Goal: Task Accomplishment & Management: Manage account settings

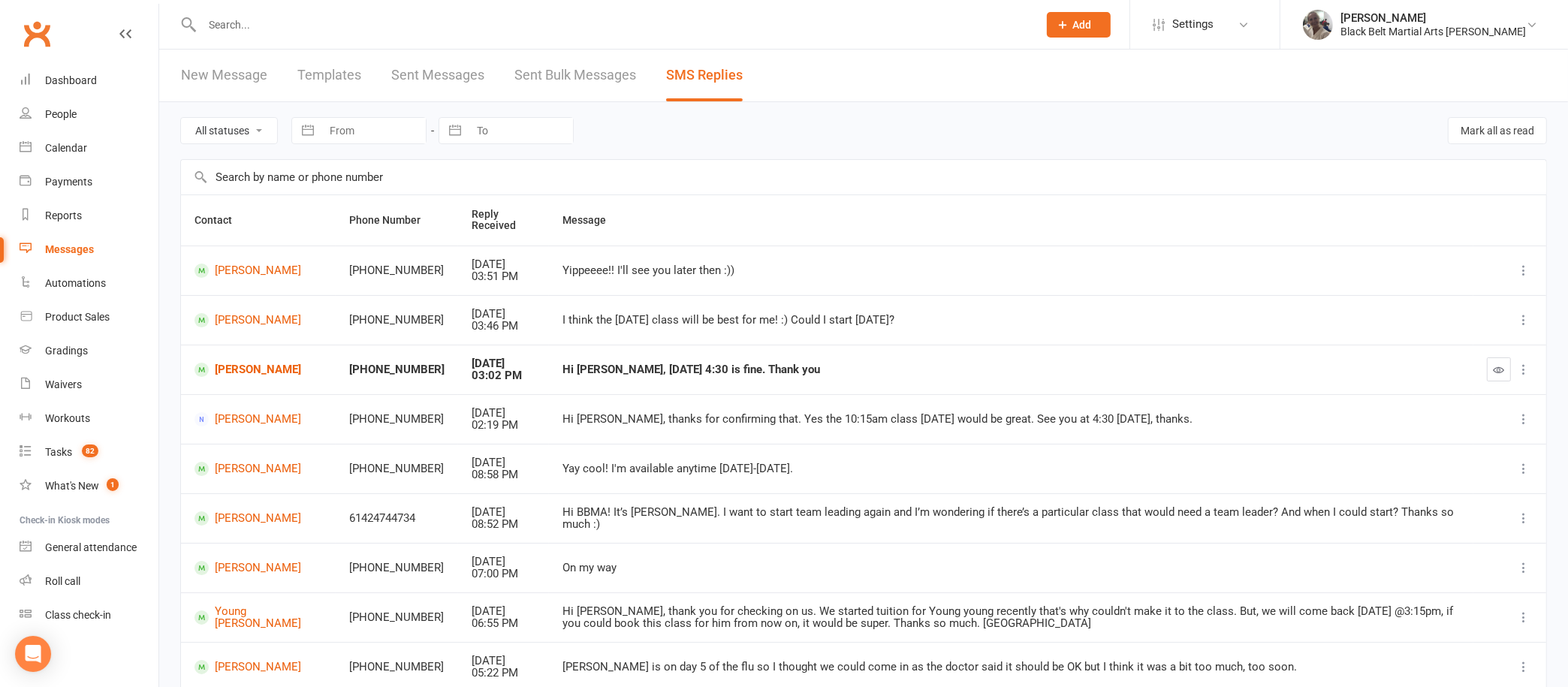
click at [559, 23] on input "text" at bounding box center [612, 25] width 830 height 21
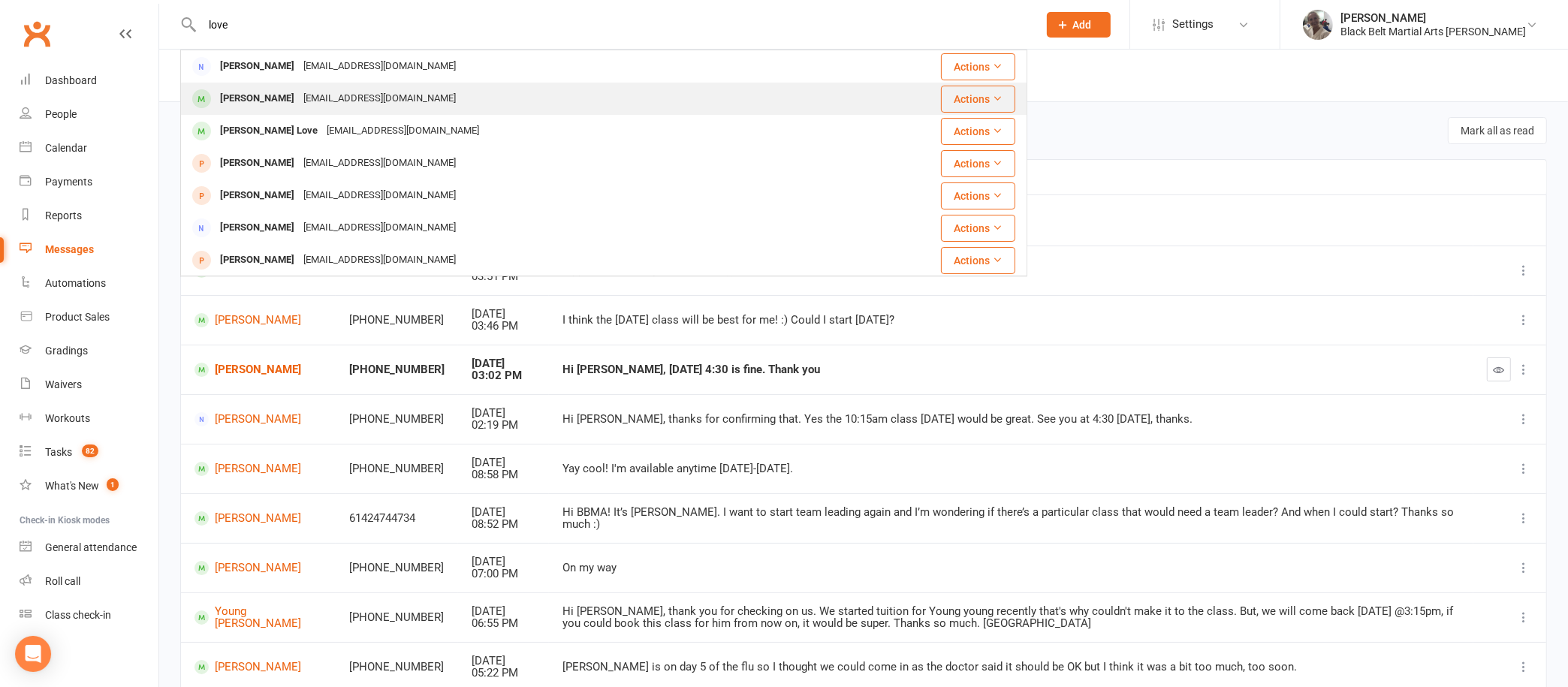
type input "love"
click at [299, 100] on div "brendon.love74@hotmail.com" at bounding box center [379, 99] width 161 height 22
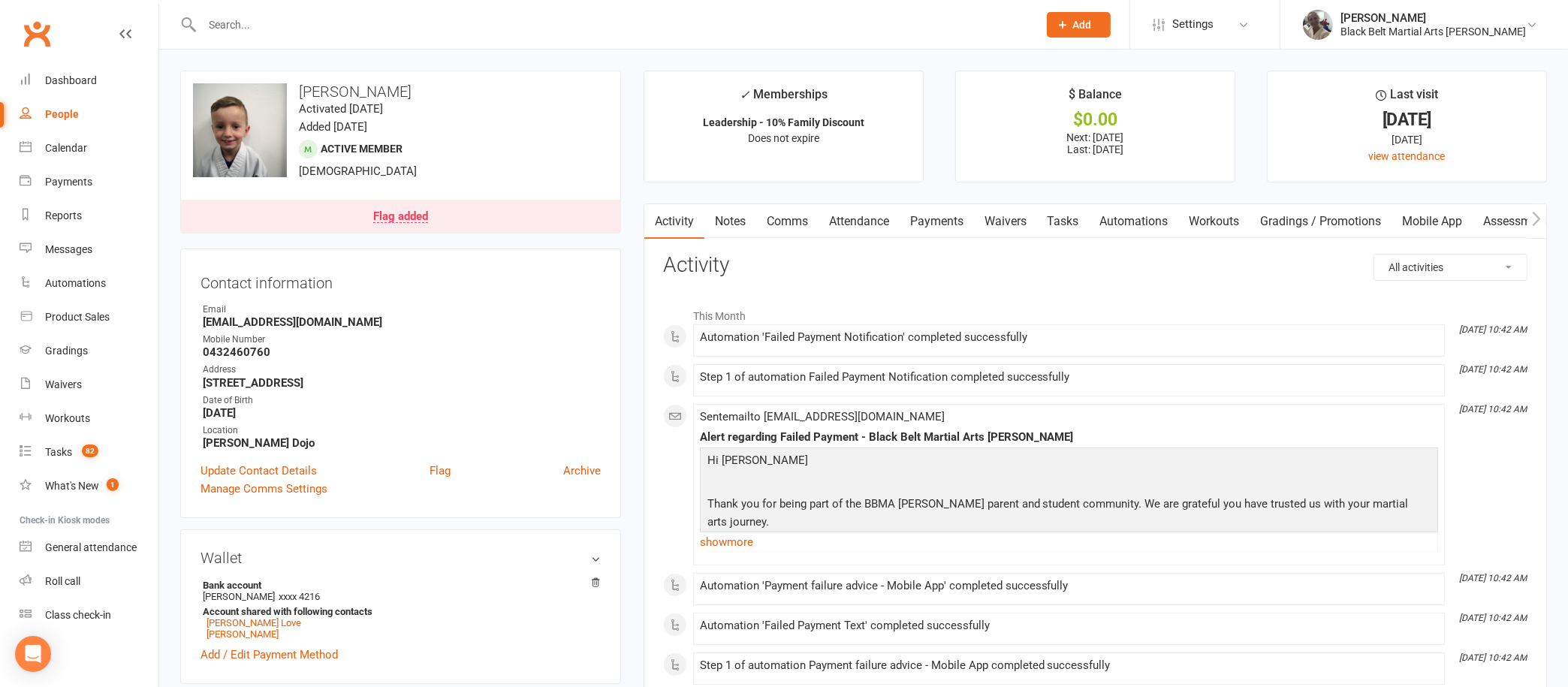
click at [949, 219] on link "Payments" at bounding box center [936, 222] width 75 height 35
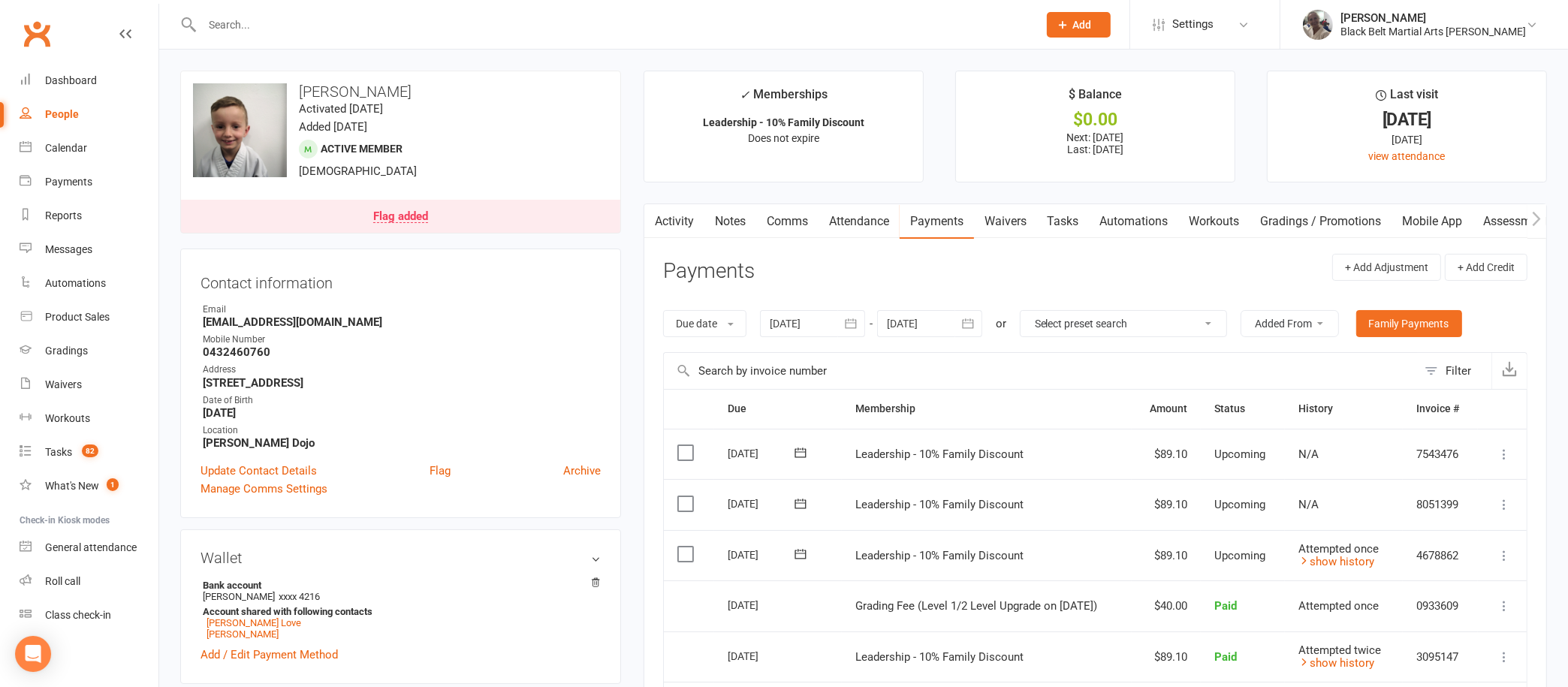
scroll to position [162, 0]
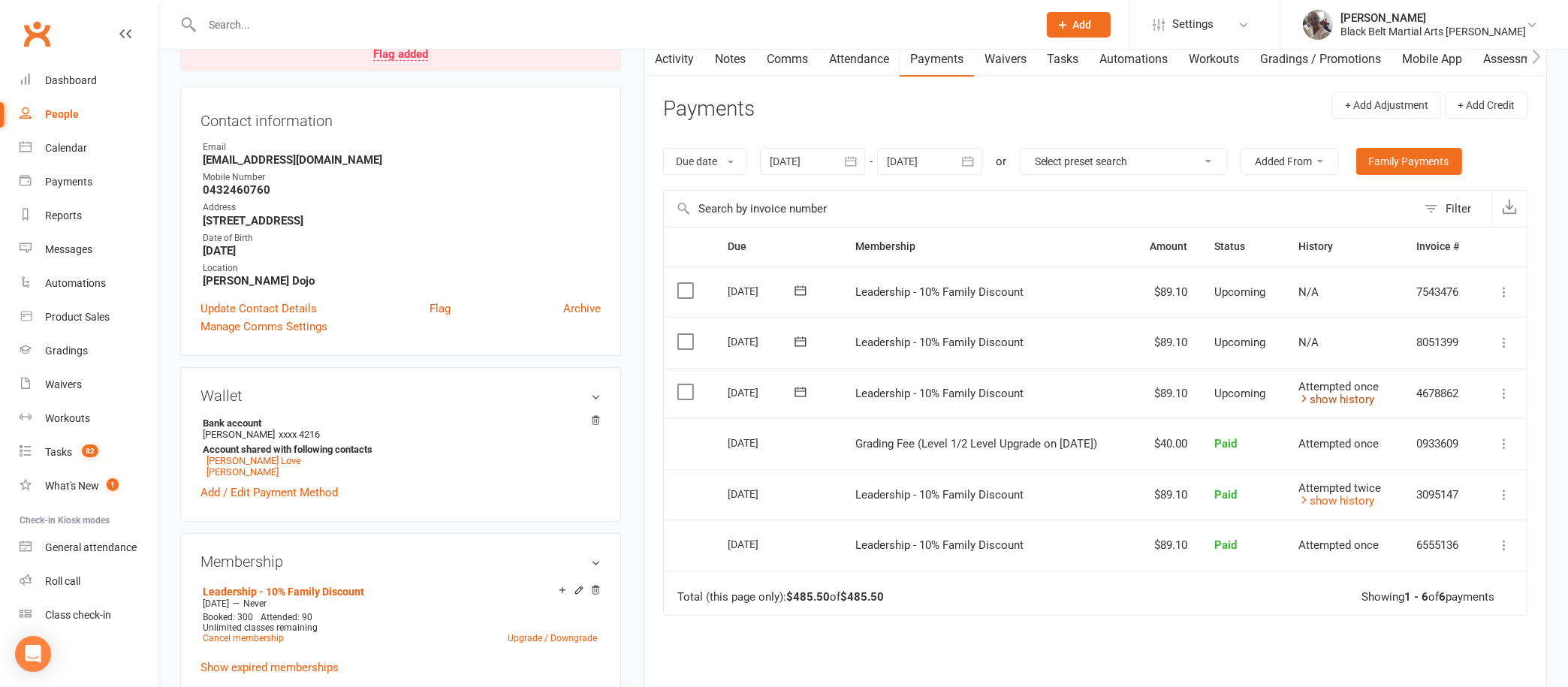
click at [1322, 400] on link "show history" at bounding box center [1336, 400] width 76 height 14
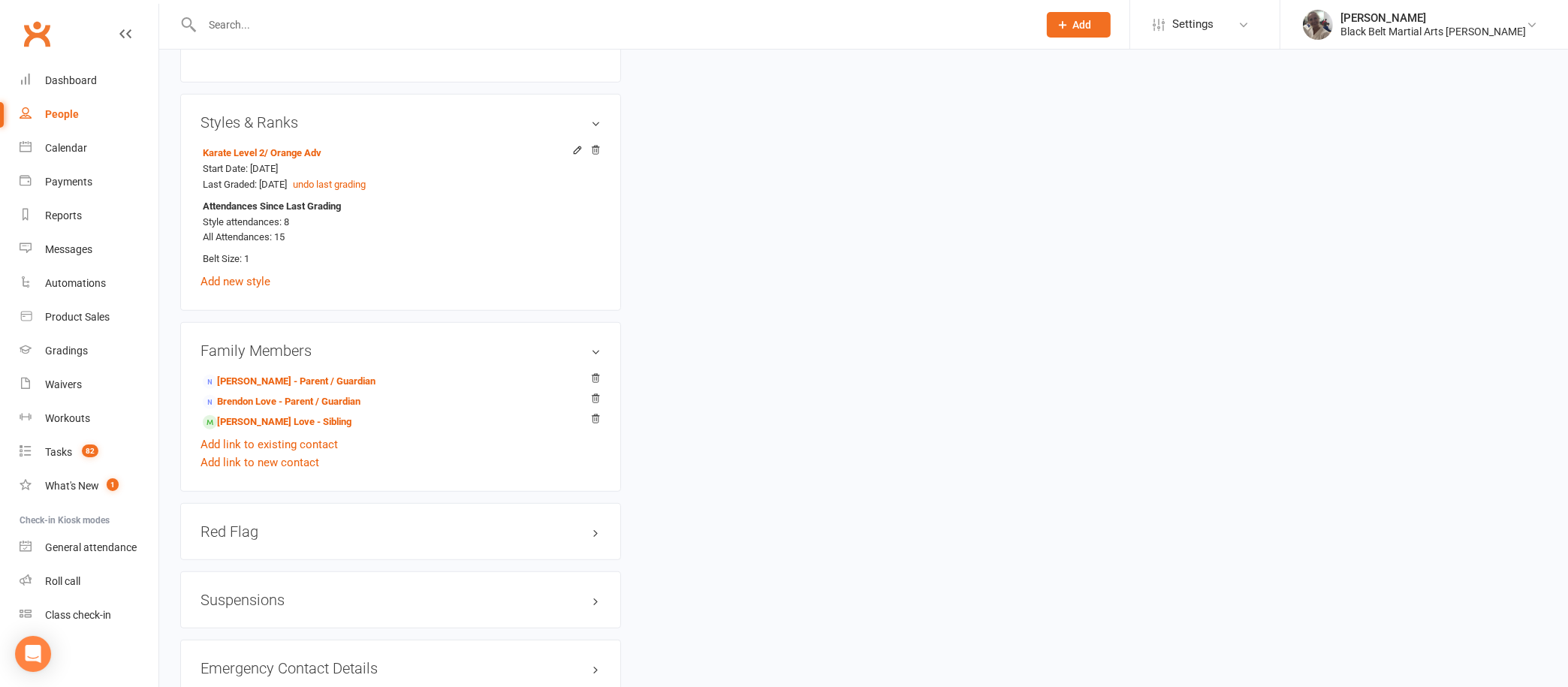
scroll to position [828, 0]
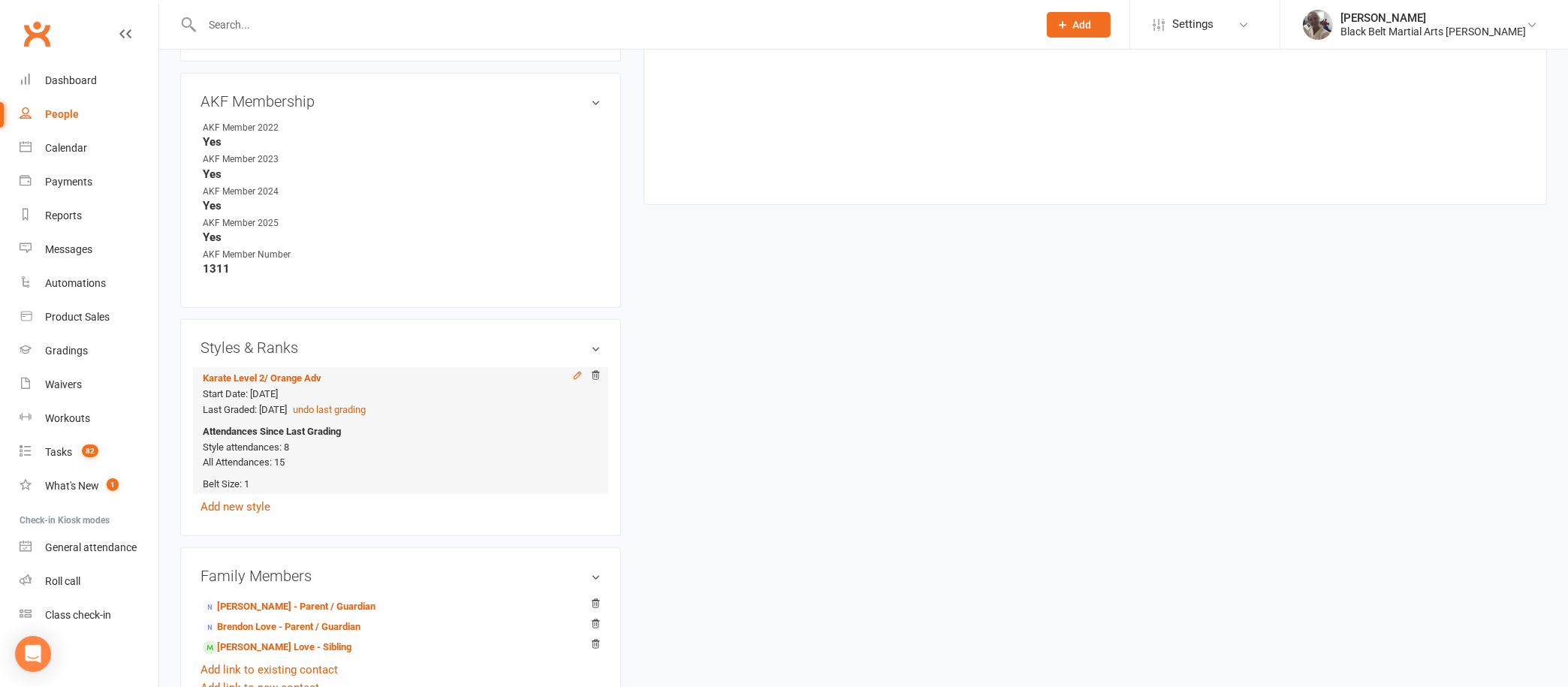
click at [575, 373] on icon at bounding box center [577, 376] width 11 height 11
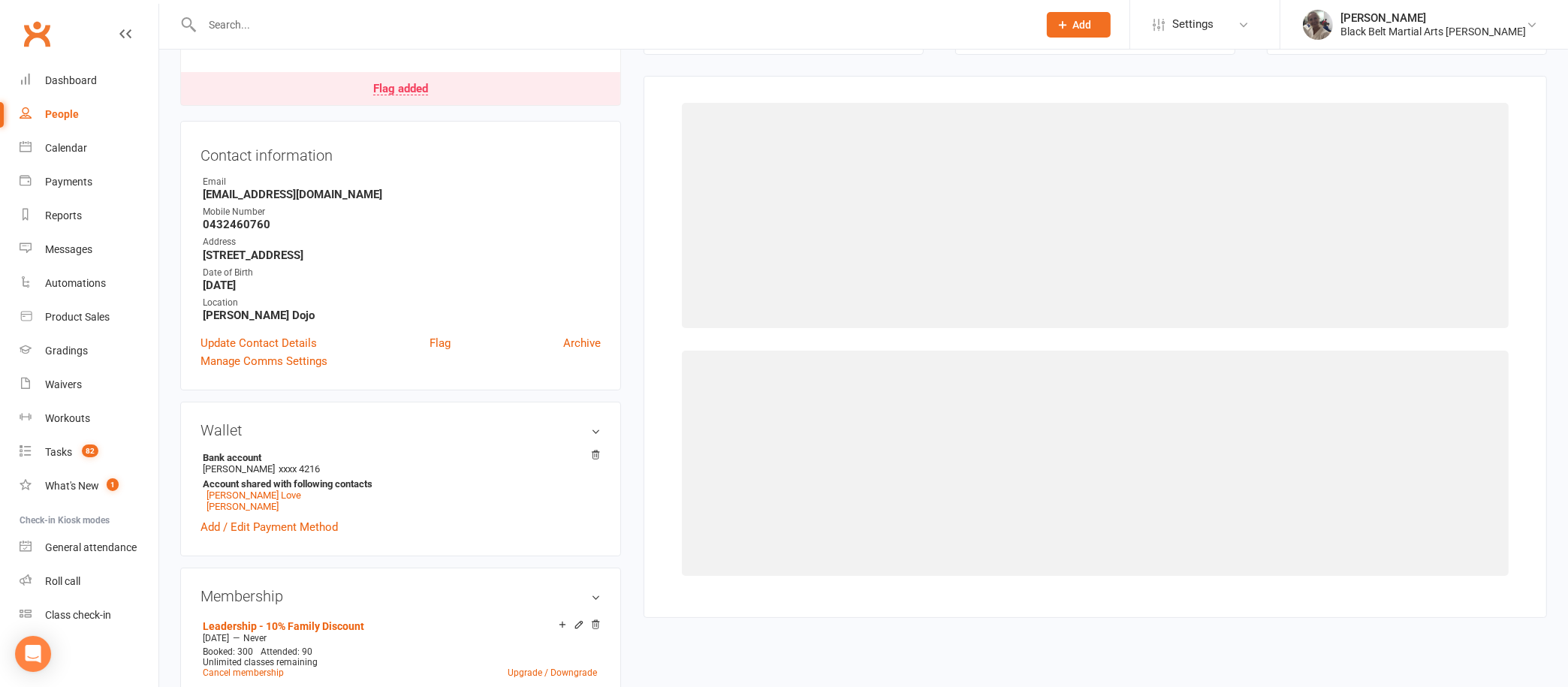
select select "895"
select select "8221"
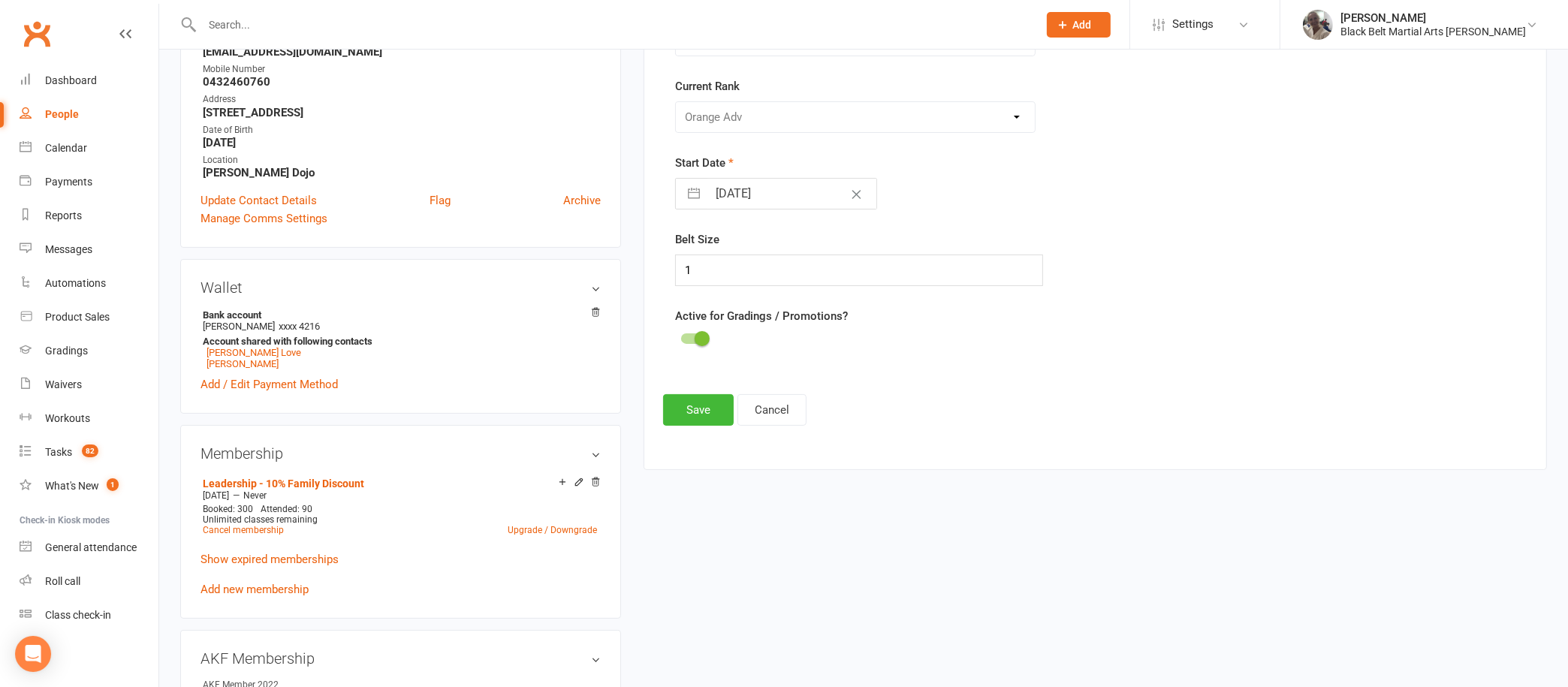
scroll to position [0, 0]
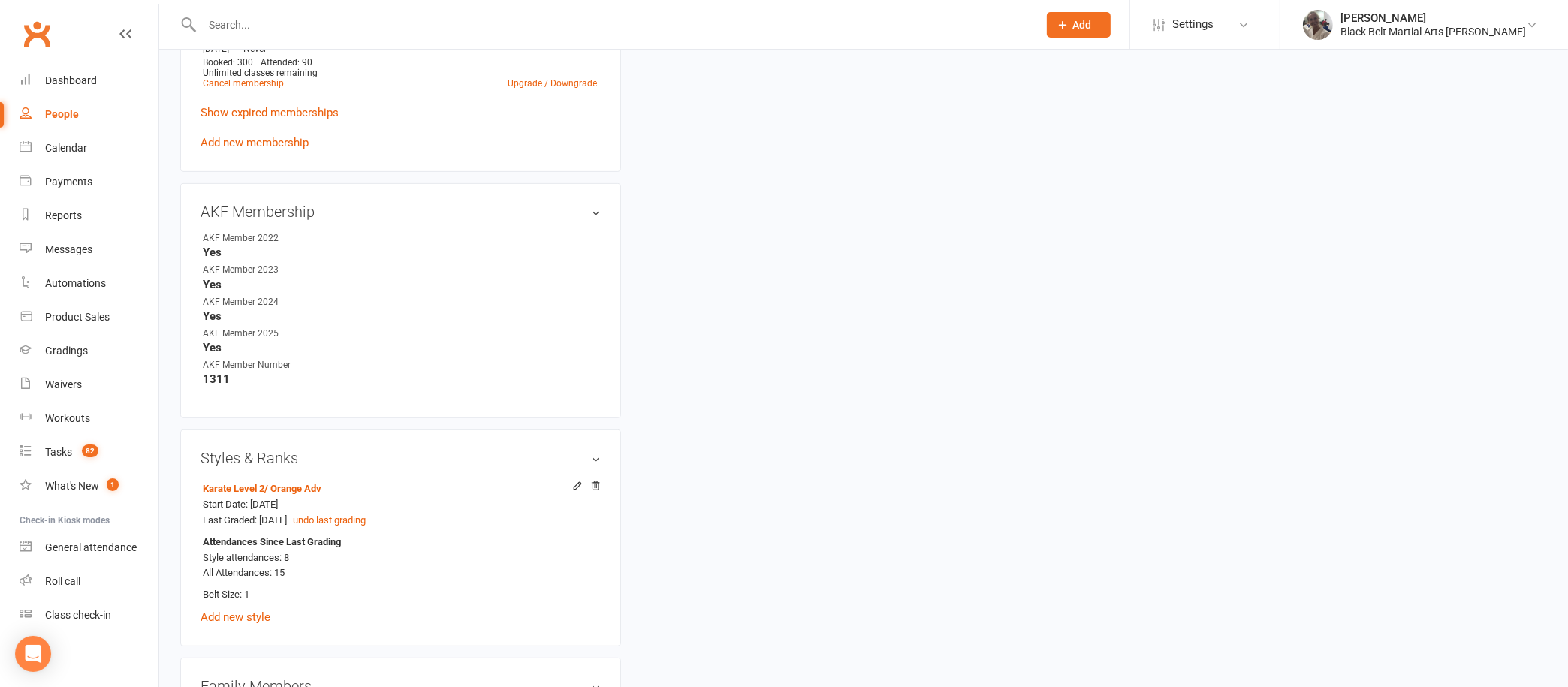
click at [703, 381] on div "upload photo change photo Max Love Activated 25 June, 2018 Added 30 May, 2018 A…" at bounding box center [863, 489] width 1389 height 2274
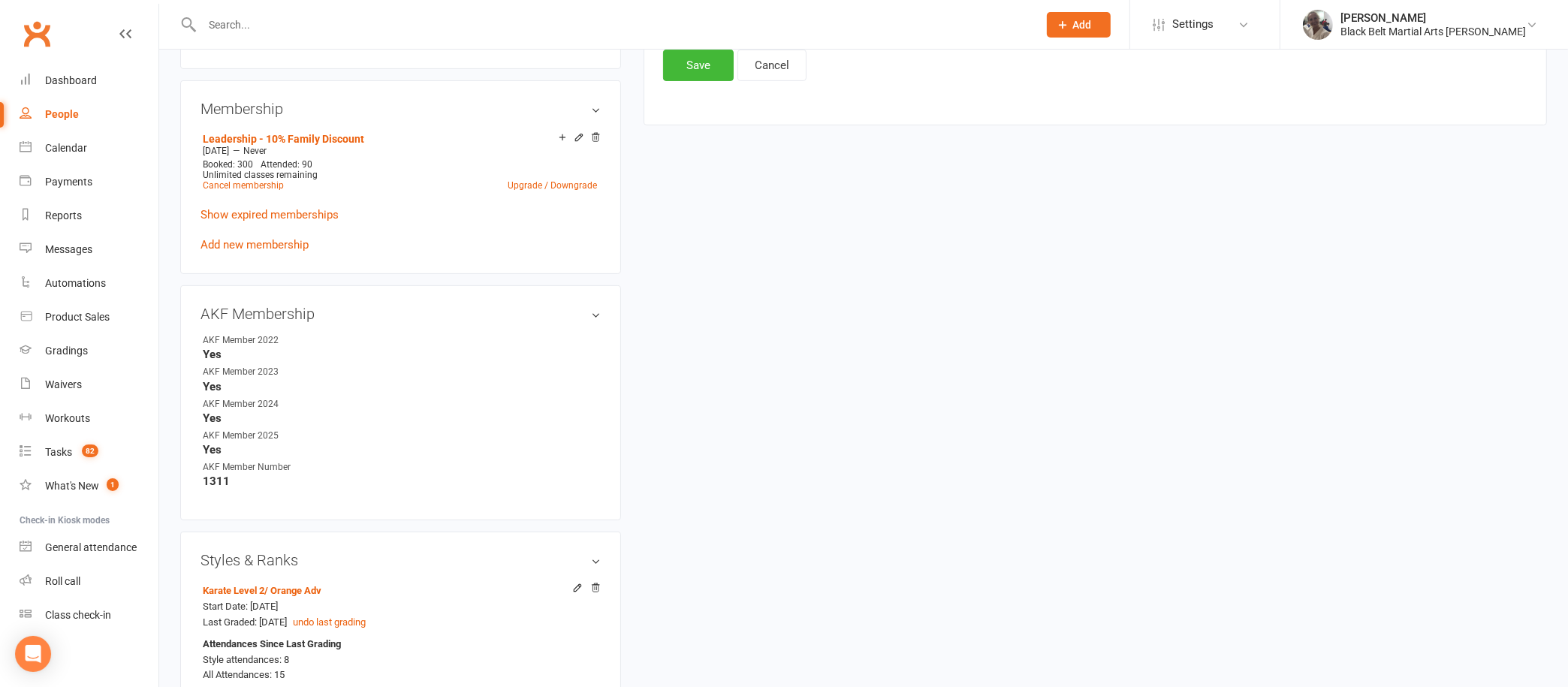
scroll to position [618, 0]
click at [575, 137] on icon at bounding box center [578, 134] width 7 height 7
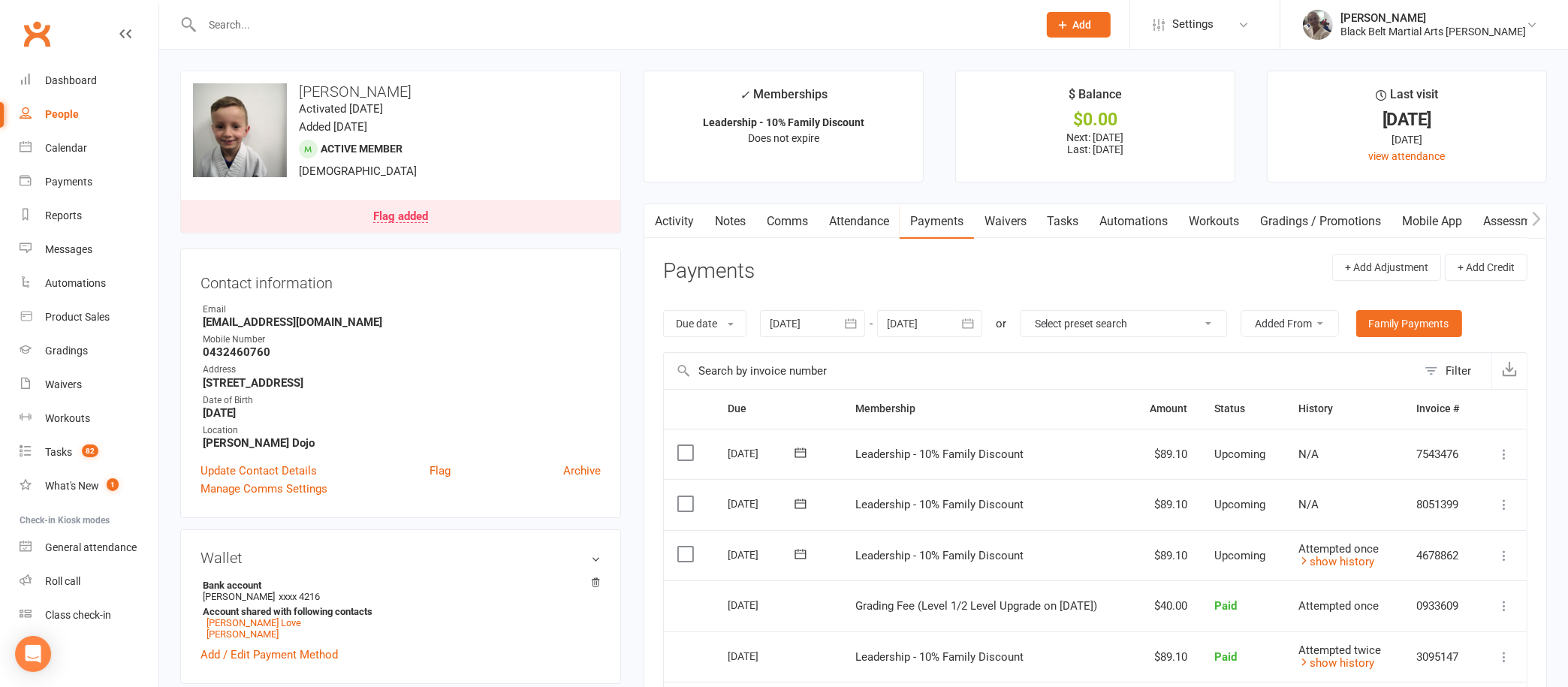
click at [680, 216] on link "Activity" at bounding box center [675, 222] width 60 height 35
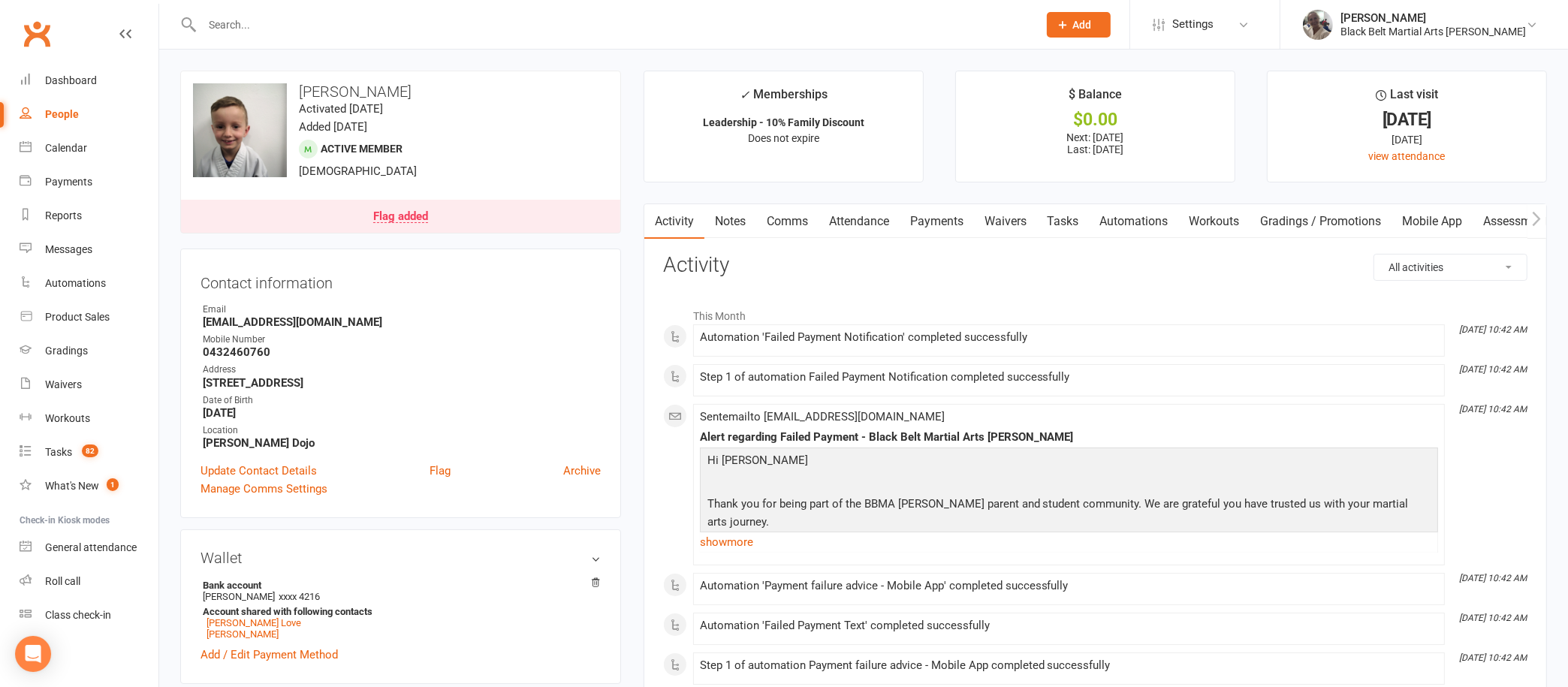
click at [950, 233] on link "Payments" at bounding box center [936, 222] width 75 height 35
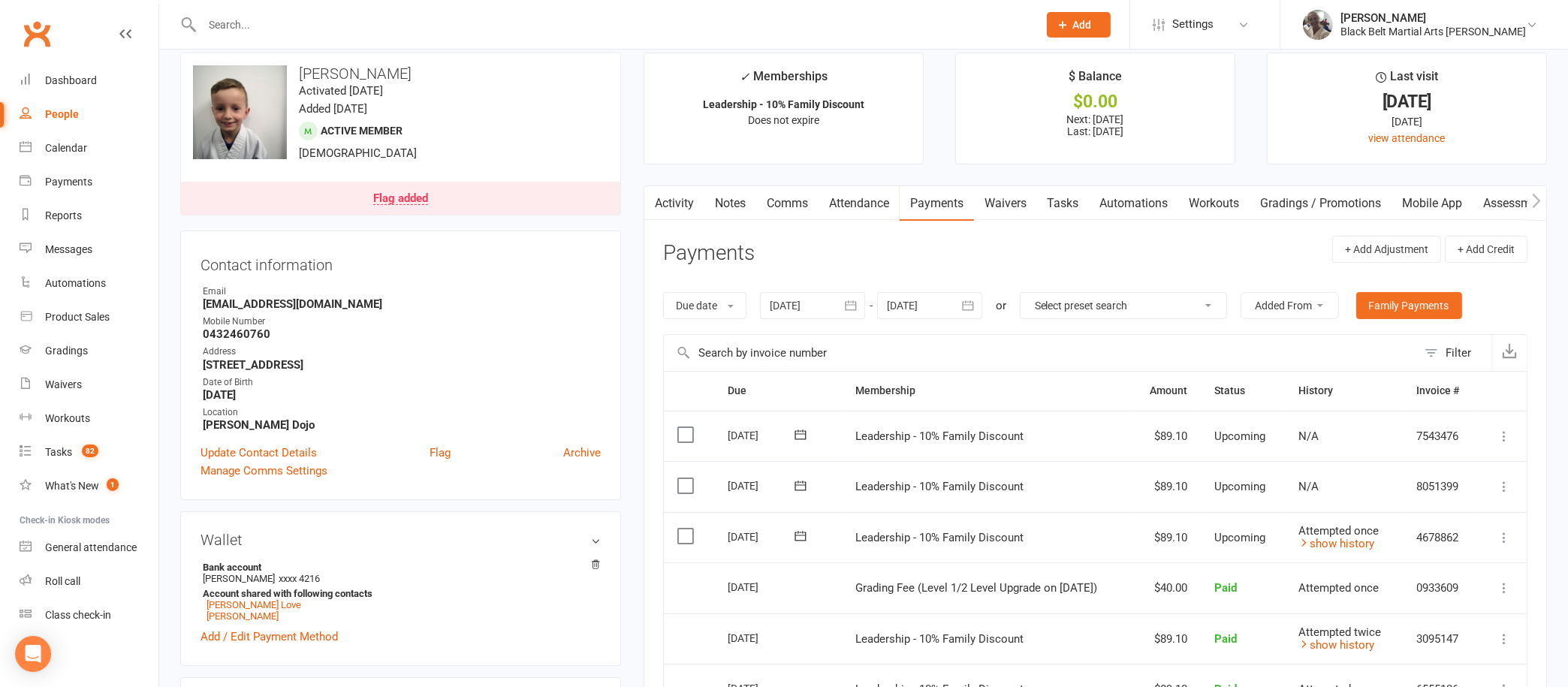
scroll to position [20, 0]
click at [854, 304] on icon "button" at bounding box center [851, 303] width 15 height 15
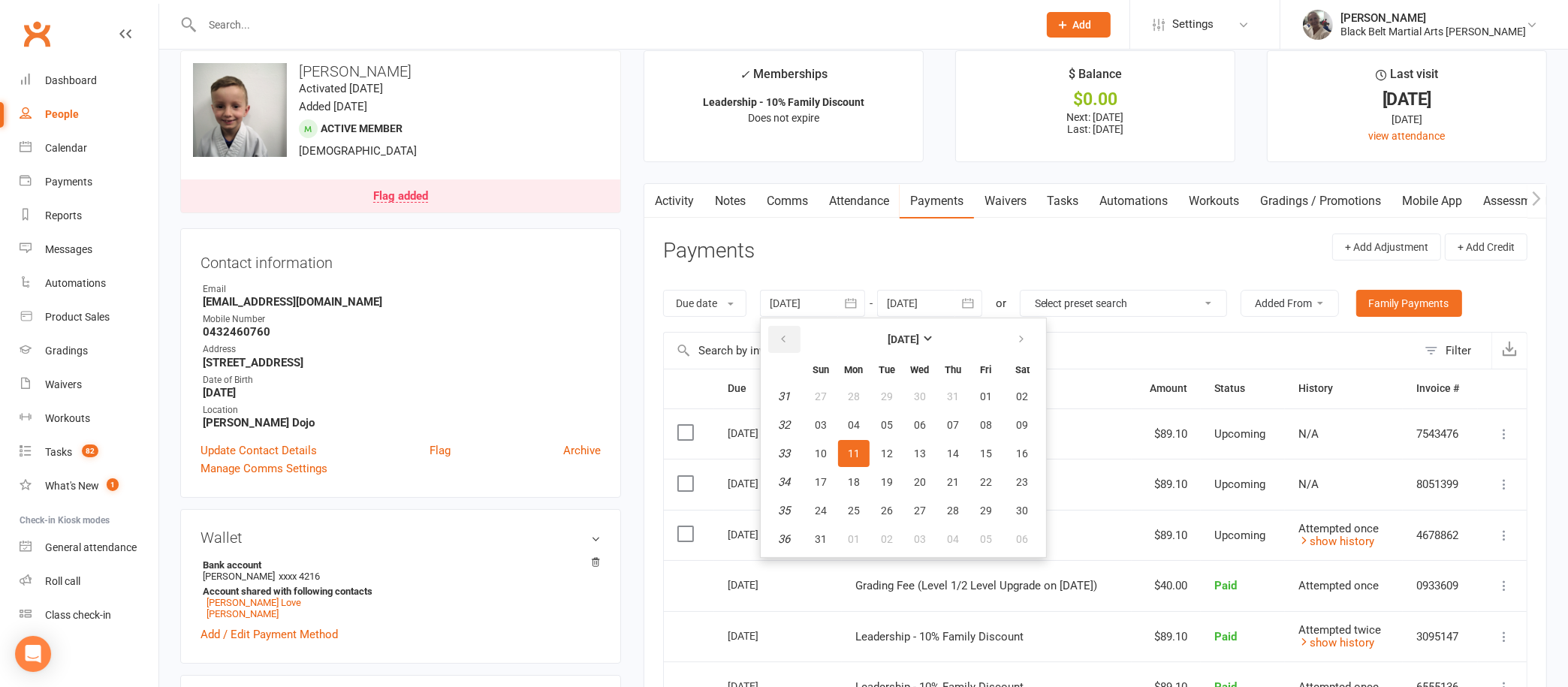
click at [798, 336] on button "button" at bounding box center [784, 339] width 32 height 27
click at [829, 388] on button "01" at bounding box center [821, 397] width 32 height 27
type input "01 Jun 2025"
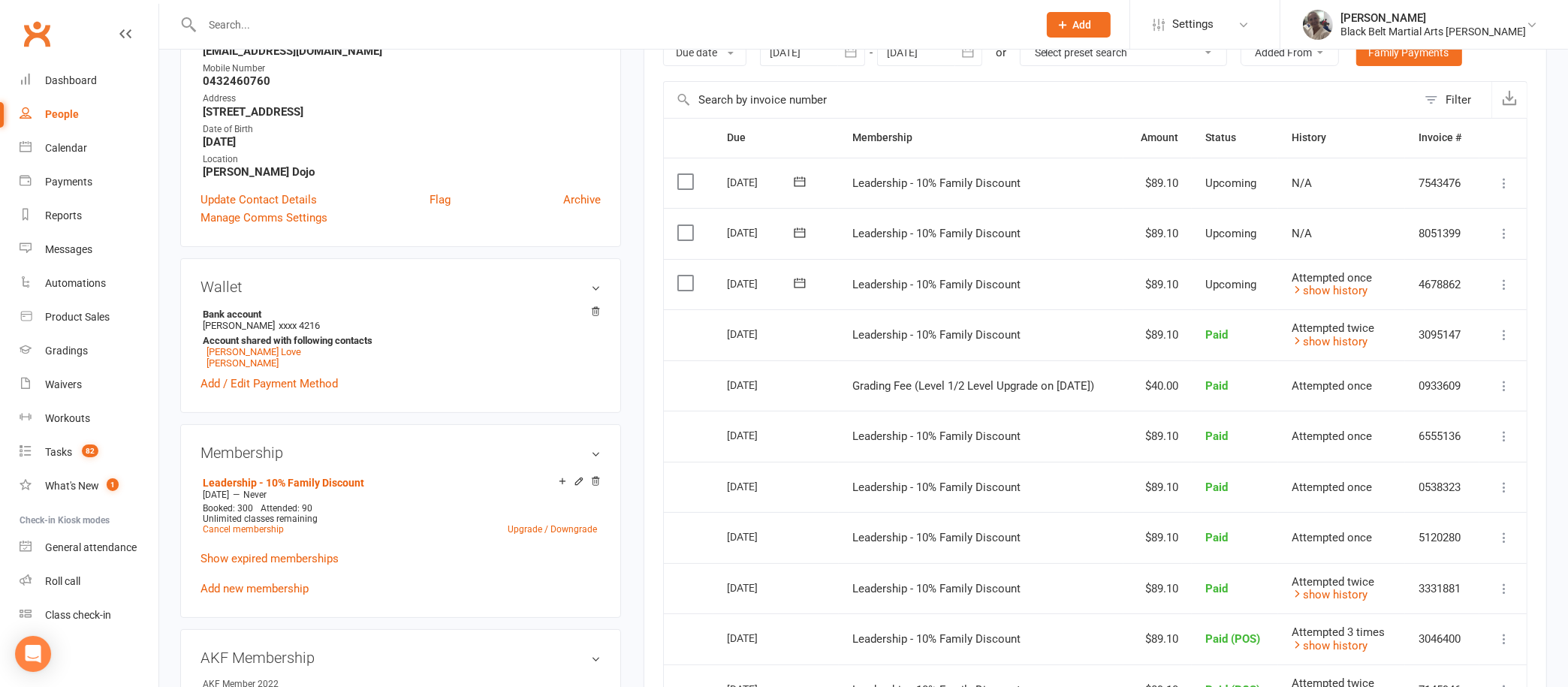
scroll to position [0, 0]
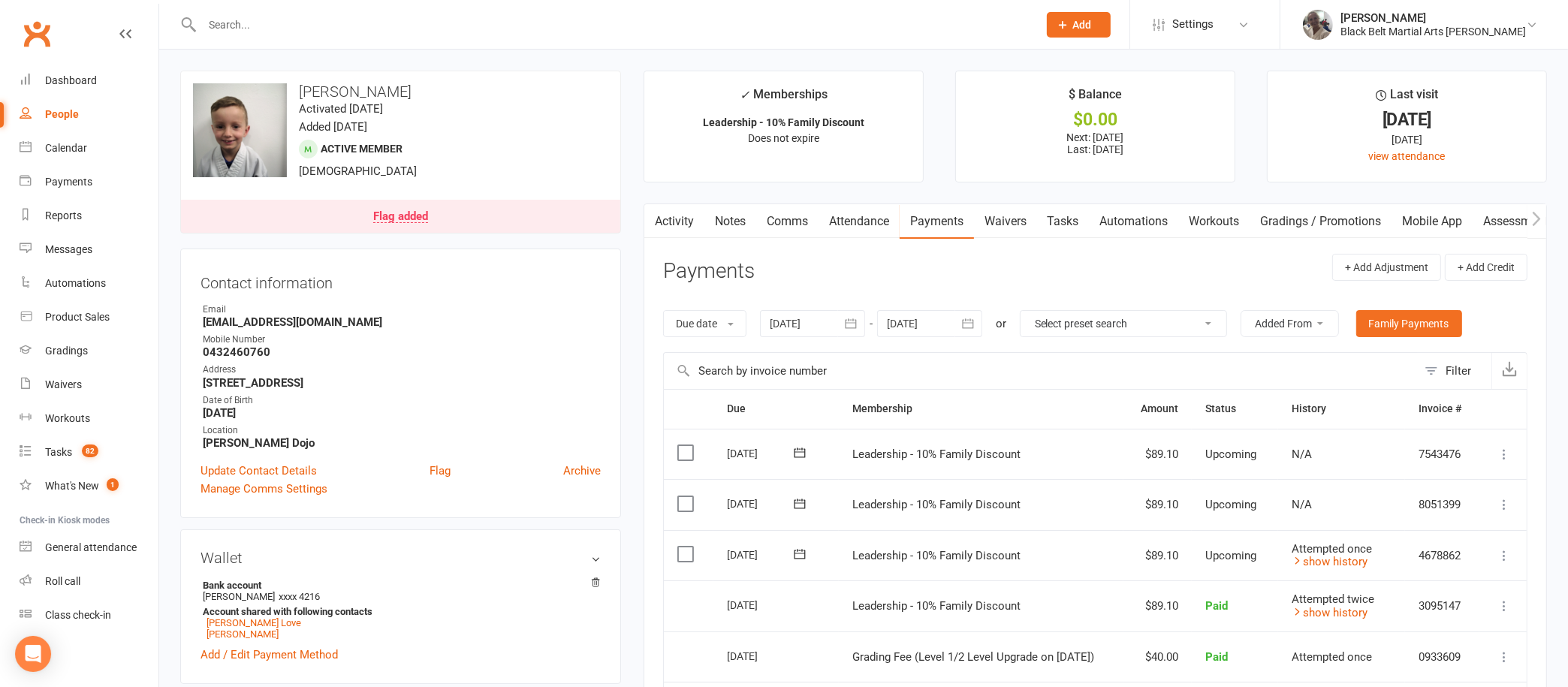
click at [592, 22] on input "text" at bounding box center [612, 25] width 830 height 21
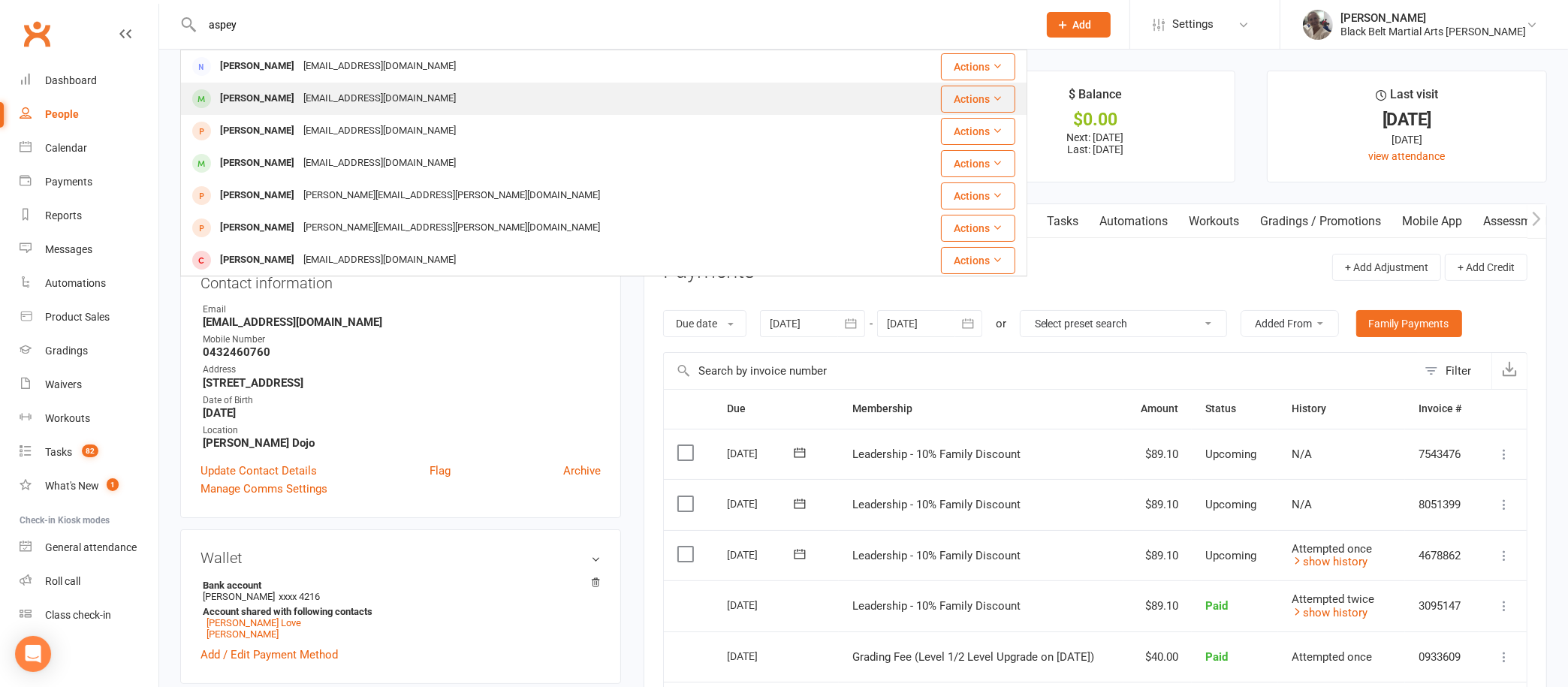
type input "aspey"
click at [329, 92] on div "aeleslie@hotmail.com" at bounding box center [379, 99] width 161 height 22
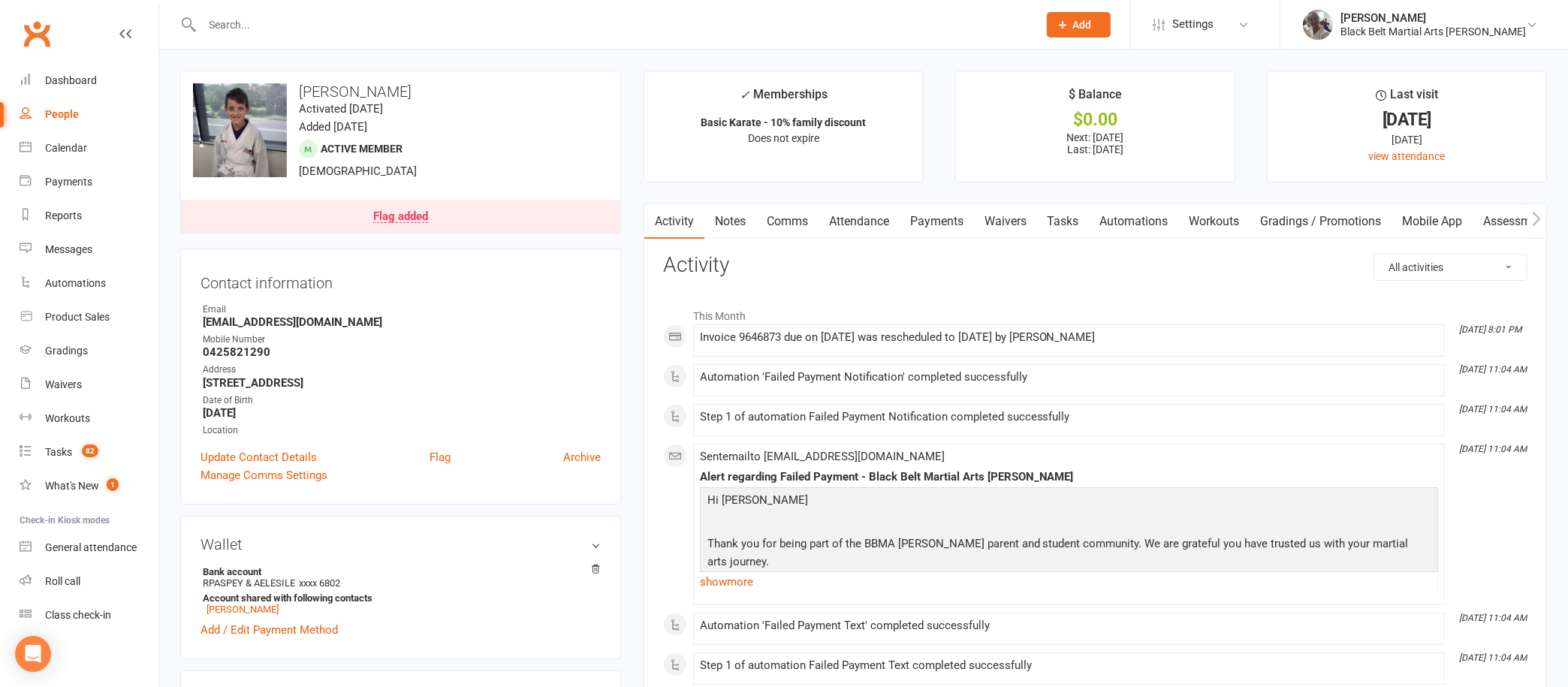
click at [934, 219] on link "Payments" at bounding box center [936, 222] width 75 height 35
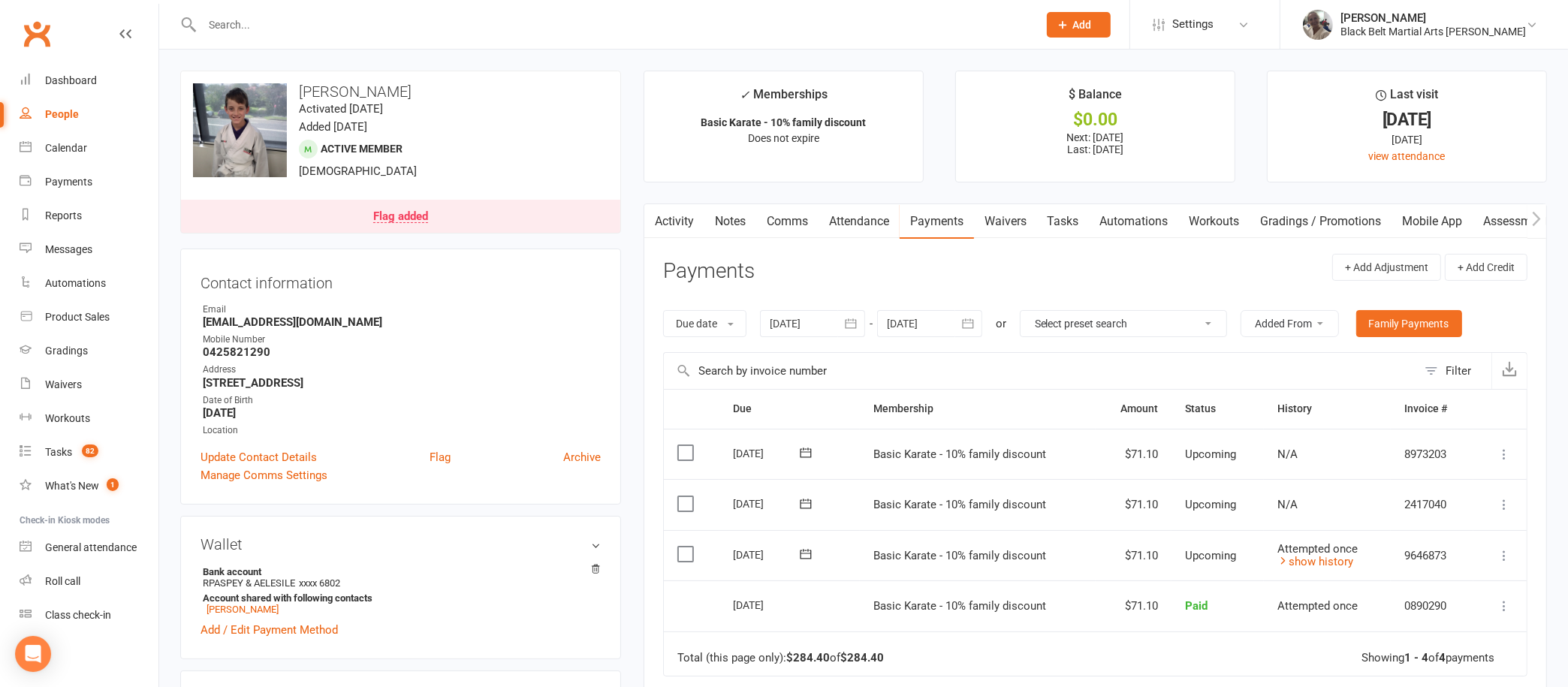
scroll to position [2, 0]
click at [844, 317] on button "button" at bounding box center [852, 322] width 27 height 27
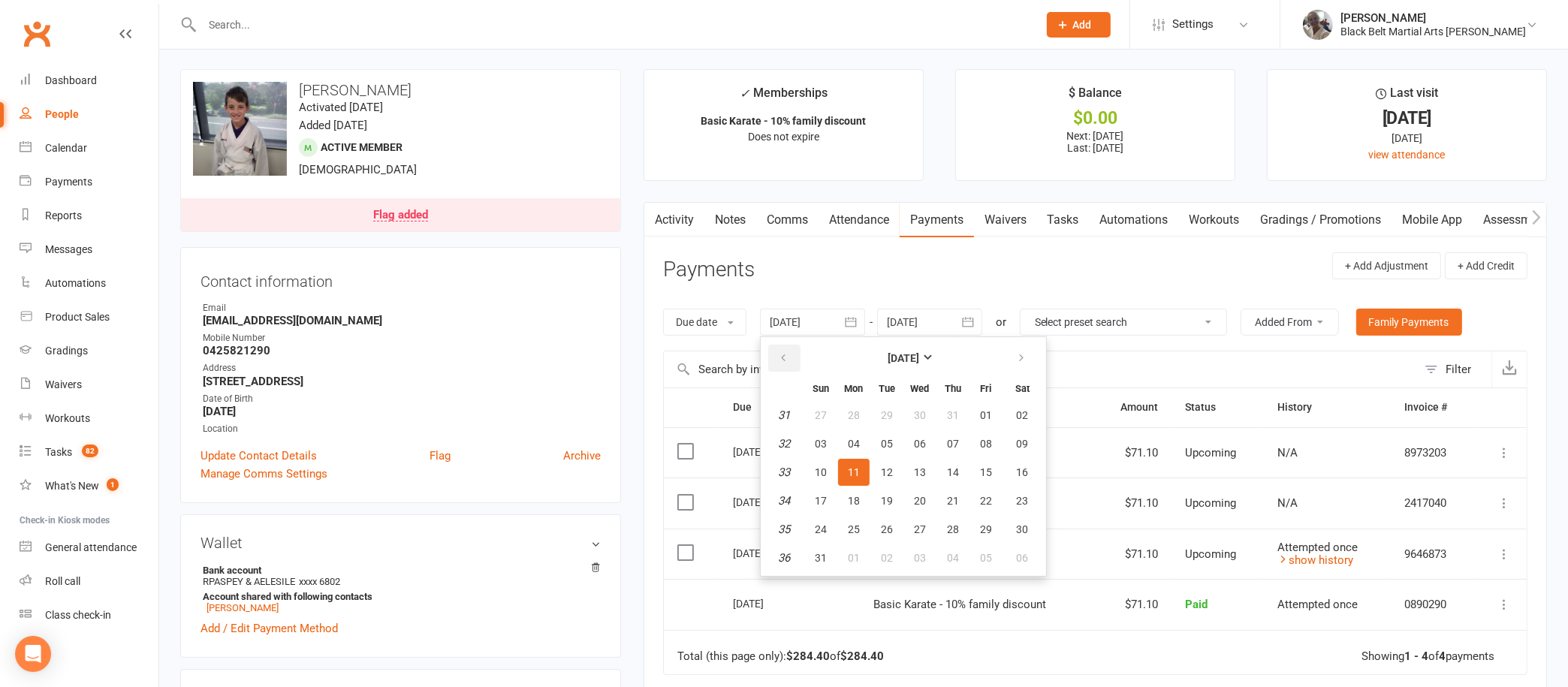
click at [782, 348] on button "button" at bounding box center [784, 358] width 32 height 27
click at [828, 405] on button "01" at bounding box center [821, 416] width 32 height 27
type input "01 Jun 2025"
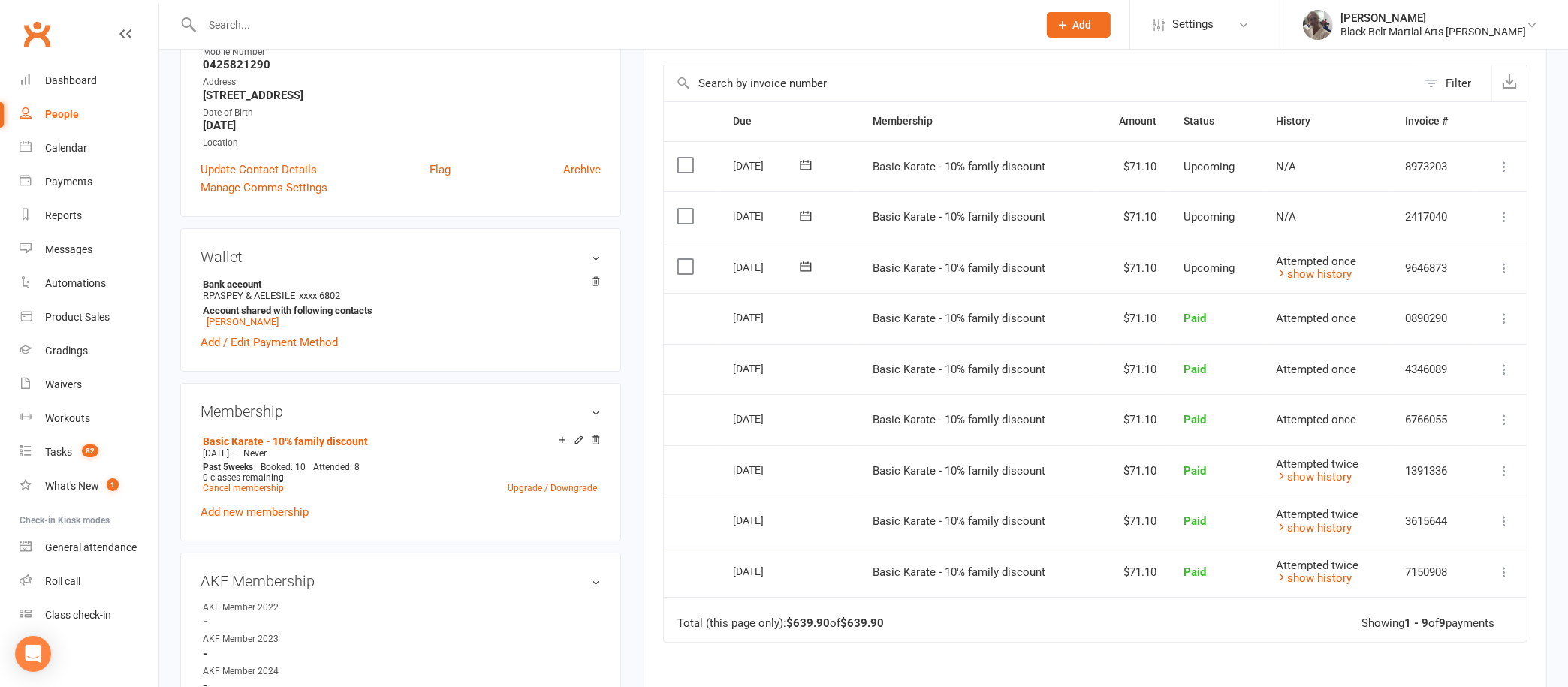
scroll to position [290, 0]
click at [1280, 276] on td "Attempted once show history" at bounding box center [1327, 266] width 129 height 51
click at [1278, 265] on icon at bounding box center [1281, 271] width 11 height 11
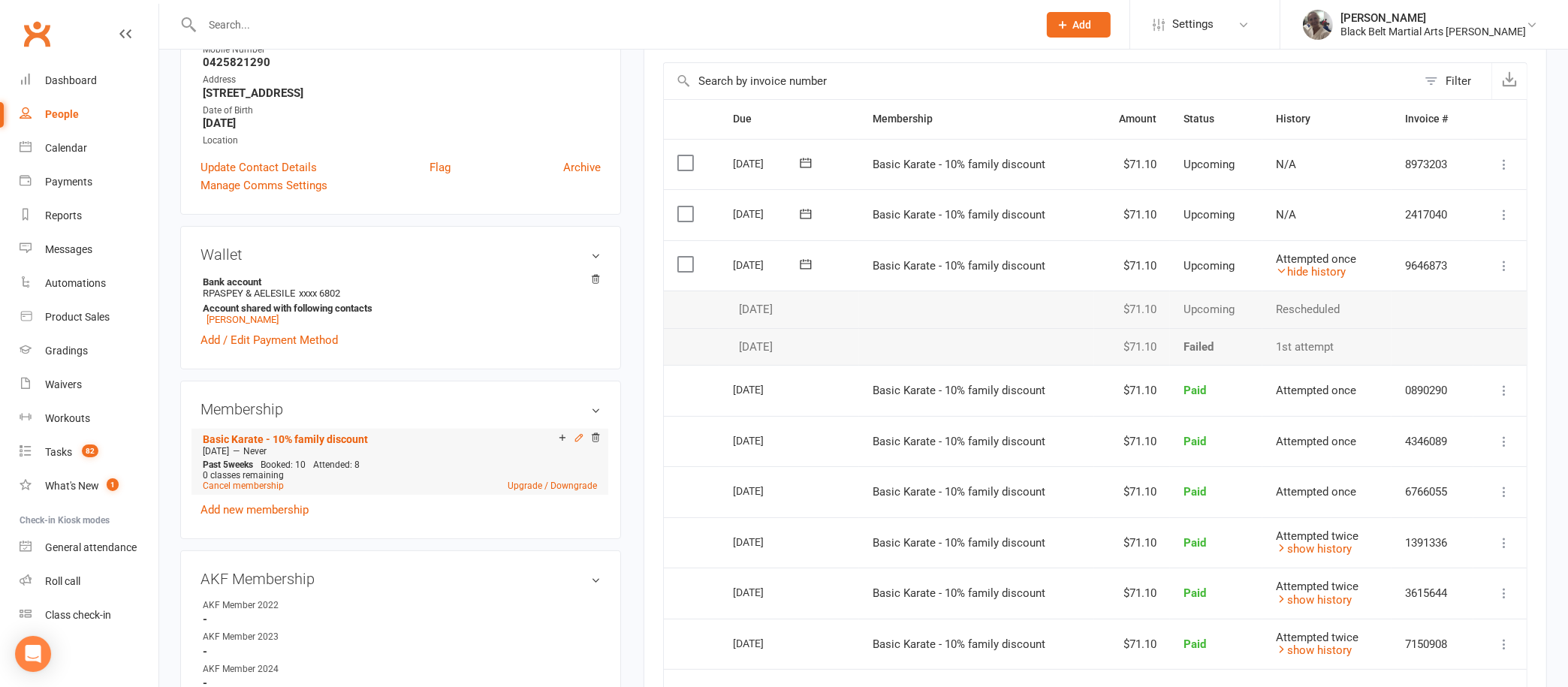
click at [575, 434] on icon at bounding box center [579, 438] width 11 height 11
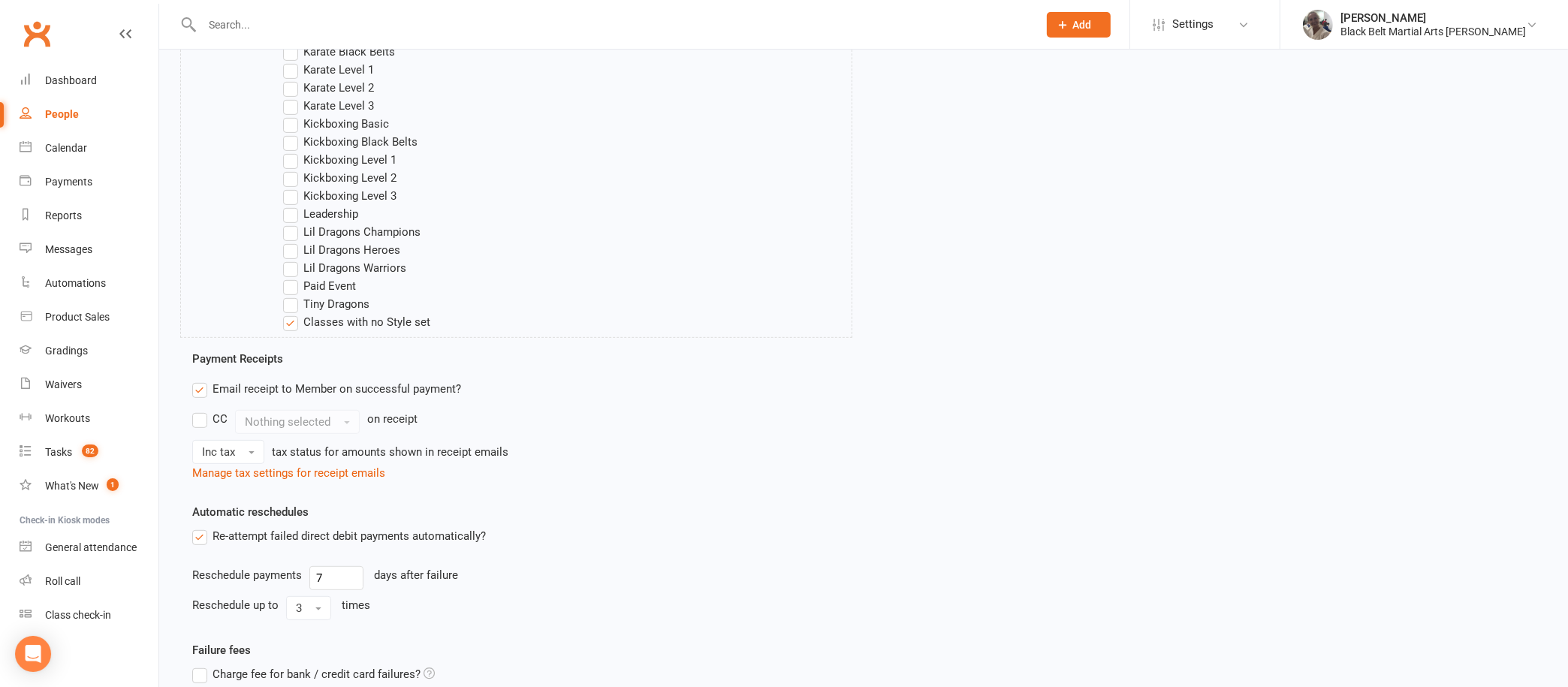
scroll to position [875, 0]
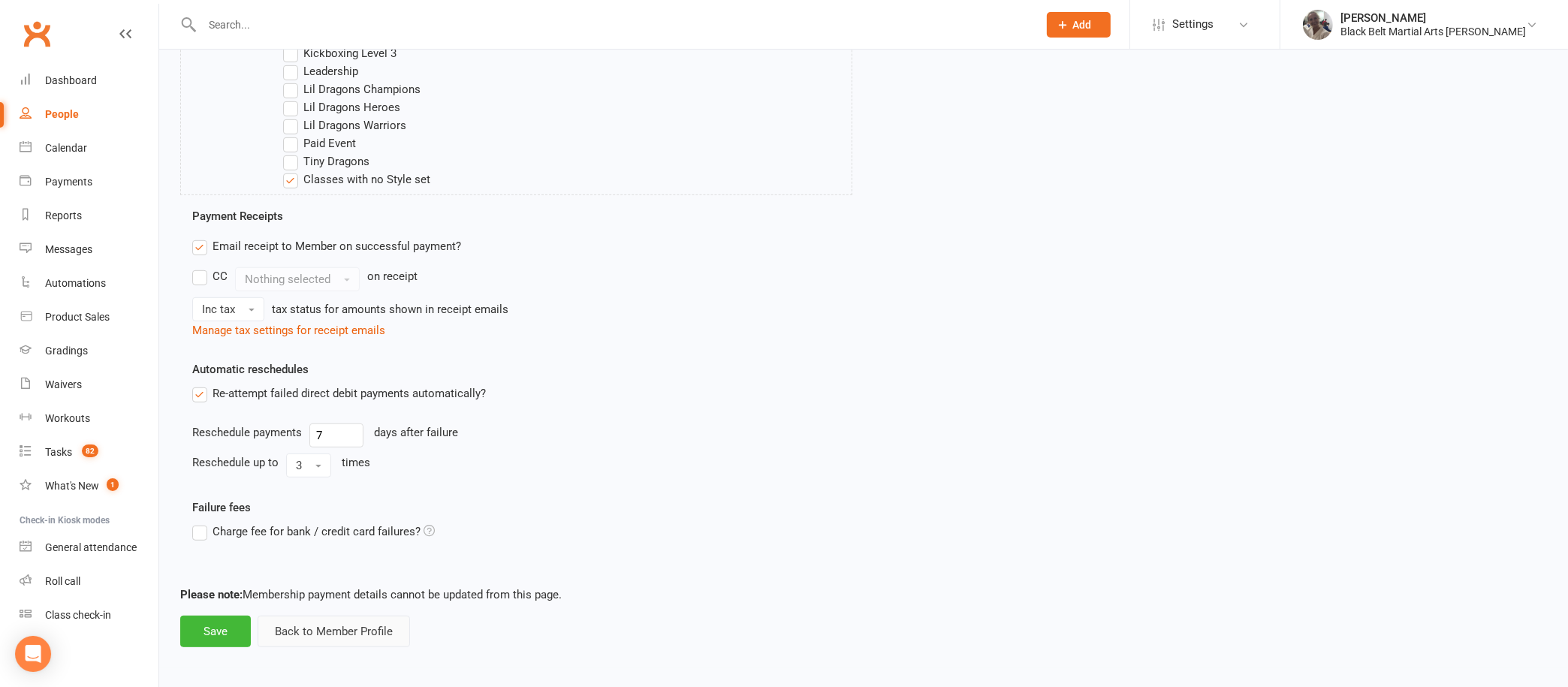
click at [361, 635] on button "Back to Member Profile" at bounding box center [334, 632] width 152 height 32
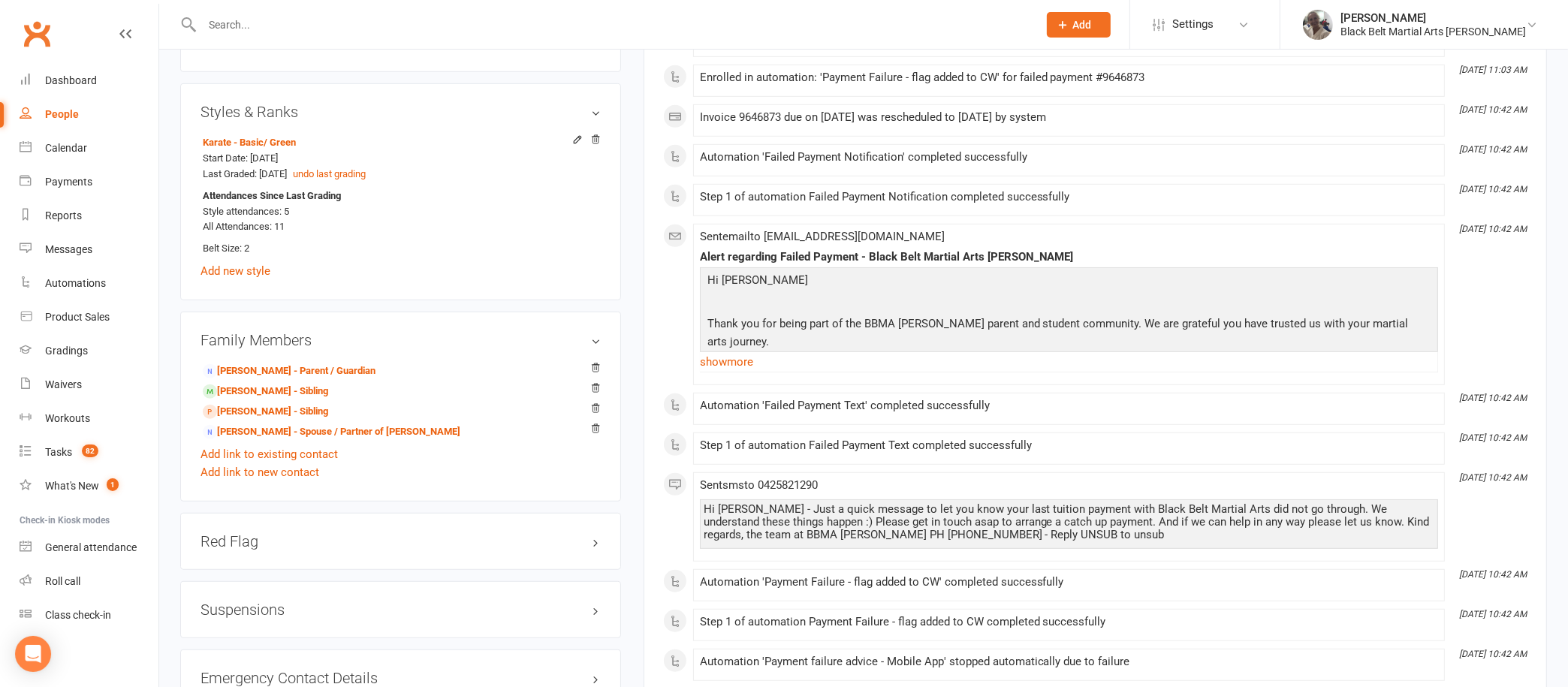
scroll to position [1047, 0]
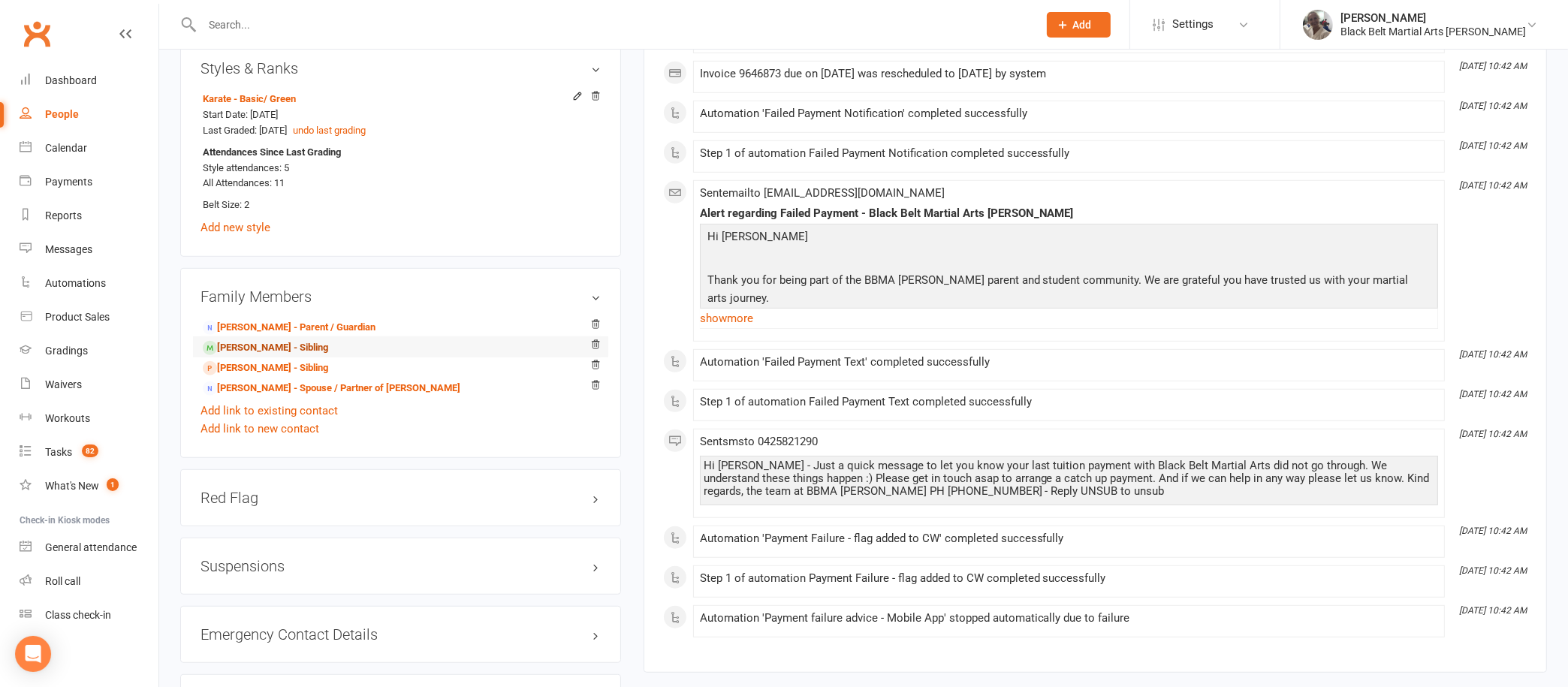
click at [276, 340] on link "Patrick Leslie - Aspey - Sibling" at bounding box center [265, 348] width 125 height 16
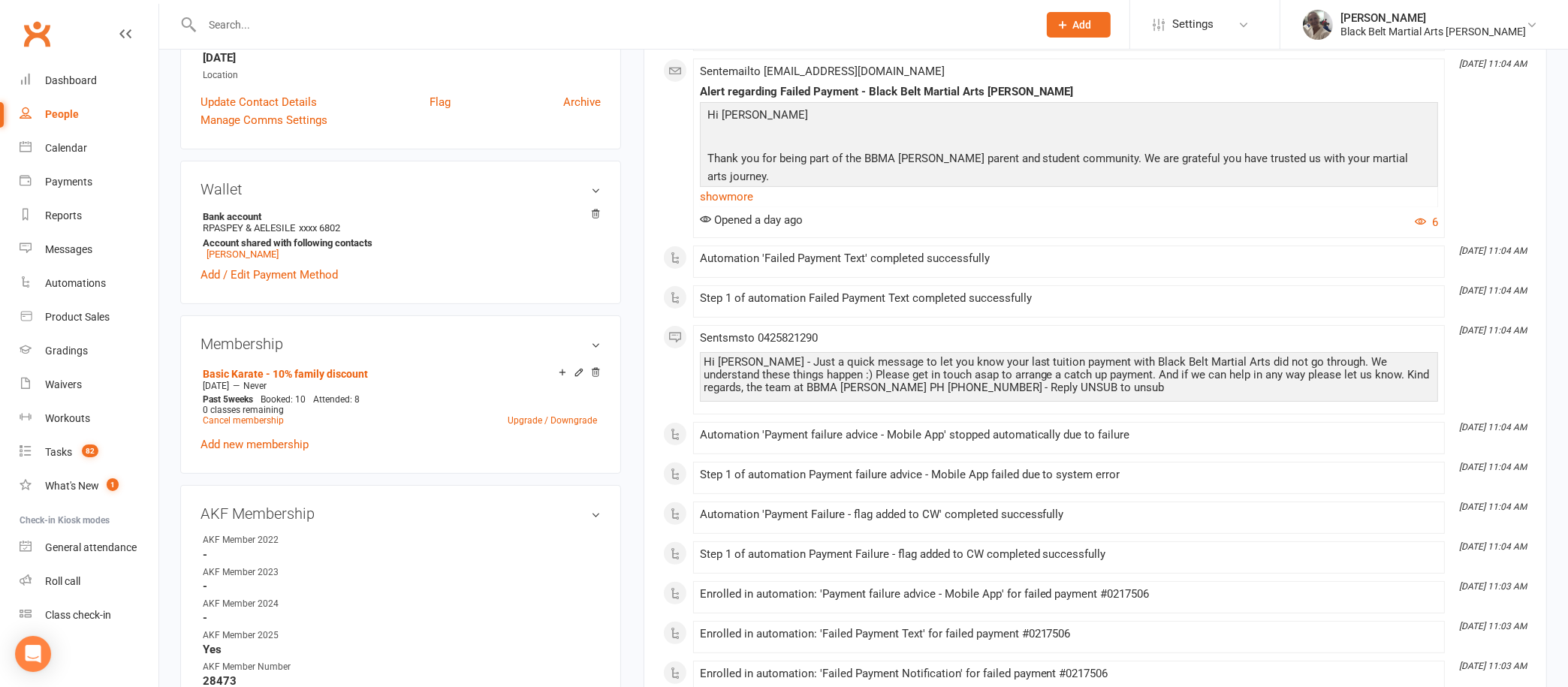
scroll to position [410, 0]
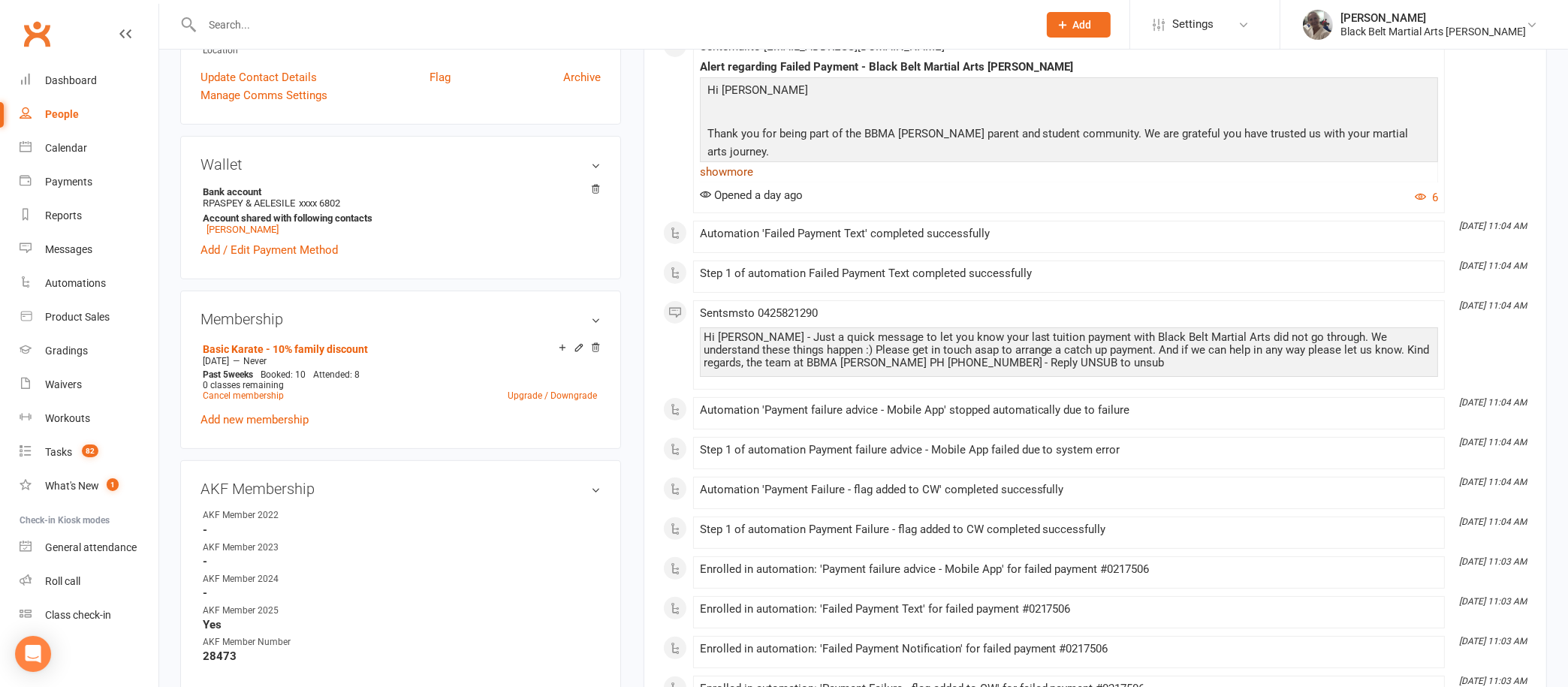
click at [737, 164] on link "show more" at bounding box center [1068, 172] width 738 height 21
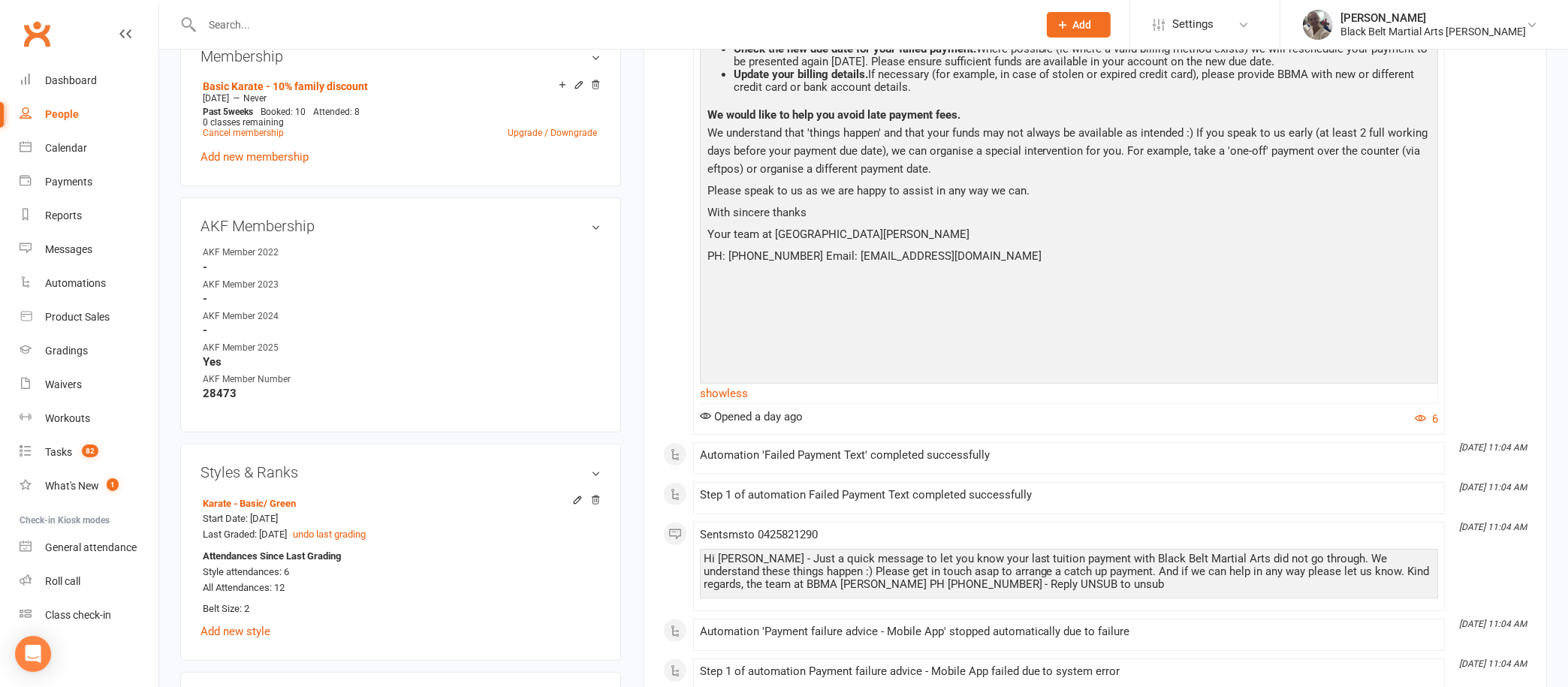
scroll to position [674, 0]
click at [492, 18] on input "text" at bounding box center [612, 25] width 830 height 21
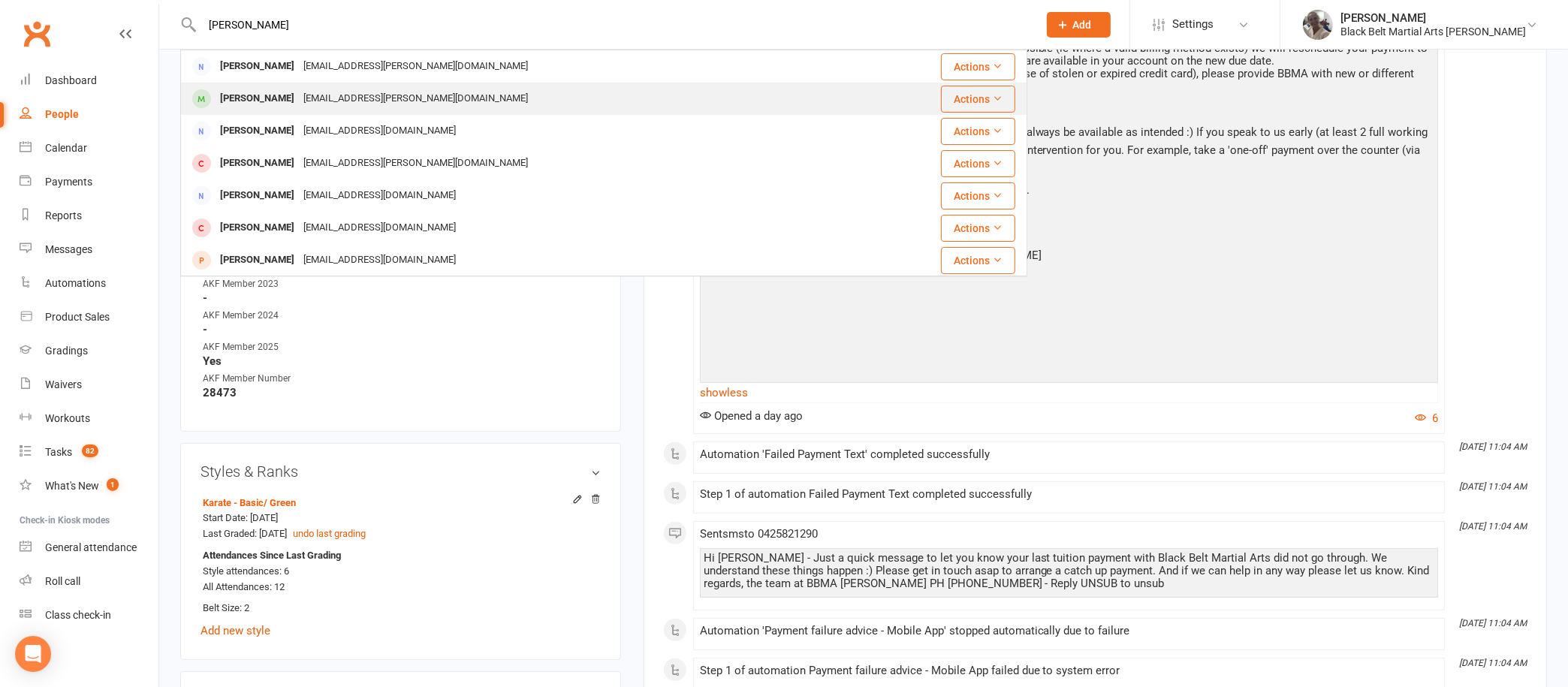
type input "gregory"
click at [250, 97] on div "Koby Gregory" at bounding box center [257, 99] width 84 height 22
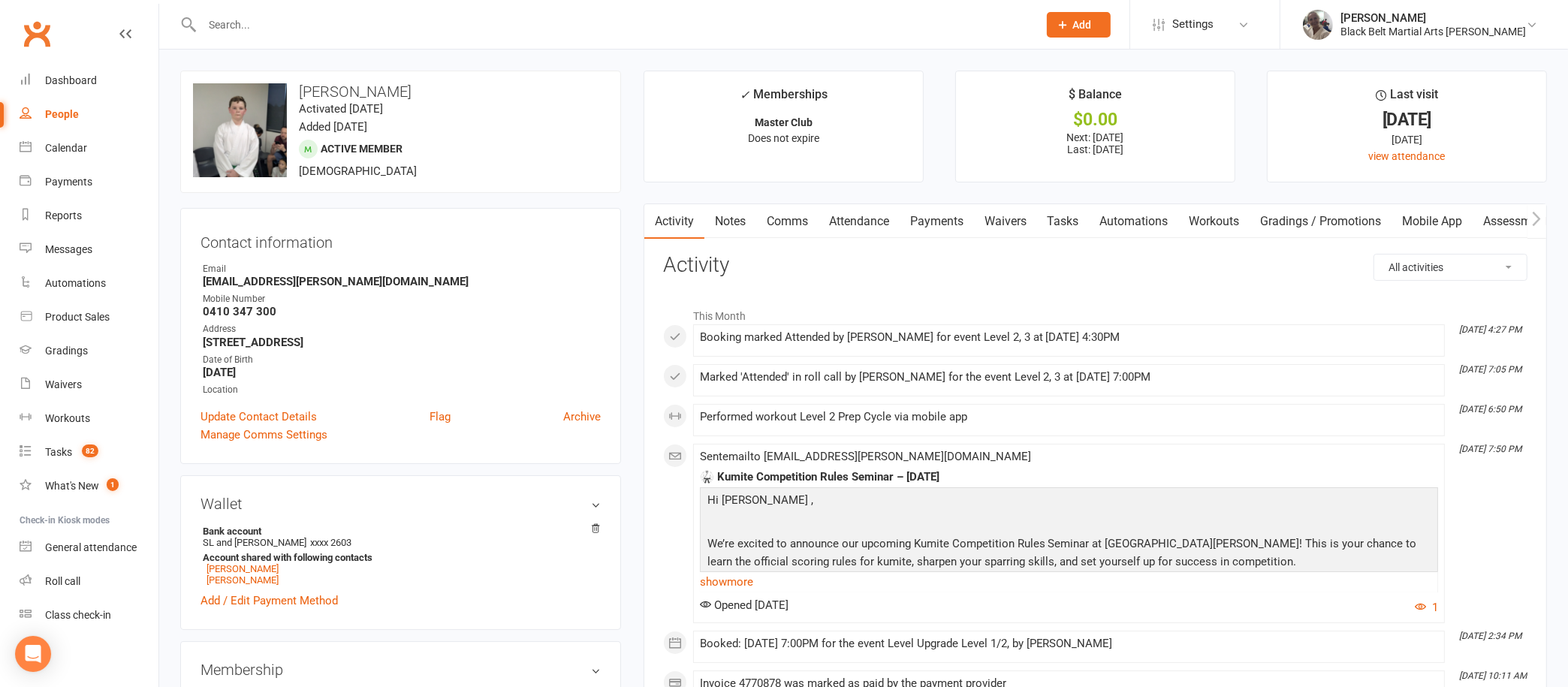
click at [1230, 214] on link "Workouts" at bounding box center [1214, 222] width 72 height 35
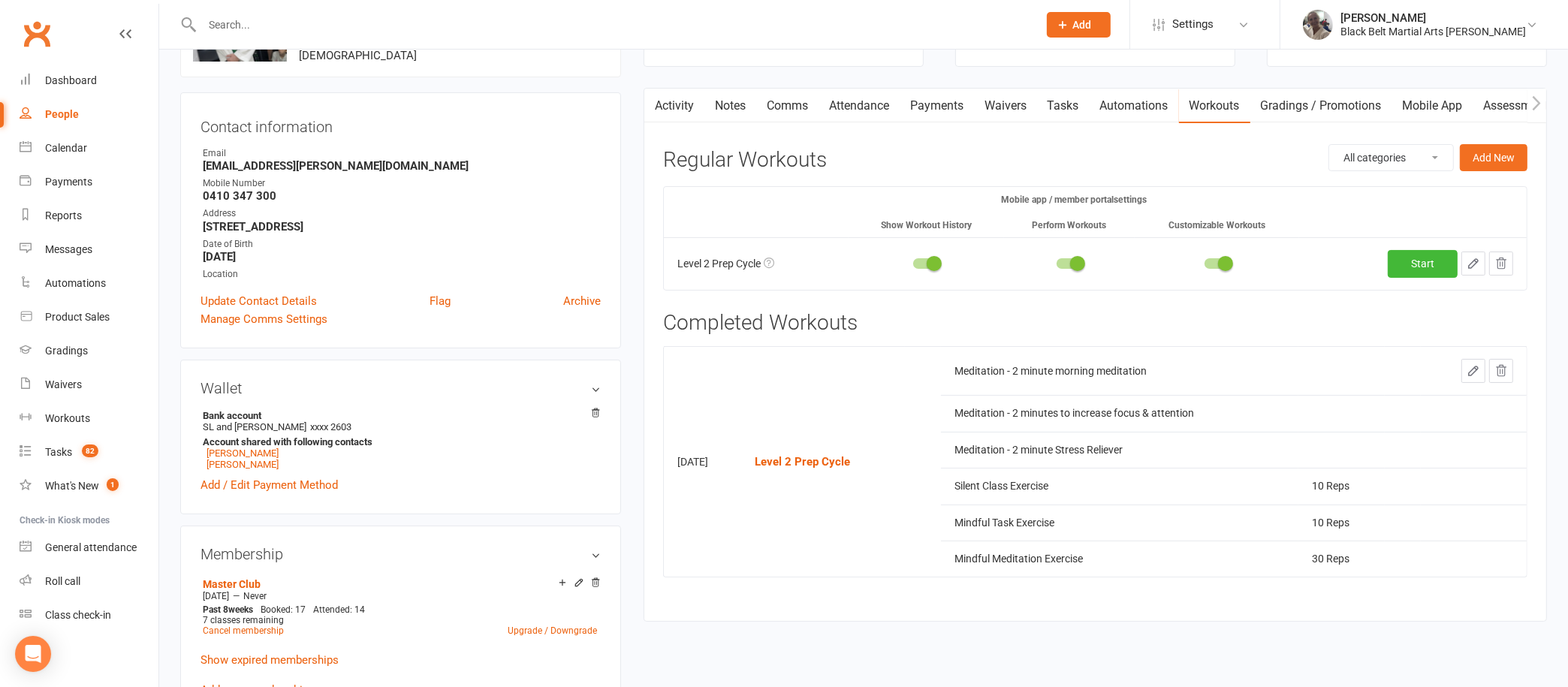
scroll to position [114, 0]
click at [733, 101] on link "Notes" at bounding box center [730, 108] width 52 height 35
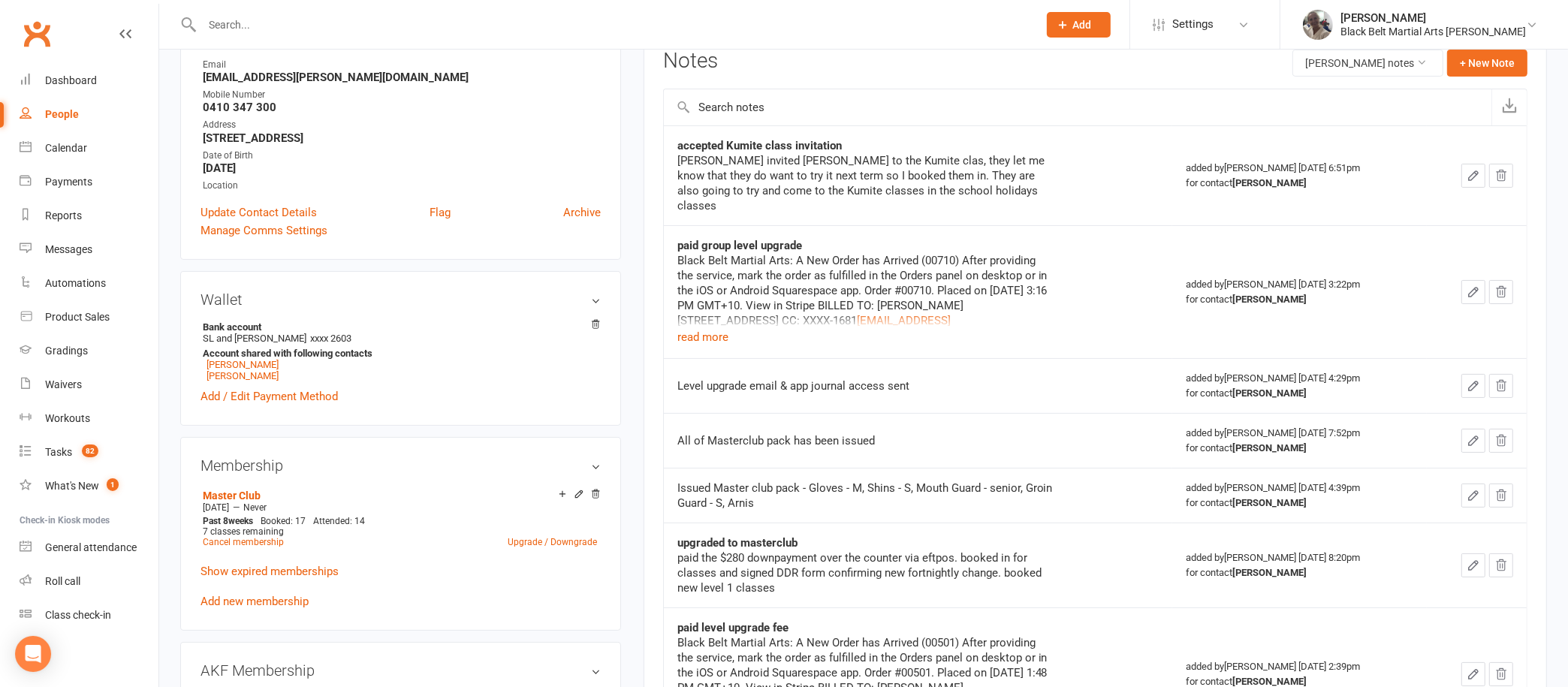
scroll to position [137, 0]
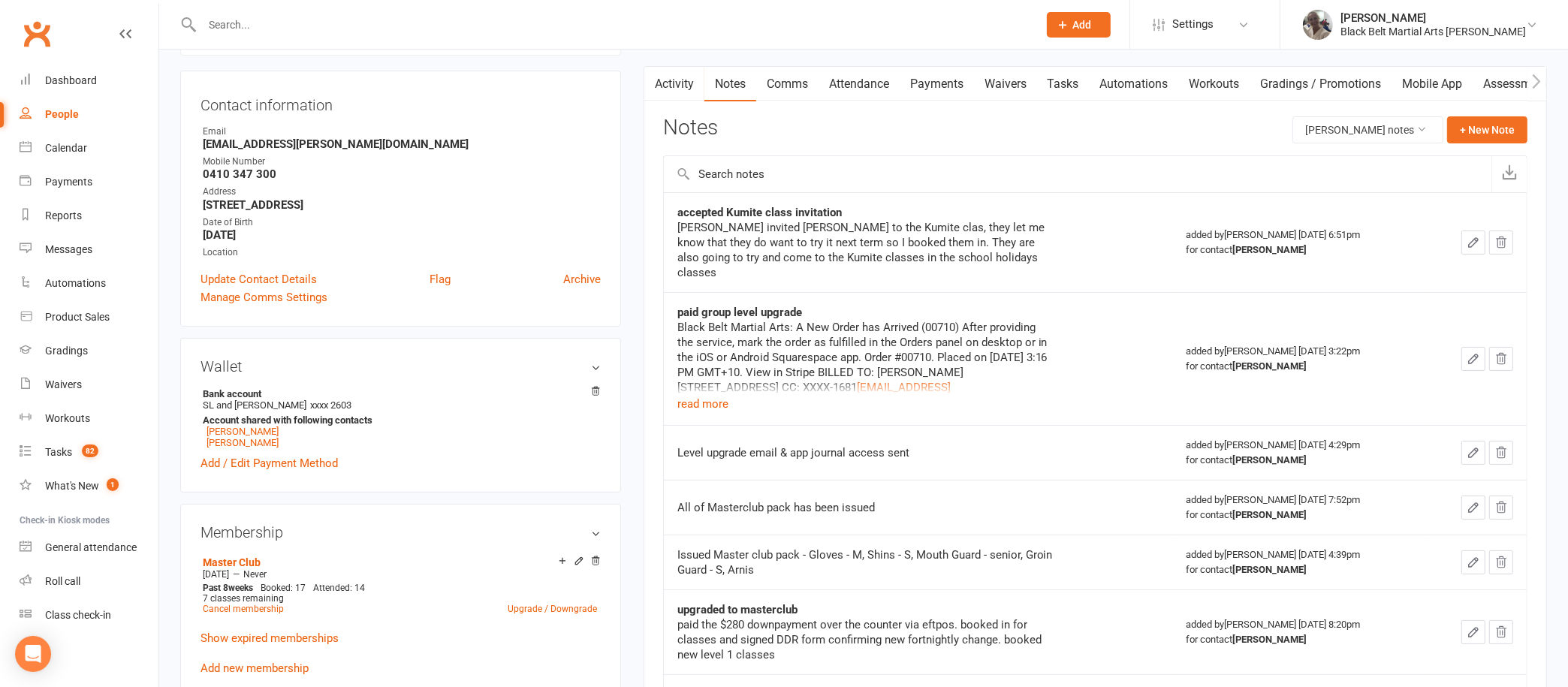
click at [669, 83] on link "Activity" at bounding box center [675, 84] width 60 height 35
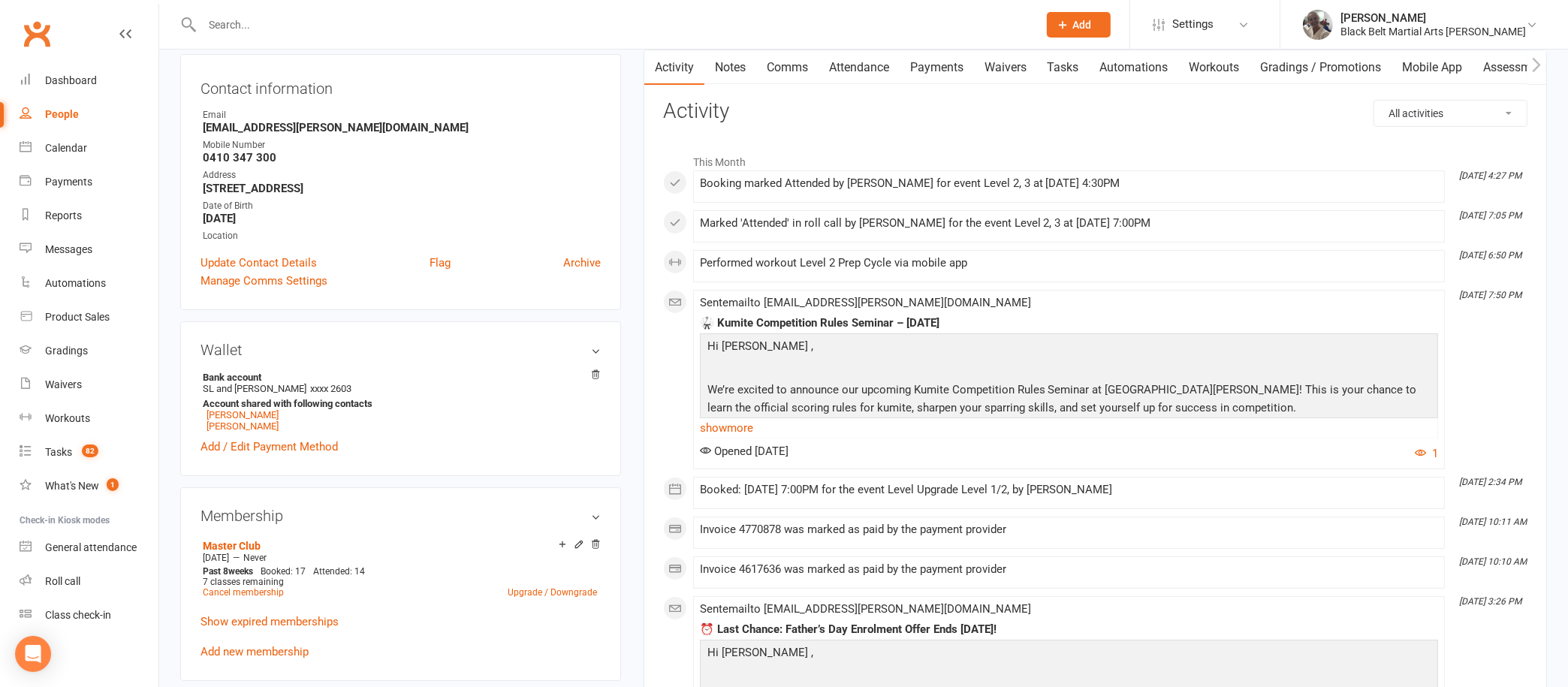
scroll to position [160, 0]
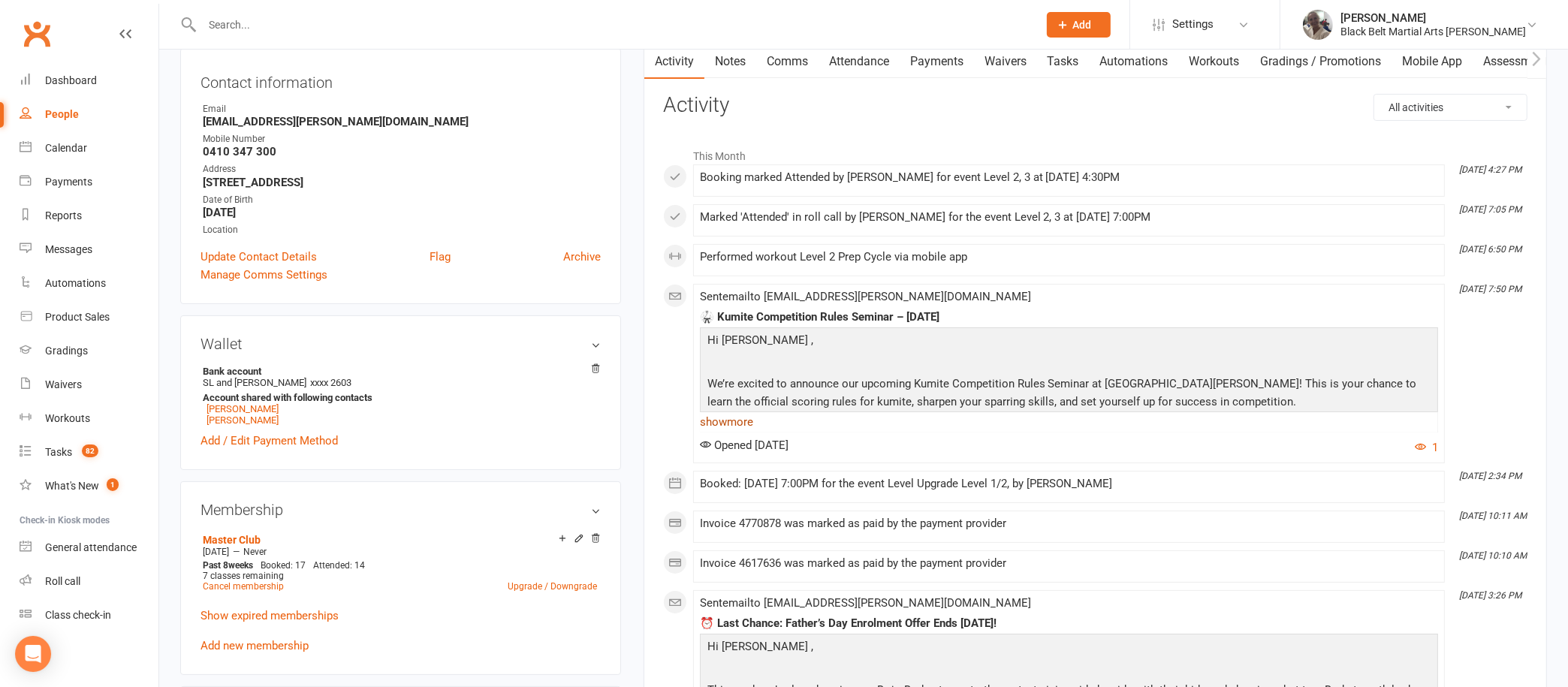
click at [740, 414] on link "show more" at bounding box center [1068, 422] width 738 height 21
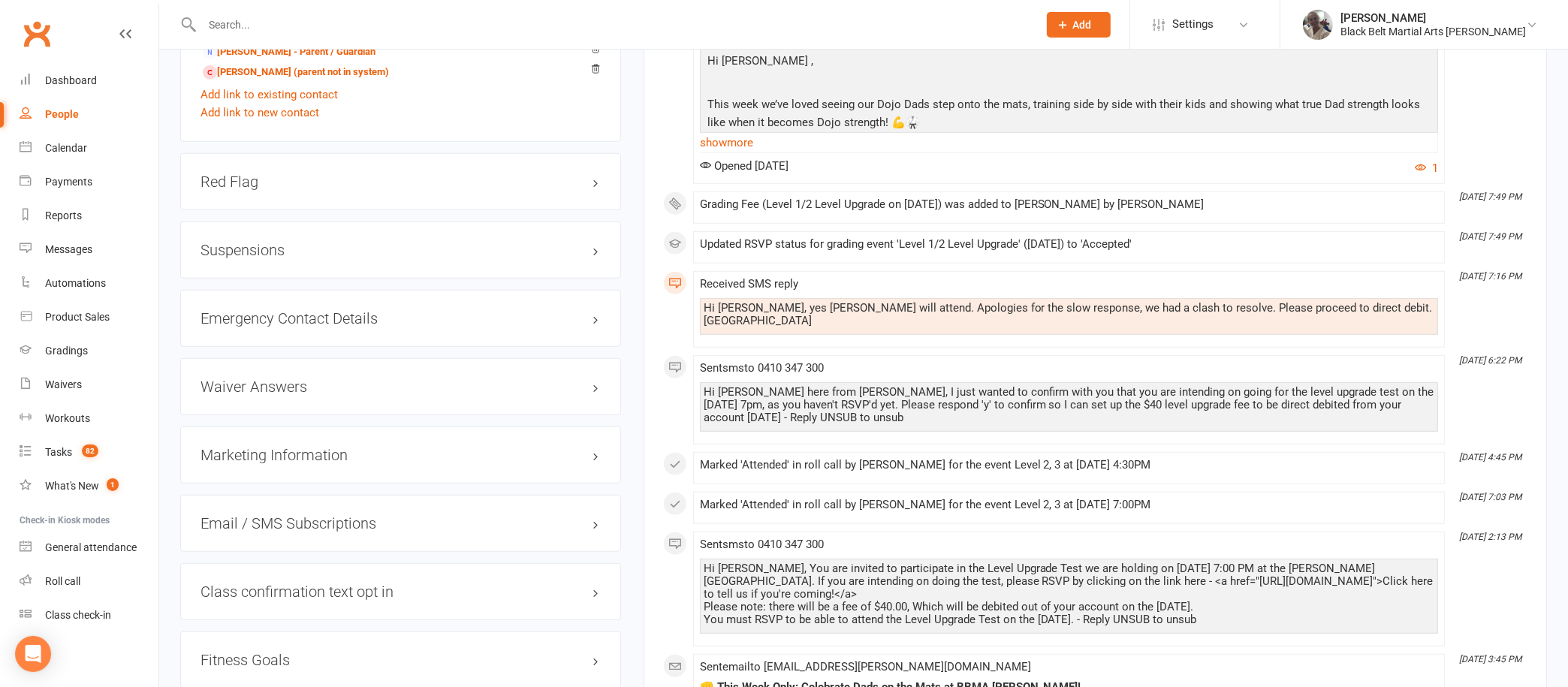
scroll to position [1356, 0]
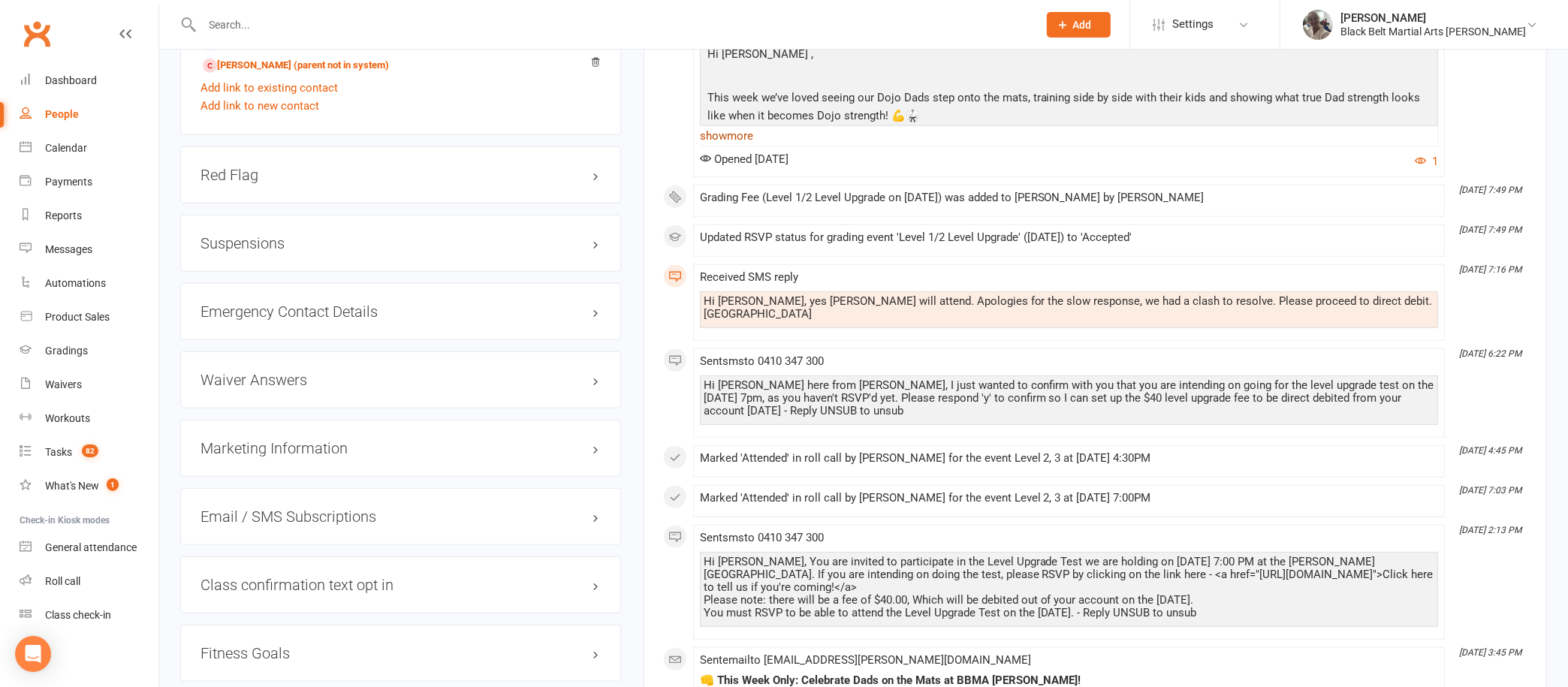
click at [715, 133] on link "show more" at bounding box center [1068, 136] width 738 height 21
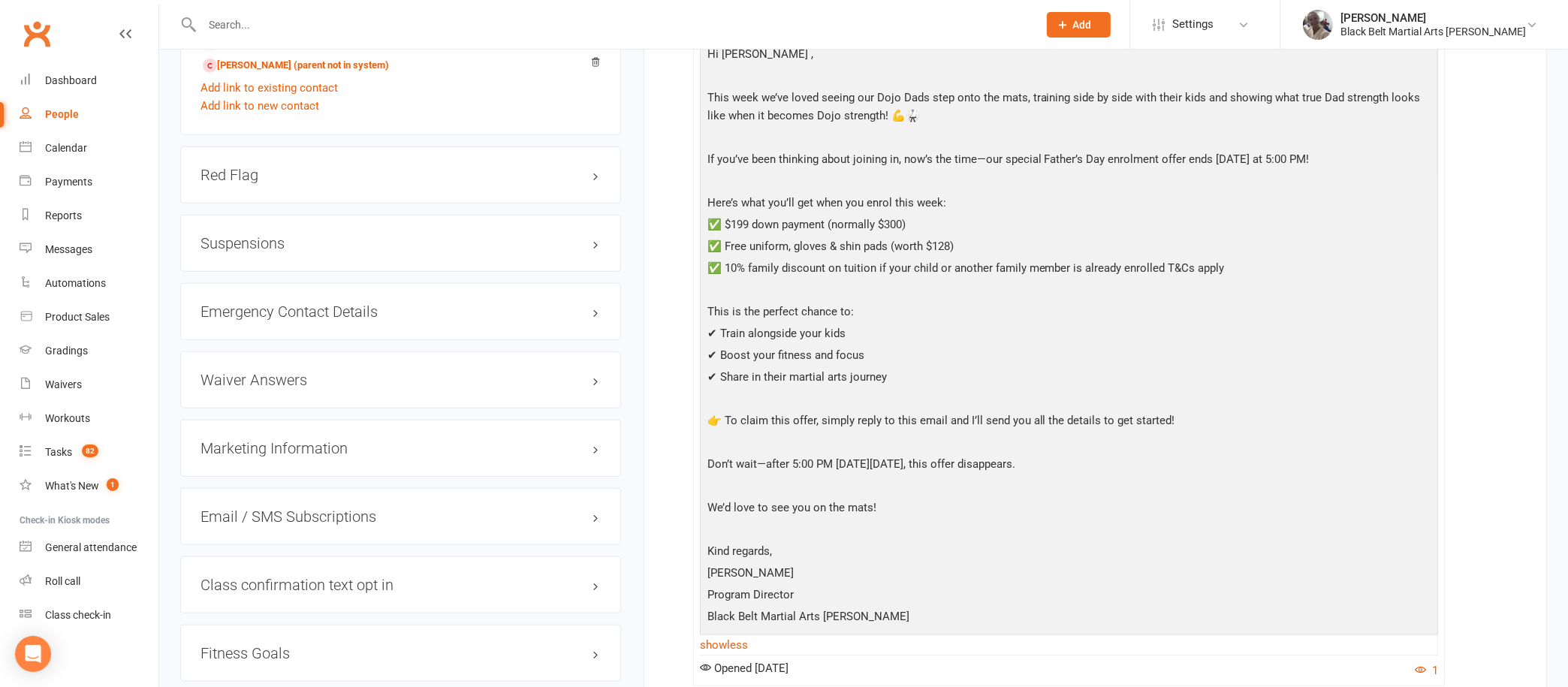
scroll to position [1412, 0]
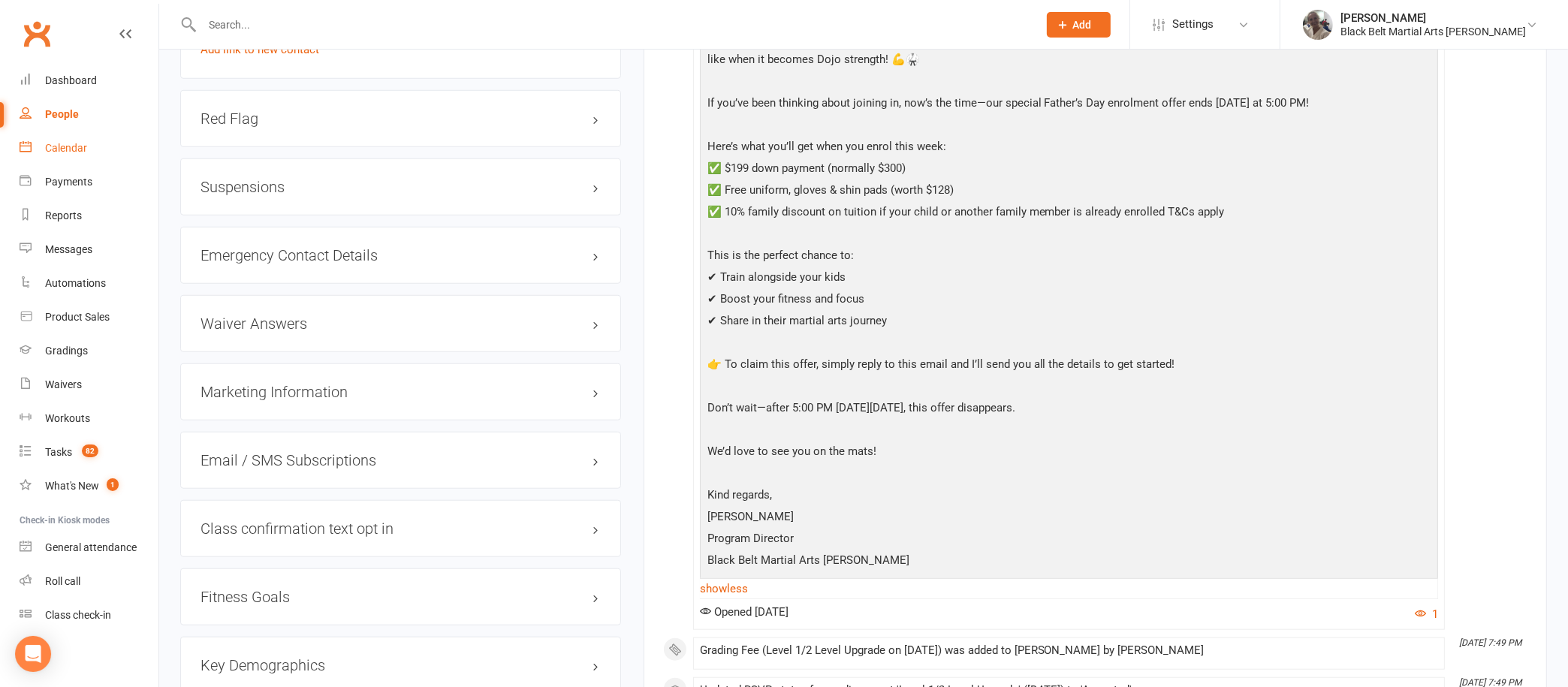
click at [58, 152] on div "Calendar" at bounding box center [66, 148] width 42 height 12
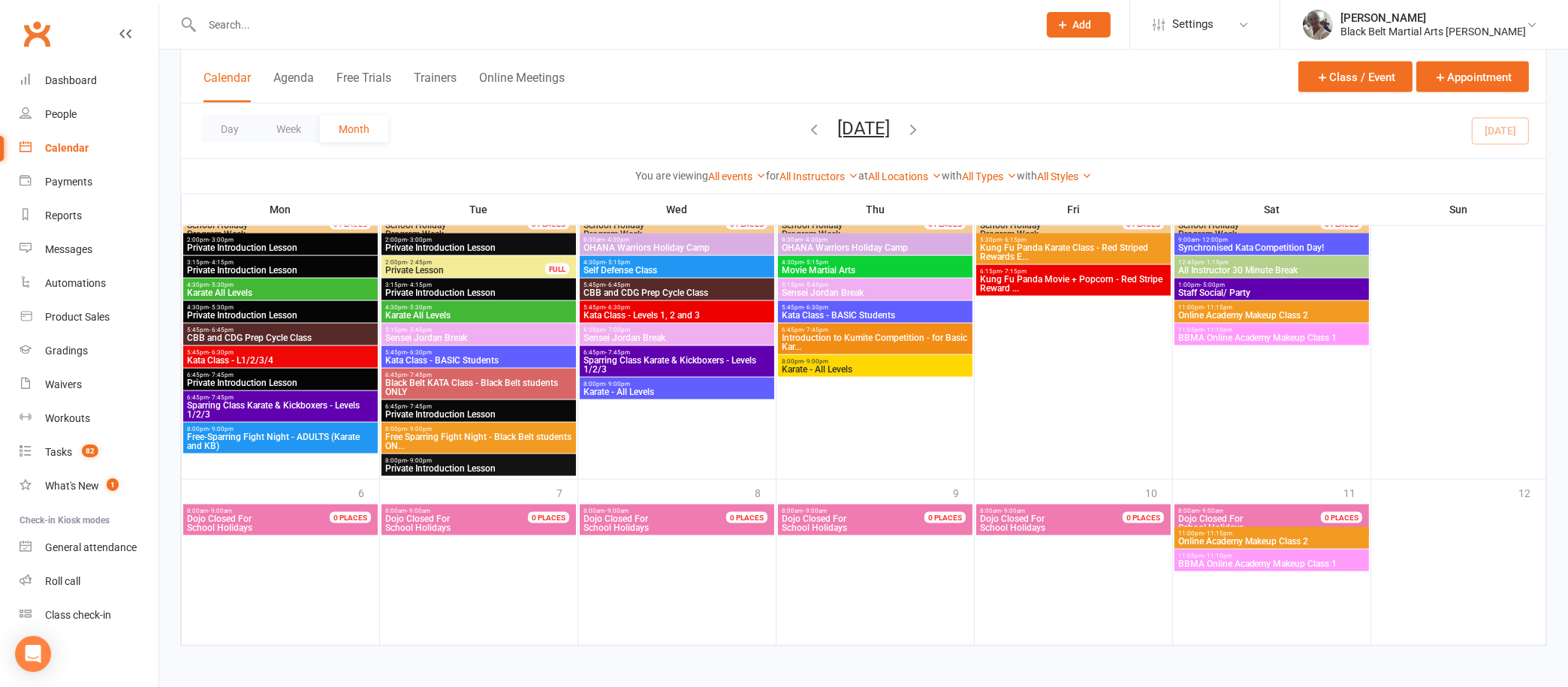
scroll to position [2366, 0]
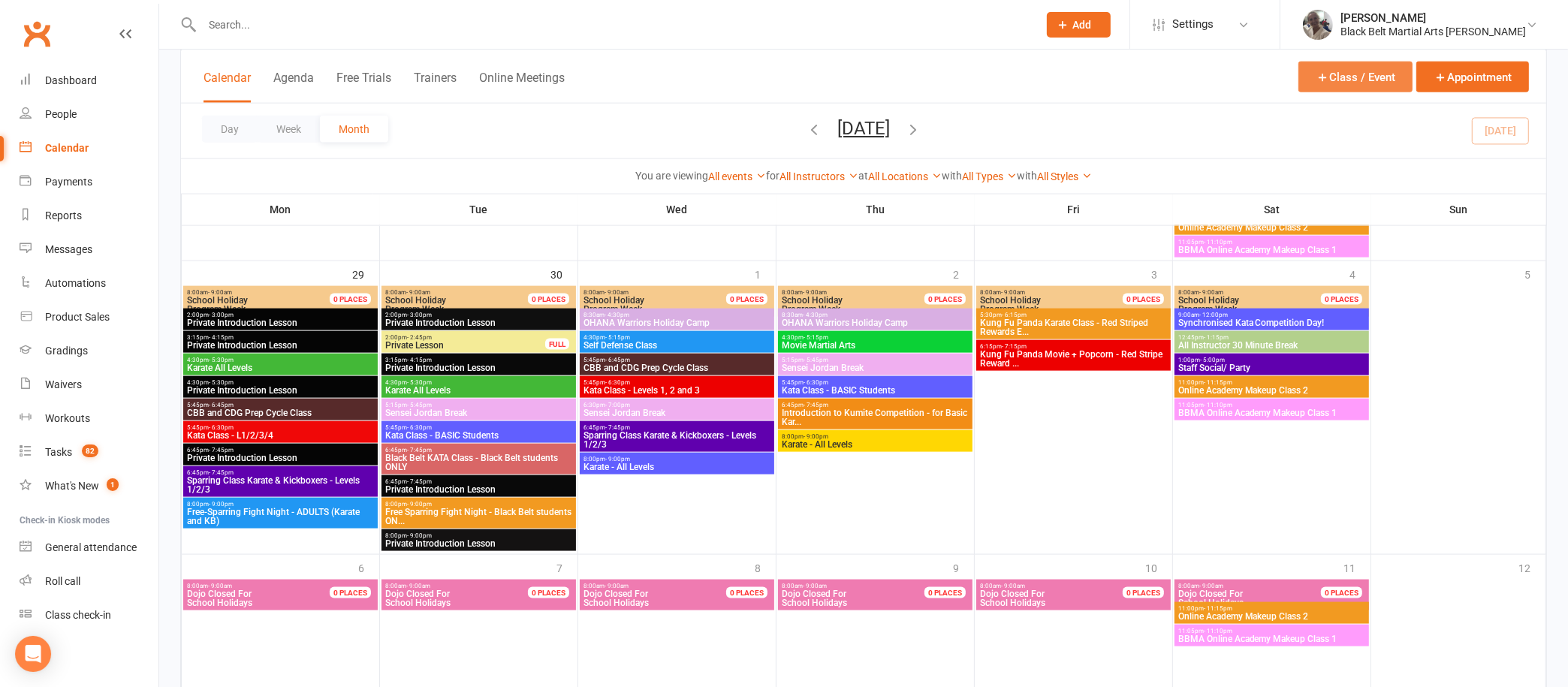
click at [1358, 83] on button "Class / Event" at bounding box center [1355, 77] width 114 height 31
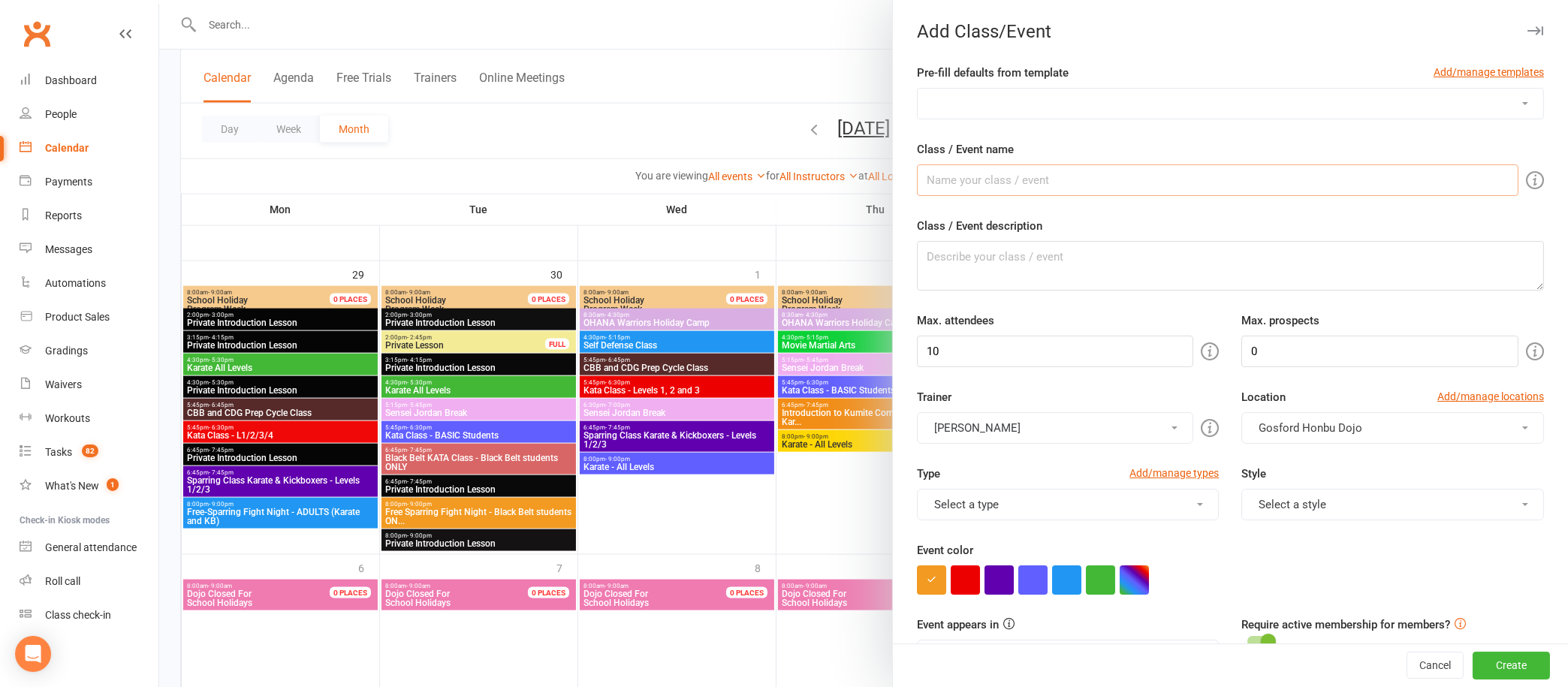
click at [1056, 177] on input "Class / Event name" at bounding box center [1217, 180] width 602 height 32
type input "Staff Training - Full Time Team"
click at [1064, 256] on textarea "Class / Event description" at bounding box center [1230, 266] width 627 height 50
type textarea "S"
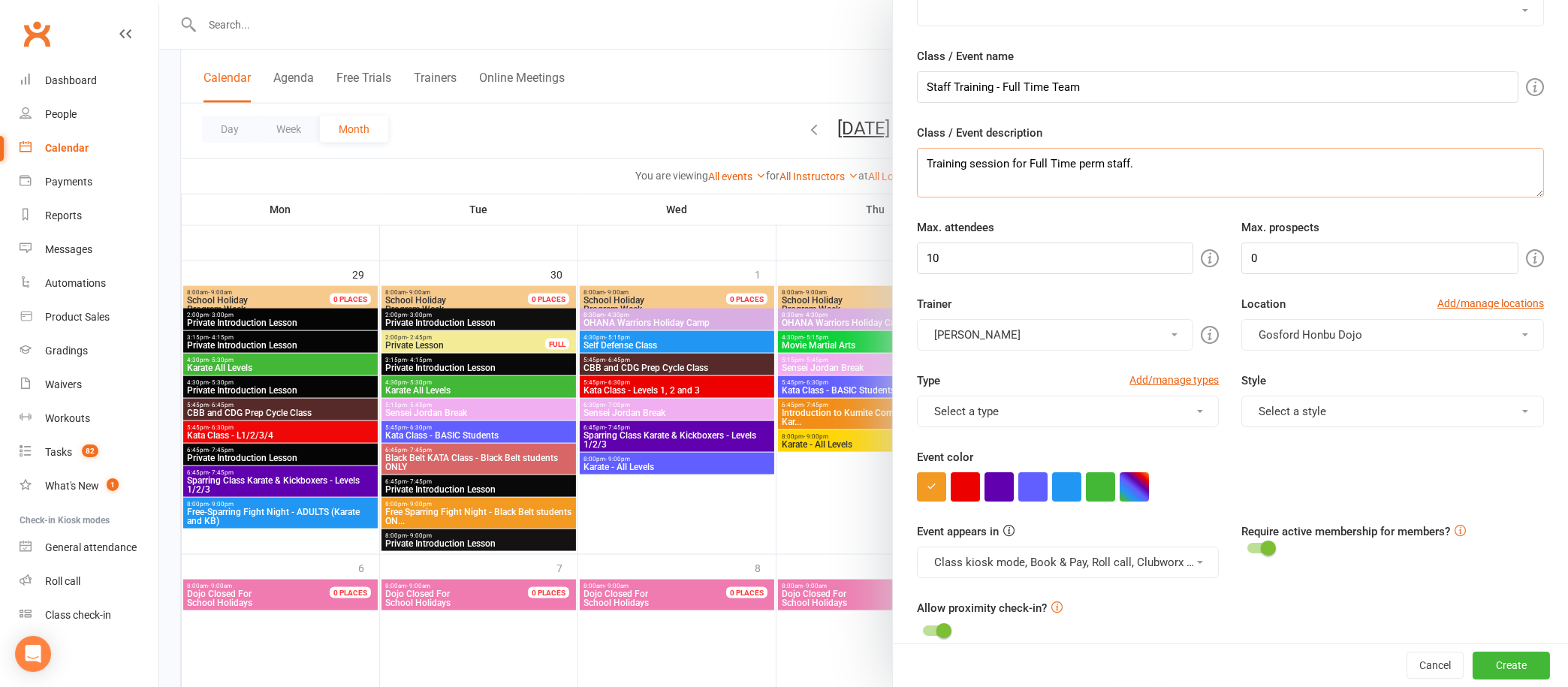
scroll to position [108, 0]
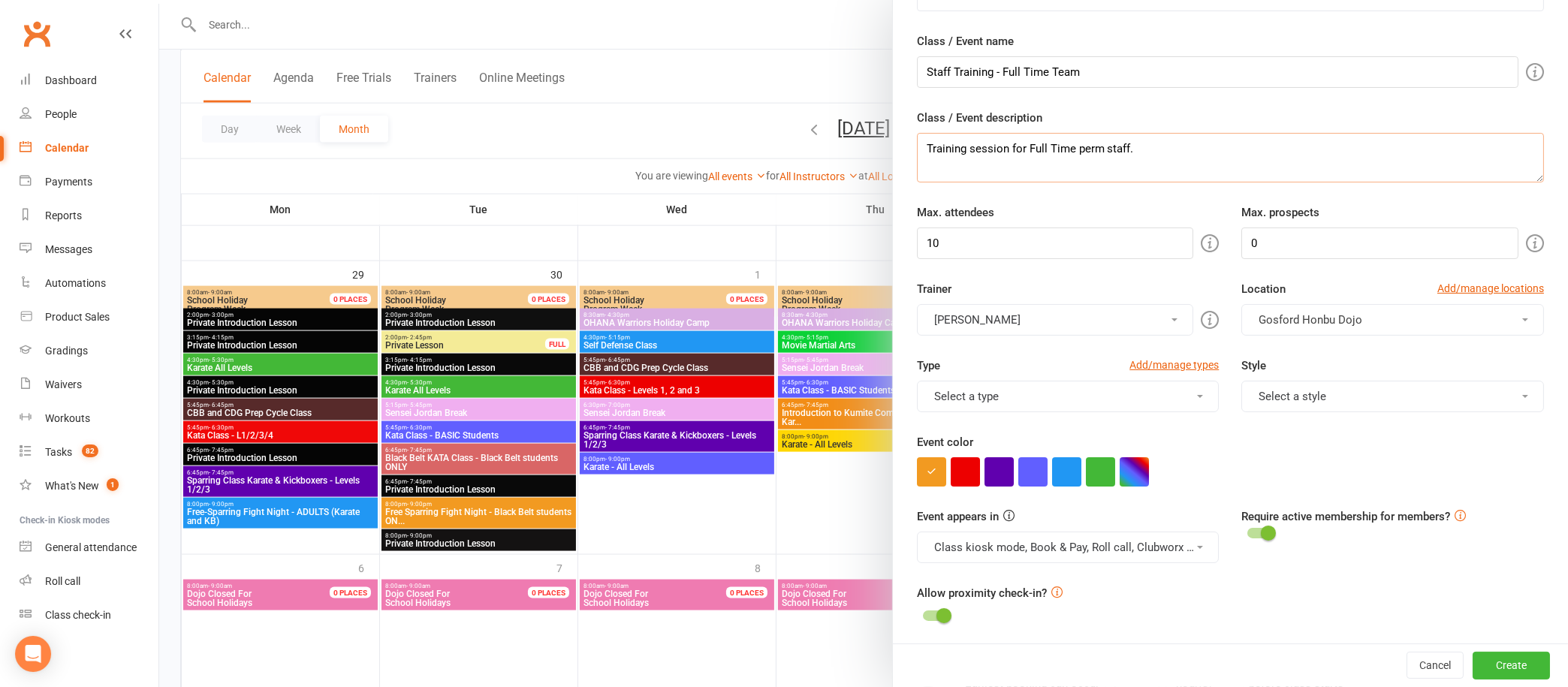
type textarea "Training session for Full Time perm staff."
click at [1137, 309] on button "[PERSON_NAME]" at bounding box center [1055, 320] width 277 height 32
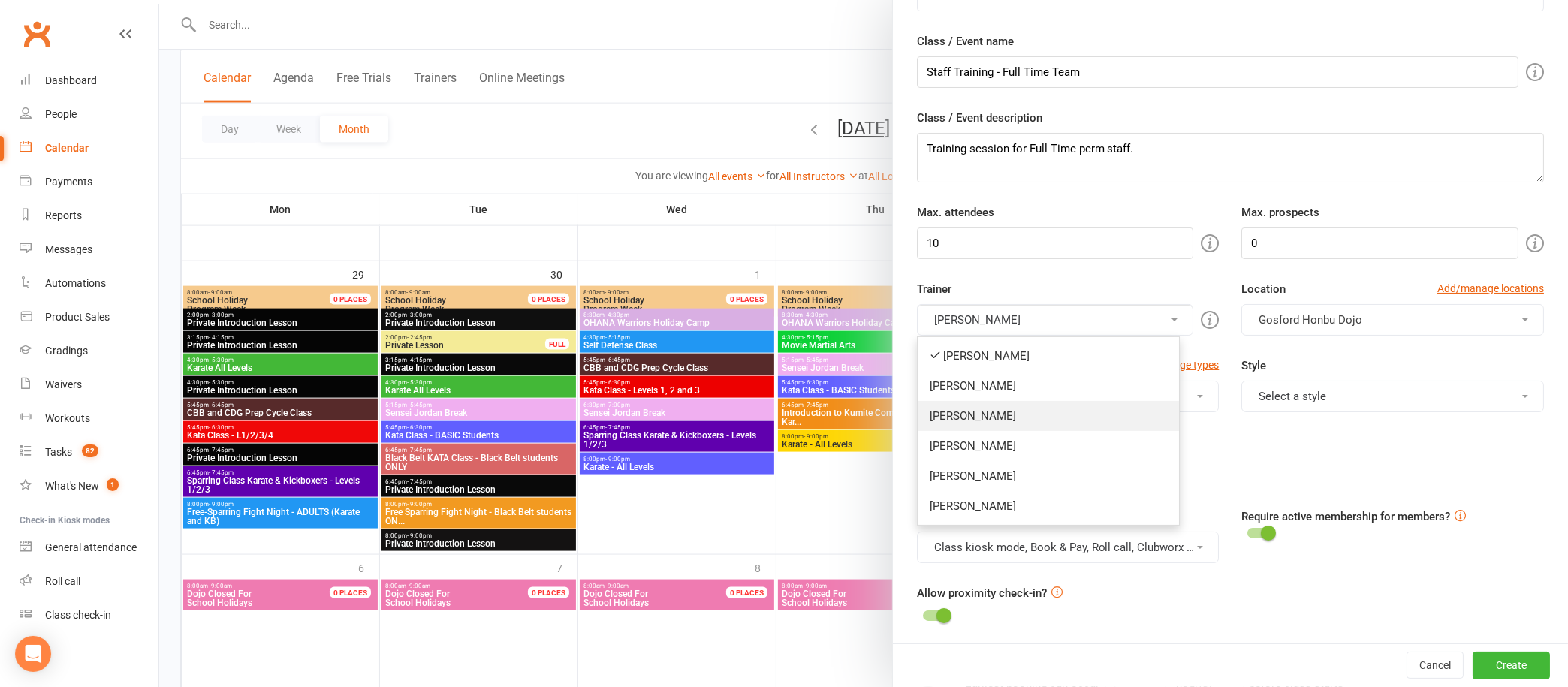
click at [988, 420] on link "Joshua Marks" at bounding box center [1048, 416] width 262 height 30
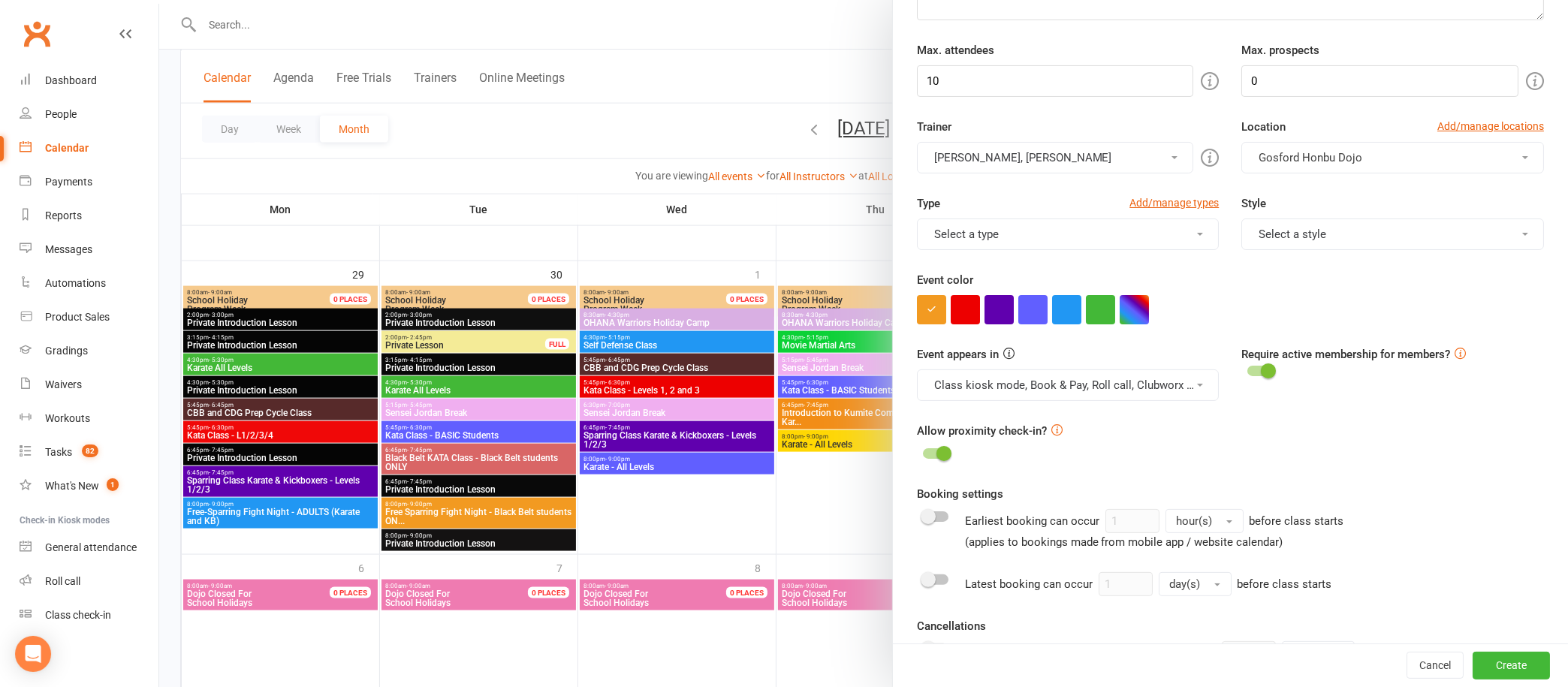
scroll to position [278, 0]
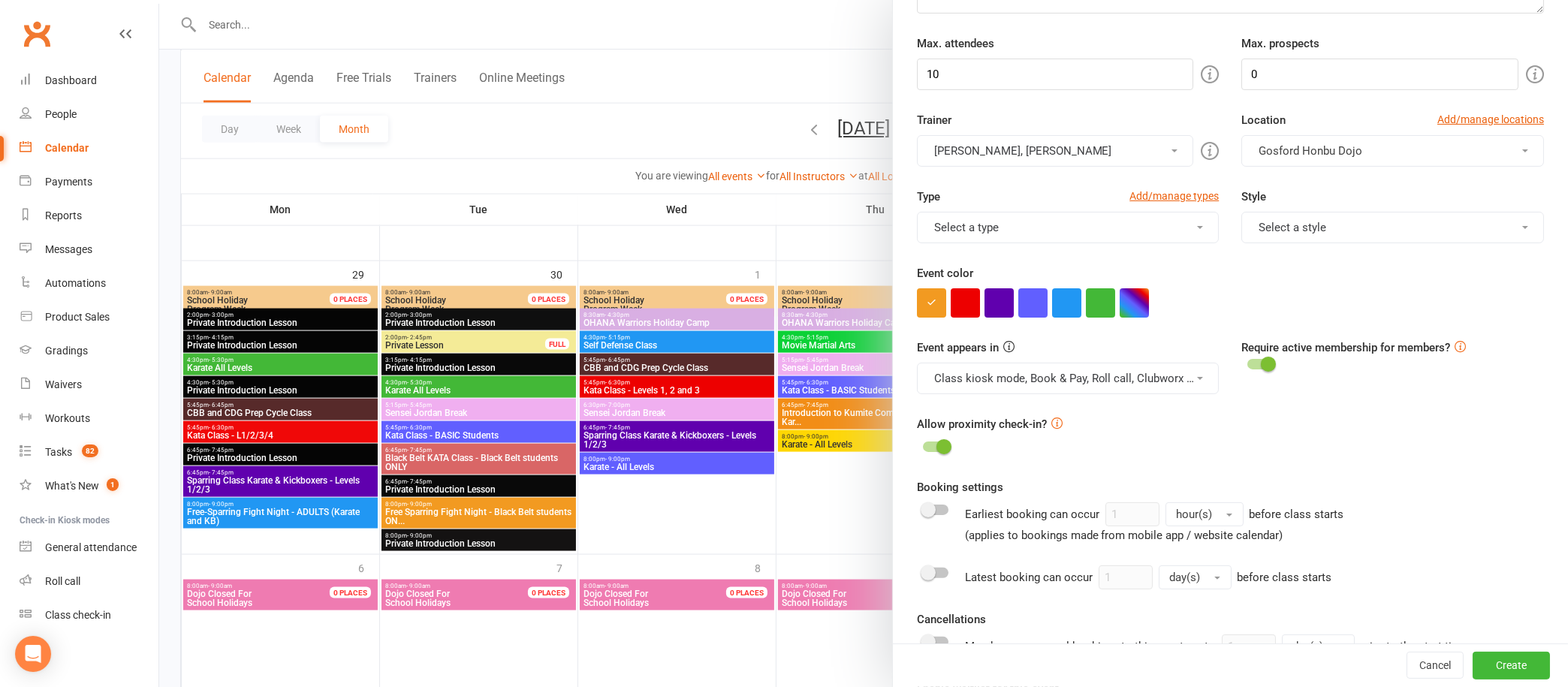
click at [1156, 380] on button "Class kiosk mode, Book & Pay, Roll call, Clubworx website calendar and Mobile a…" at bounding box center [1067, 379] width 302 height 32
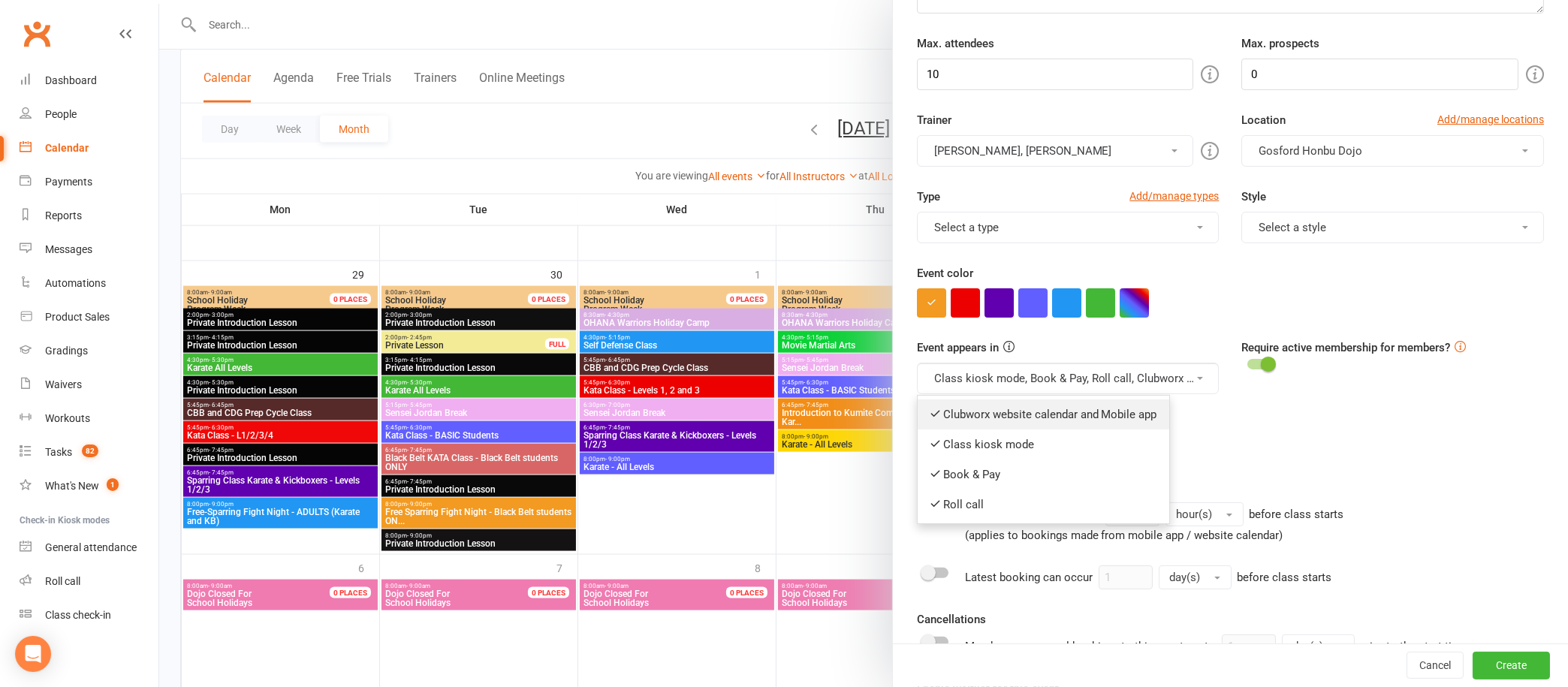
click at [929, 410] on icon at bounding box center [935, 413] width 11 height 11
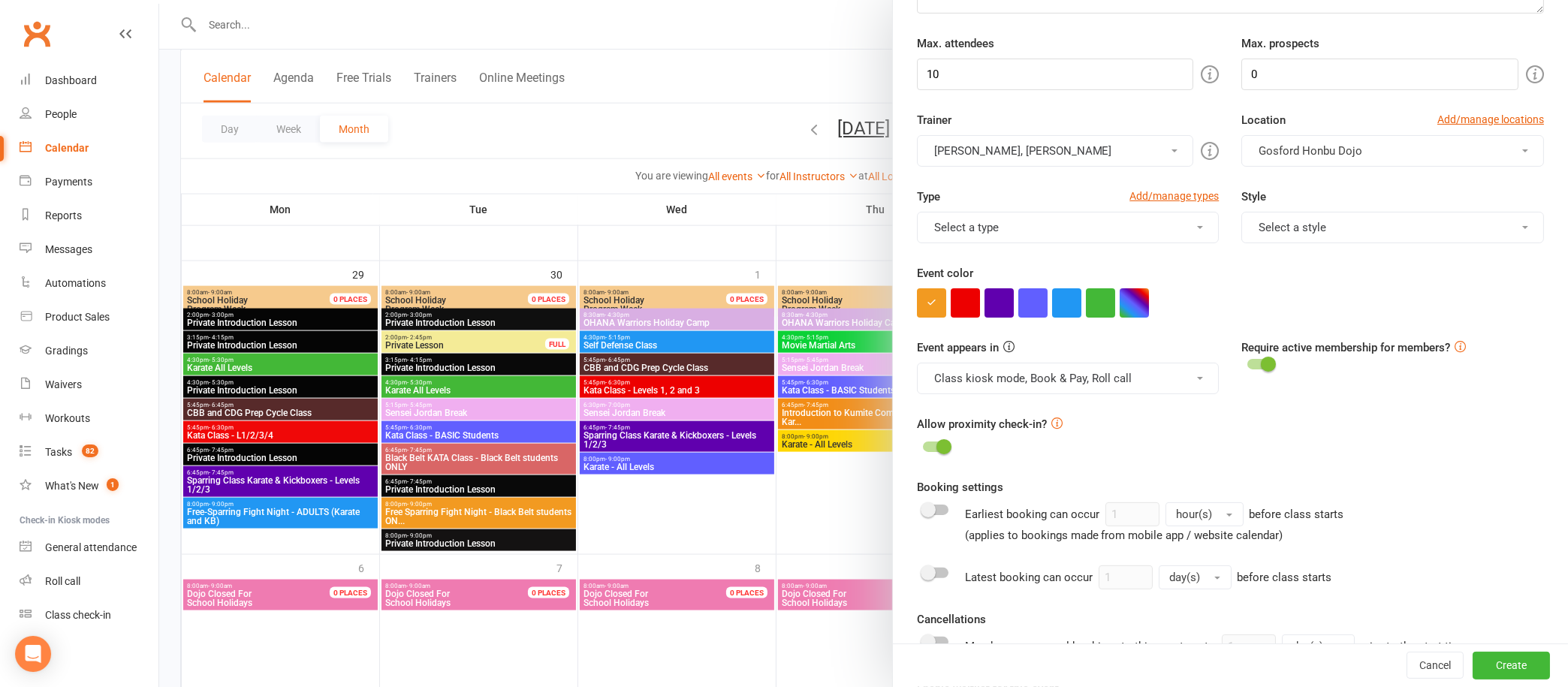
click at [1162, 365] on button "Class kiosk mode, Book & Pay, Roll call" at bounding box center [1067, 379] width 302 height 32
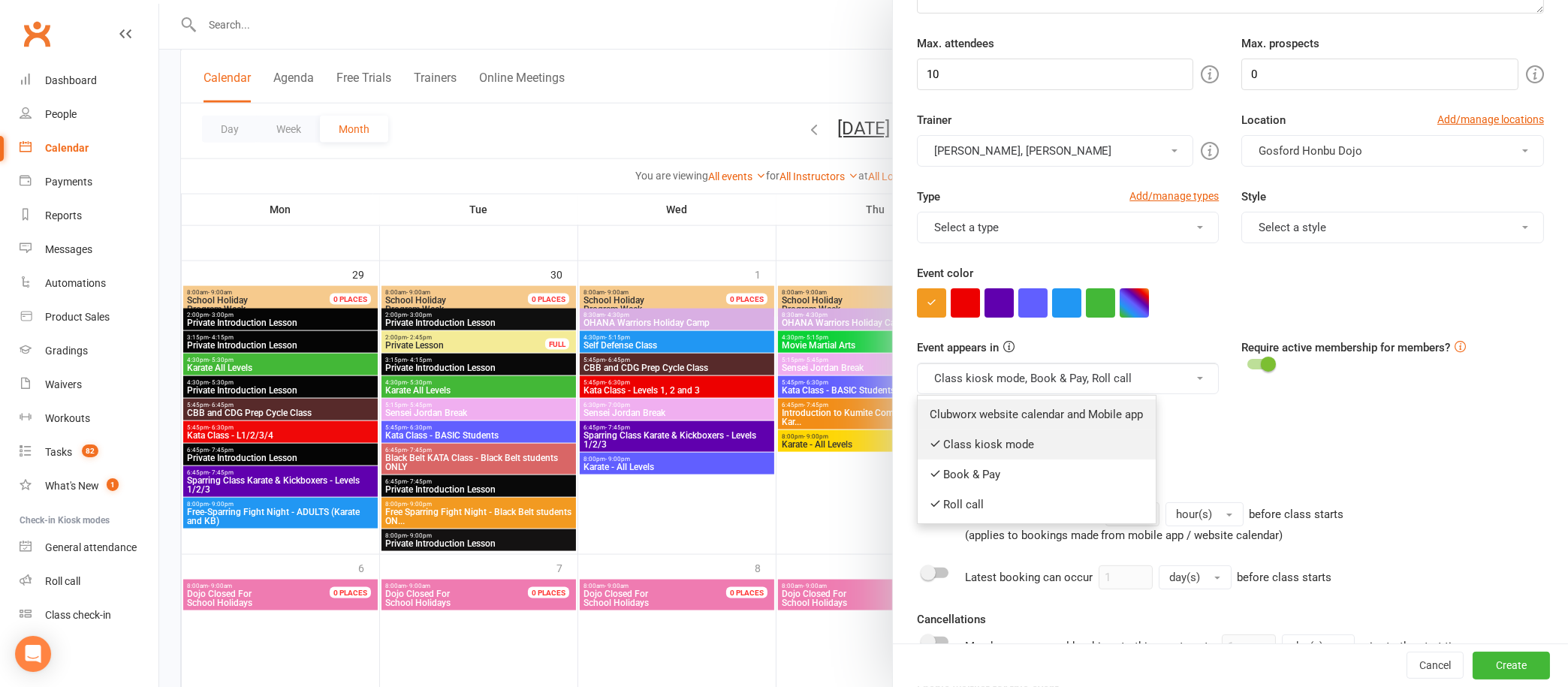
click at [917, 444] on link "Class kiosk mode" at bounding box center [1037, 445] width 238 height 30
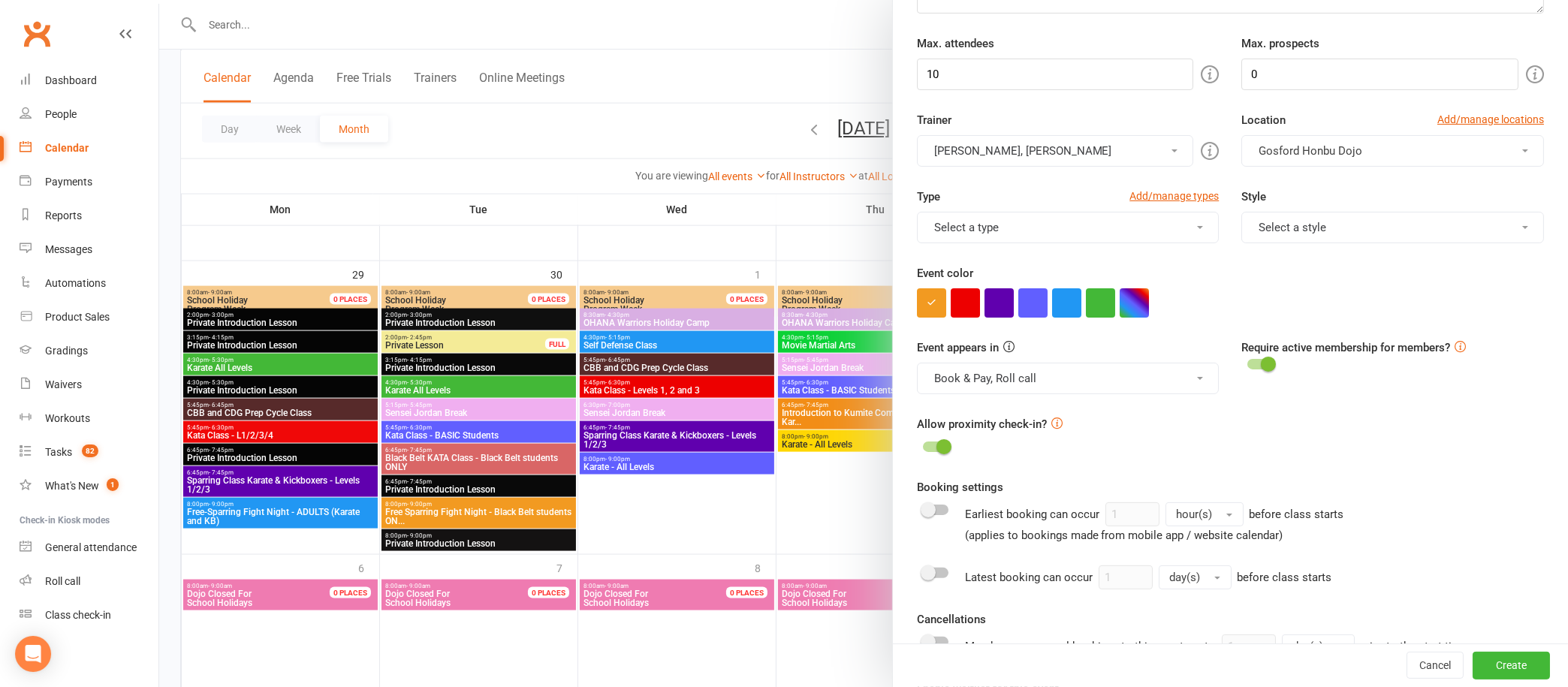
click at [1184, 365] on button "Book & Pay, Roll call" at bounding box center [1067, 379] width 302 height 32
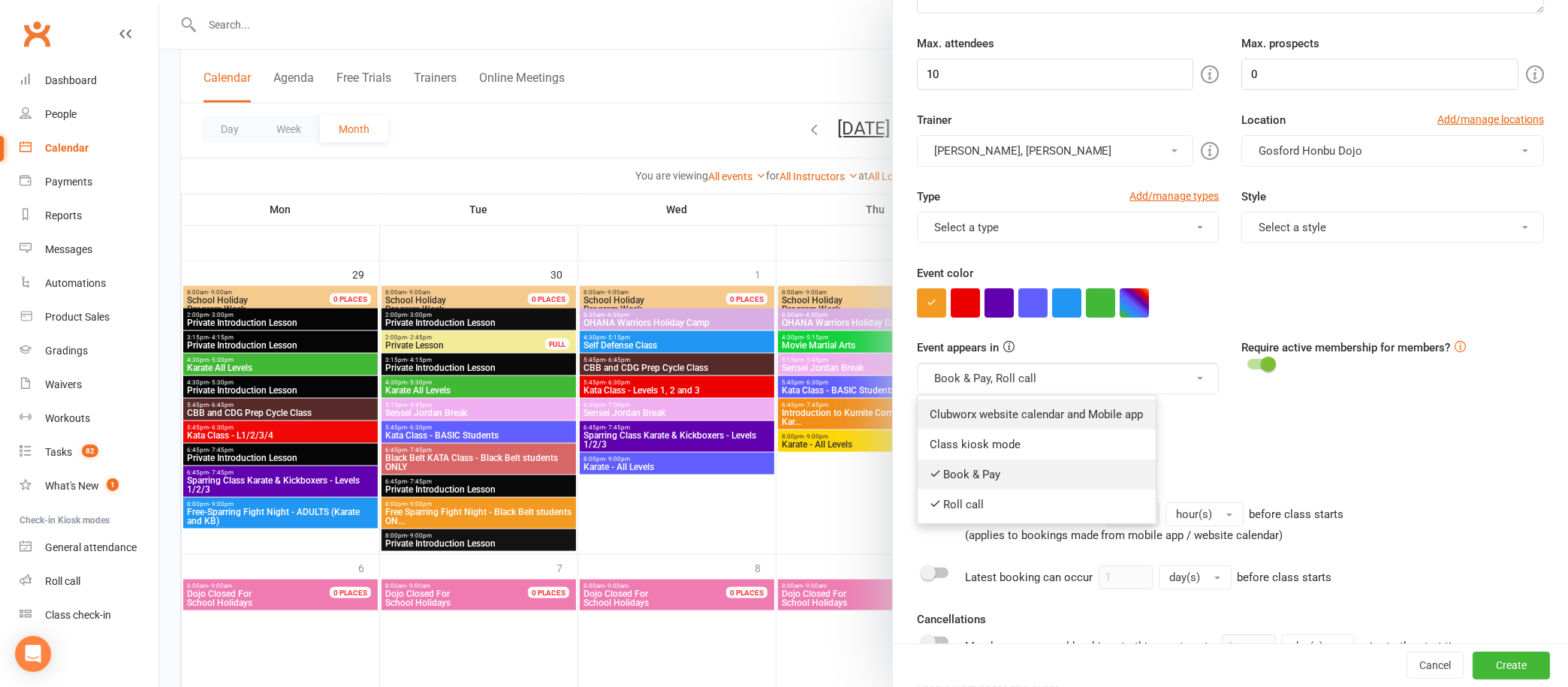
click at [929, 468] on icon at bounding box center [935, 474] width 11 height 11
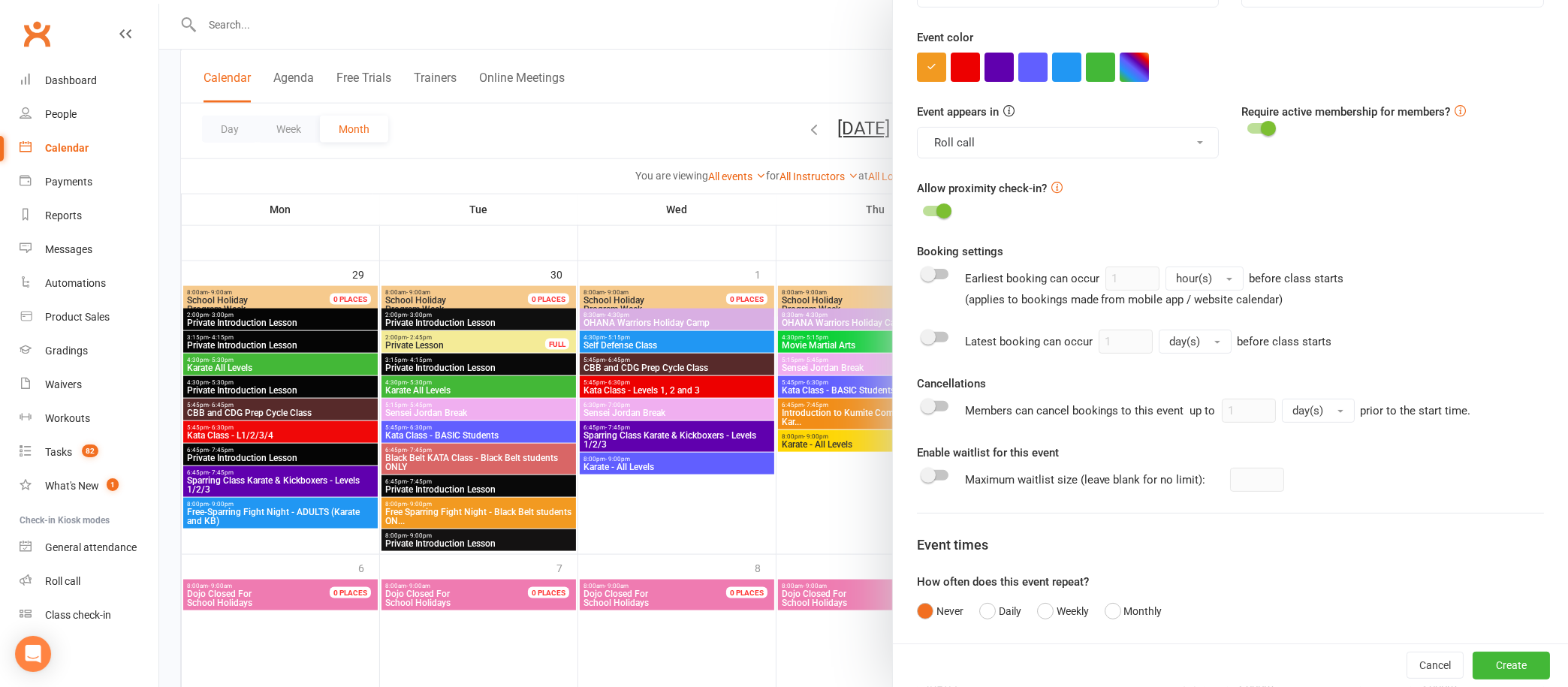
scroll to position [592, 0]
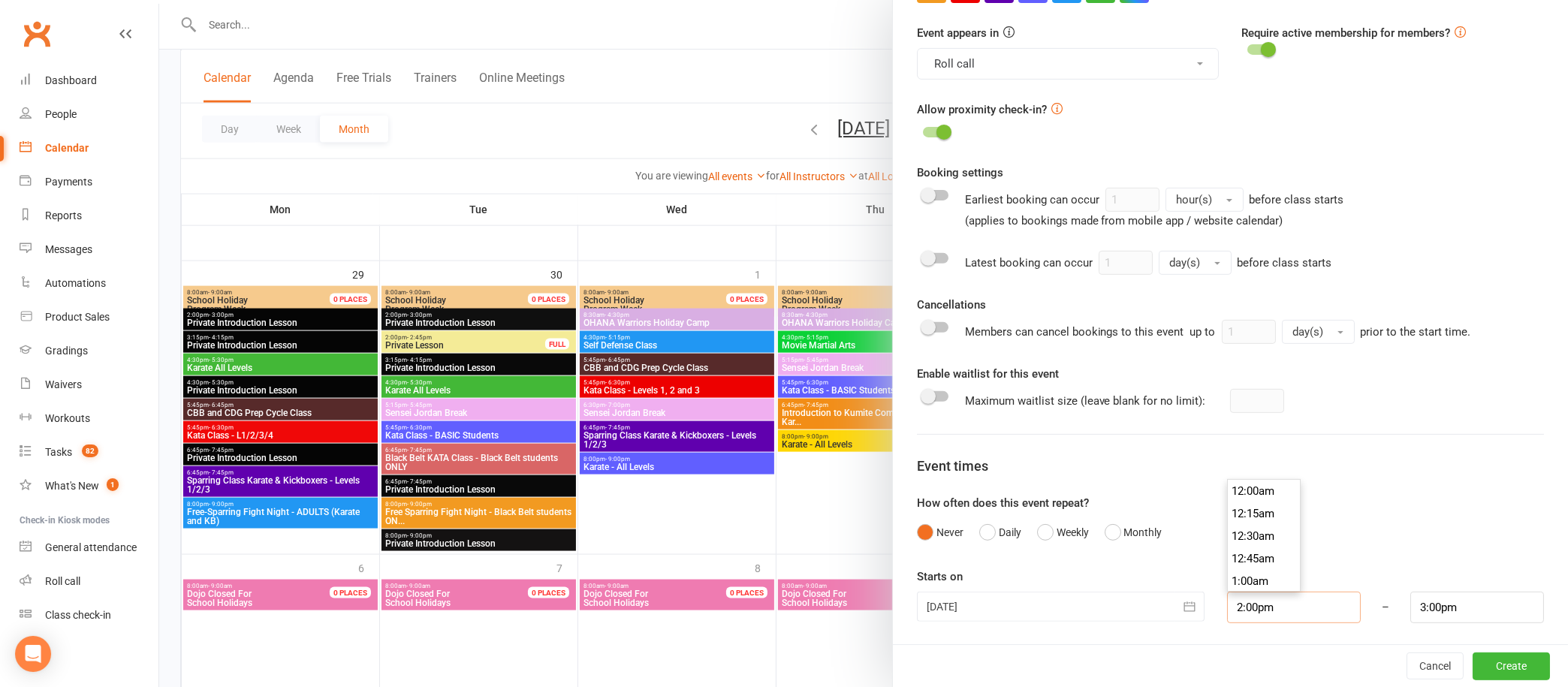
click at [1239, 607] on input "2:00pm" at bounding box center [1294, 608] width 133 height 32
type input "1:30pm"
click at [1242, 518] on li "1:30pm" at bounding box center [1264, 529] width 72 height 23
click at [1447, 611] on input "2:30pm" at bounding box center [1477, 608] width 133 height 32
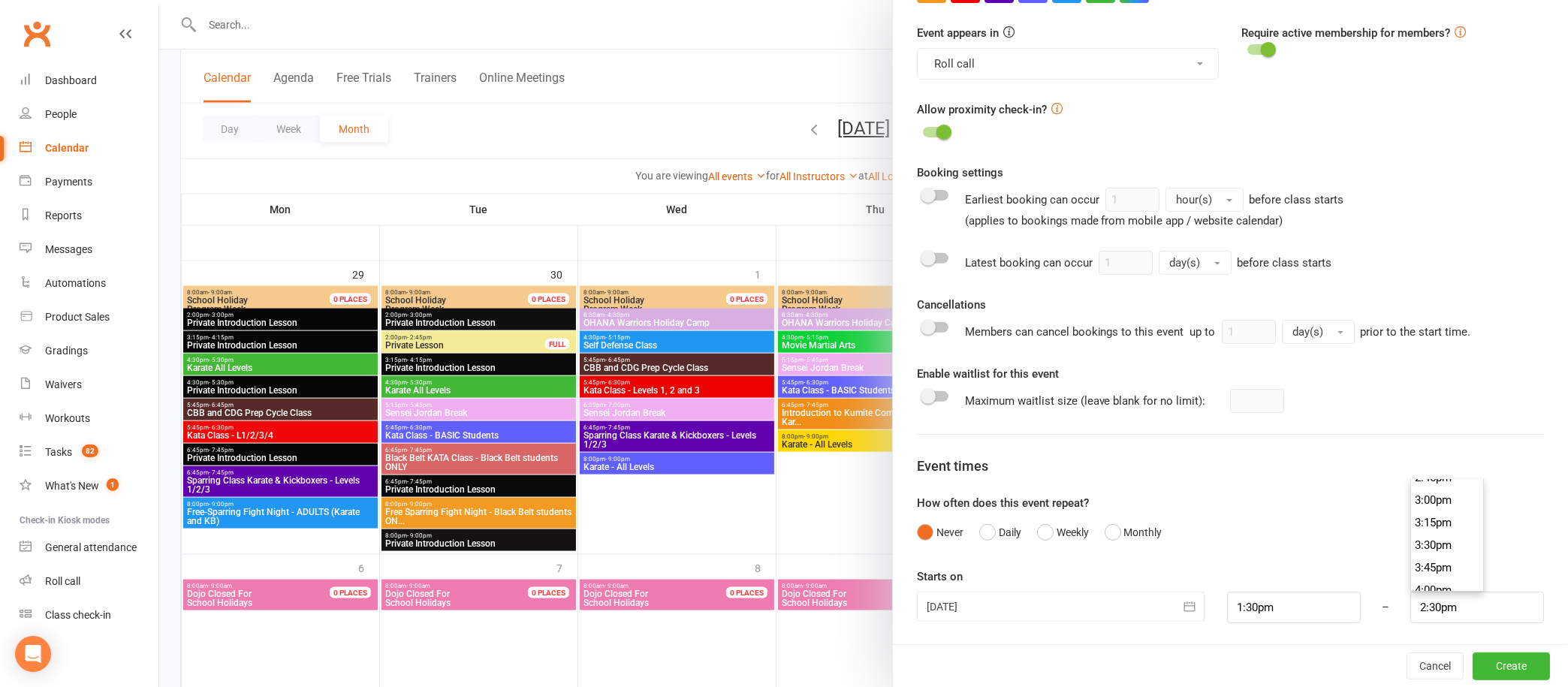
scroll to position [1344, 0]
type input "3:30pm"
click at [1411, 541] on li "3:30pm" at bounding box center [1447, 544] width 72 height 23
click at [1472, 653] on button "Create" at bounding box center [1511, 667] width 78 height 27
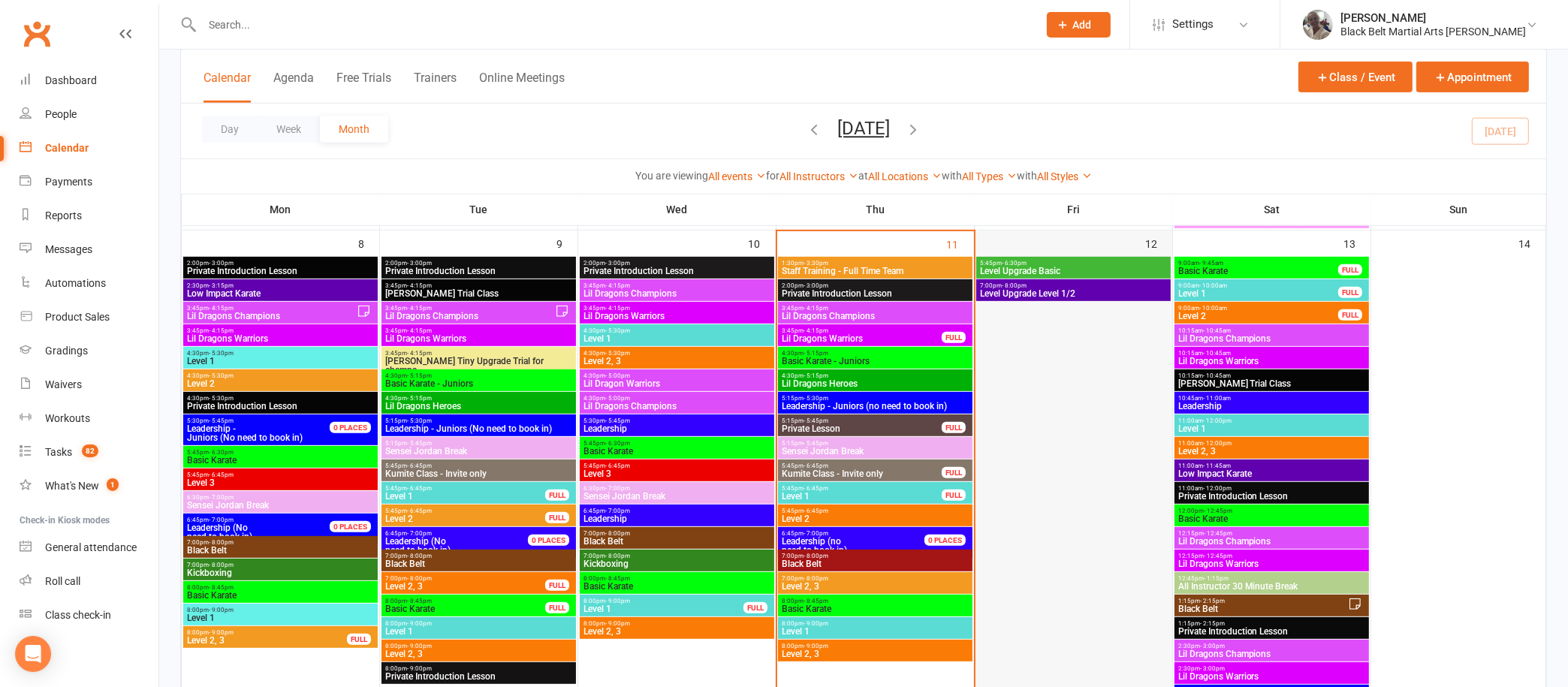
scroll to position [744, 0]
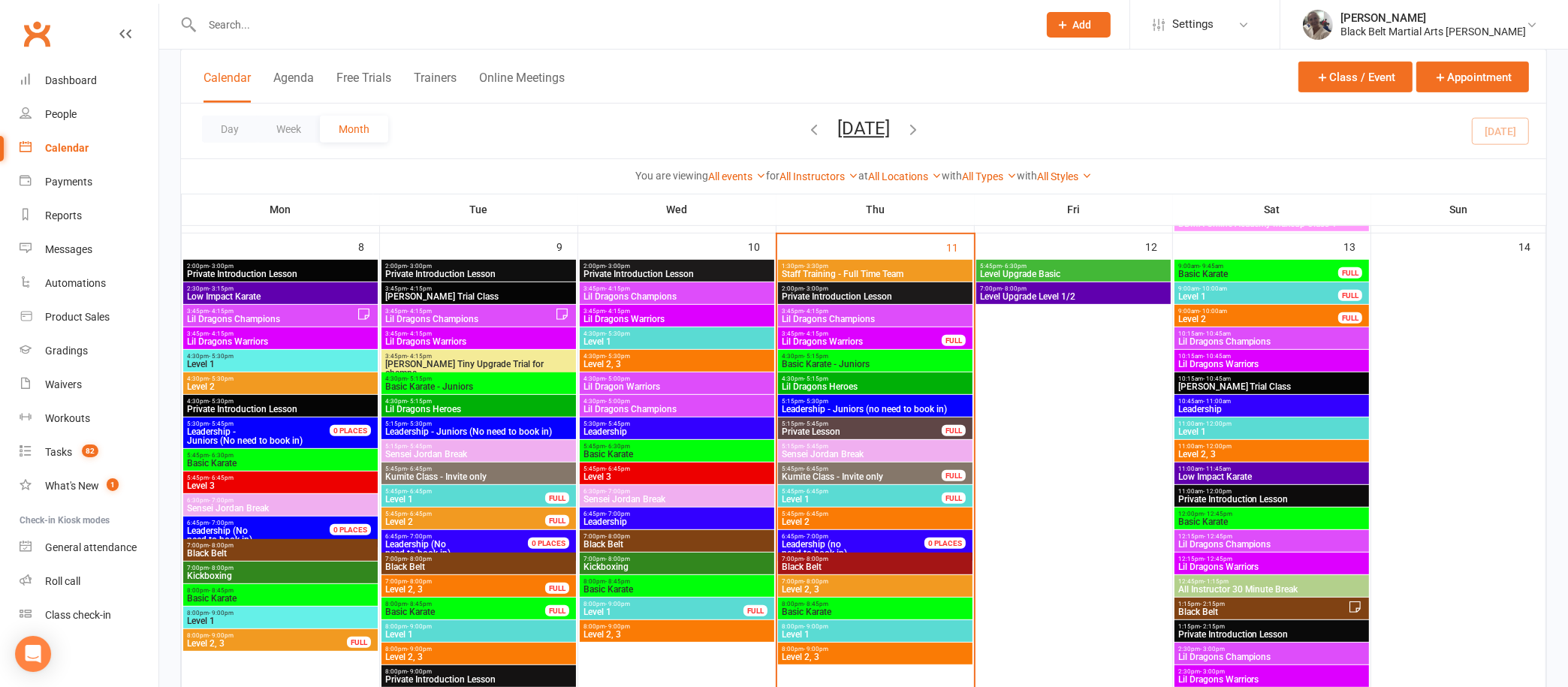
click at [941, 263] on span "1:30pm - 3:30pm" at bounding box center [875, 266] width 188 height 7
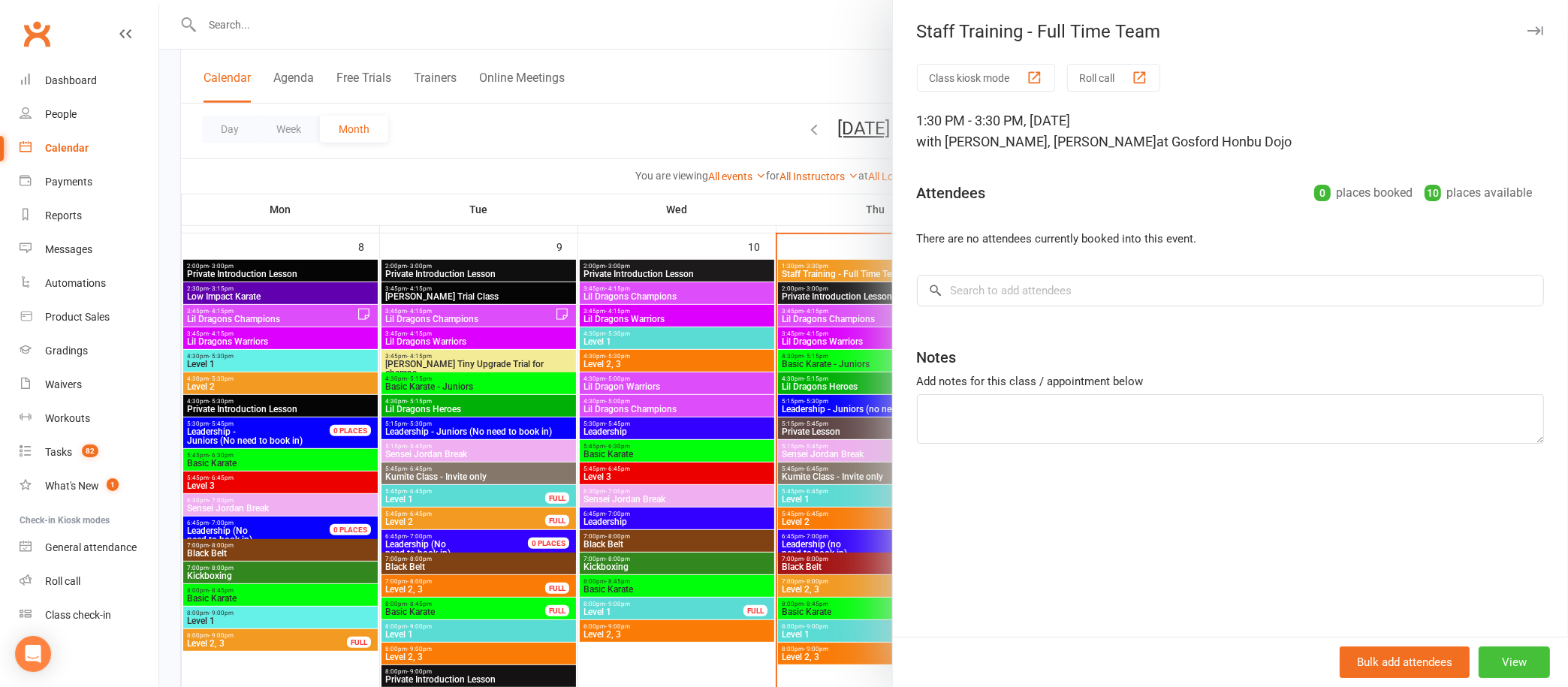
click at [1482, 655] on button "View" at bounding box center [1514, 663] width 72 height 32
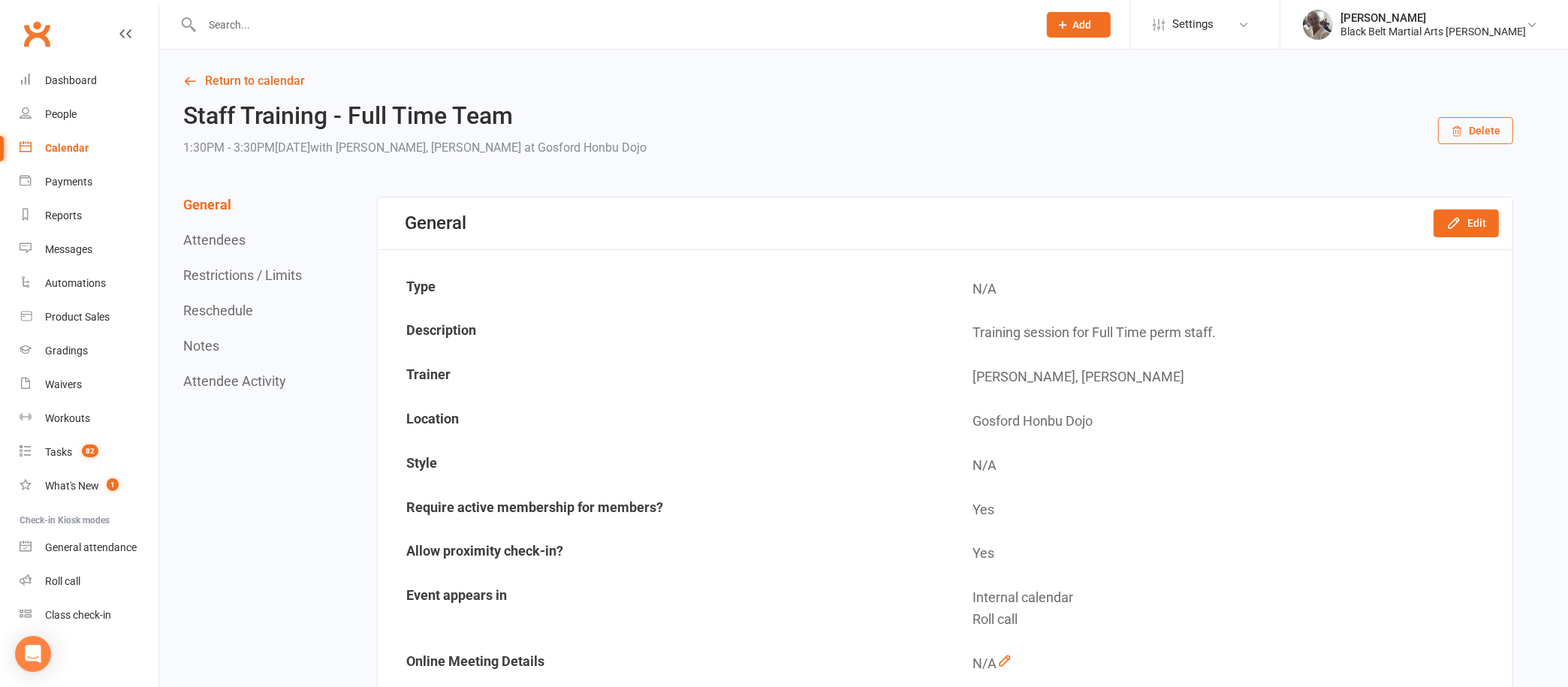
click at [223, 302] on button "Reschedule" at bounding box center [218, 310] width 70 height 16
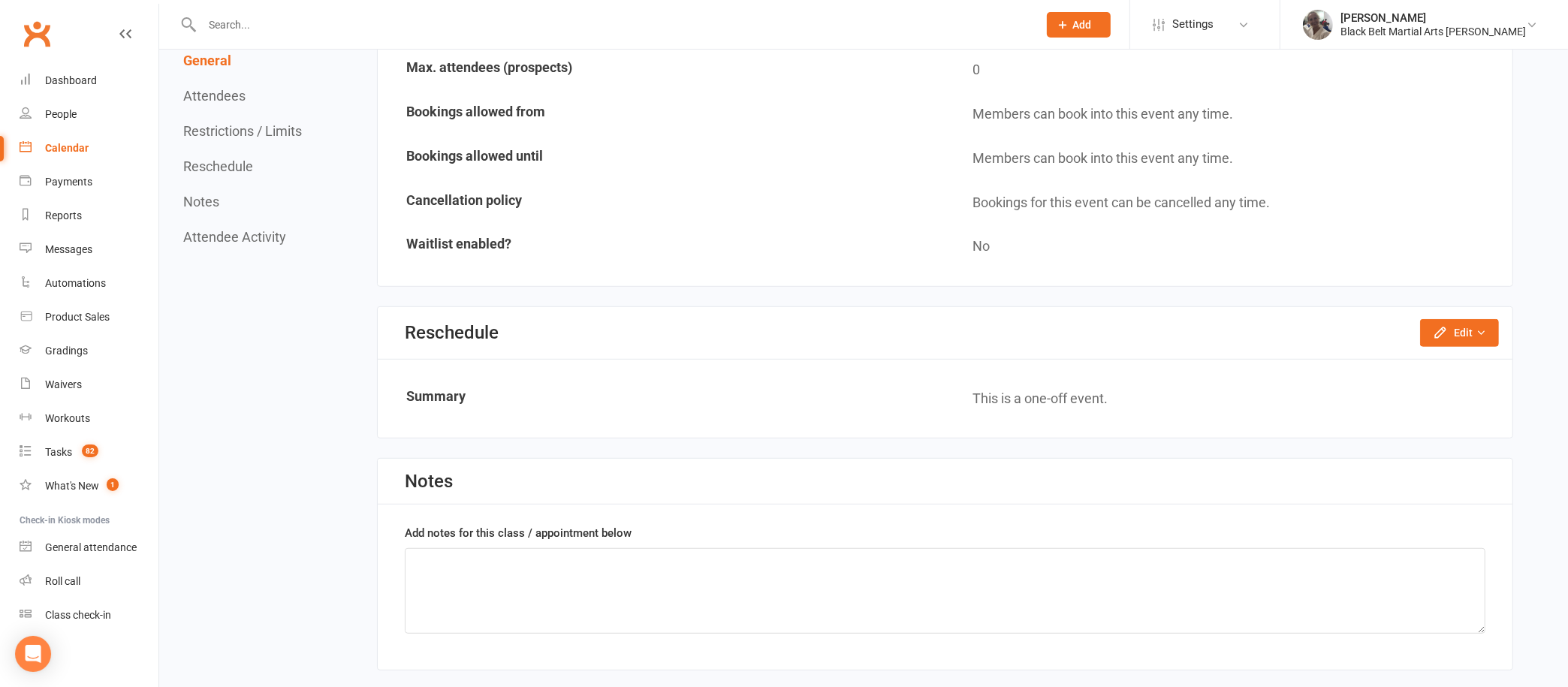
scroll to position [1014, 0]
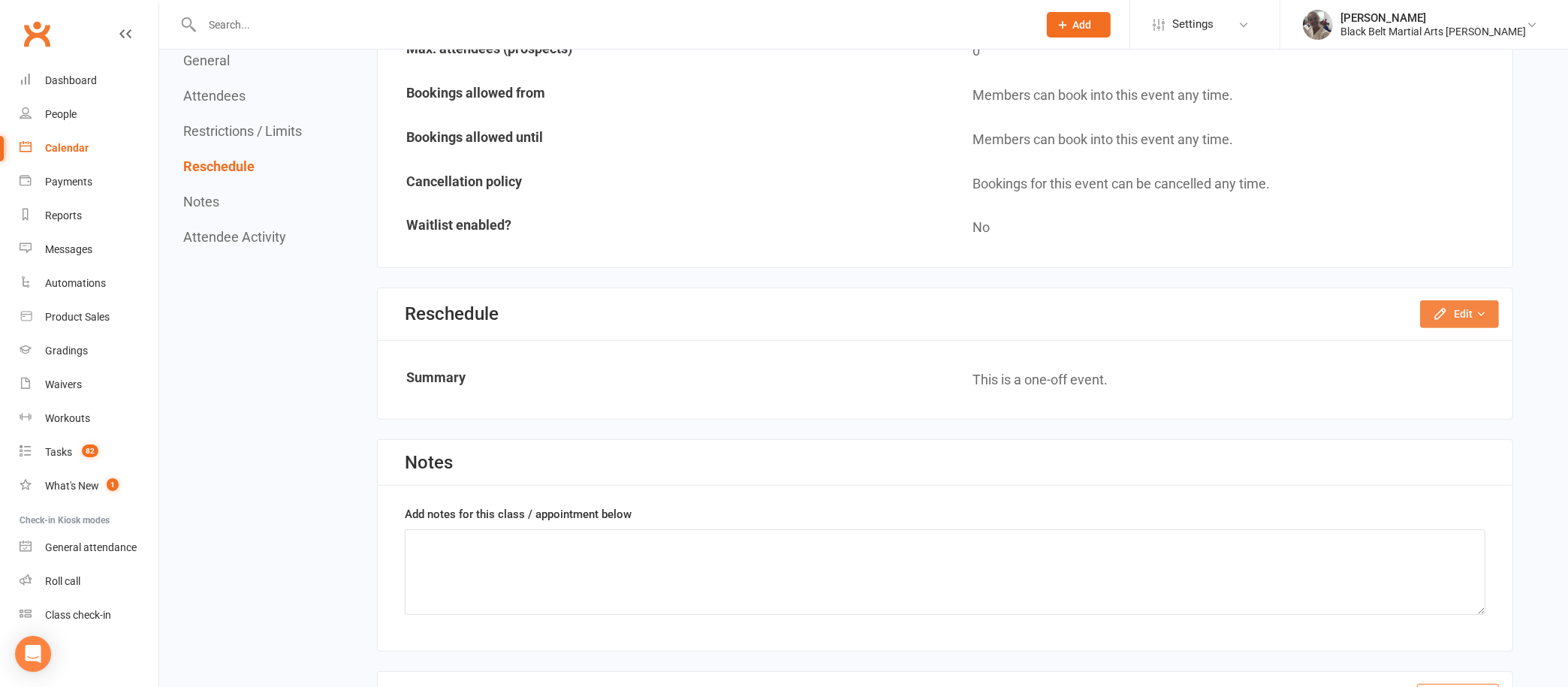
click at [1463, 300] on button "Edit" at bounding box center [1459, 314] width 79 height 27
click at [1423, 333] on link "Reschedule this event only" at bounding box center [1419, 348] width 158 height 30
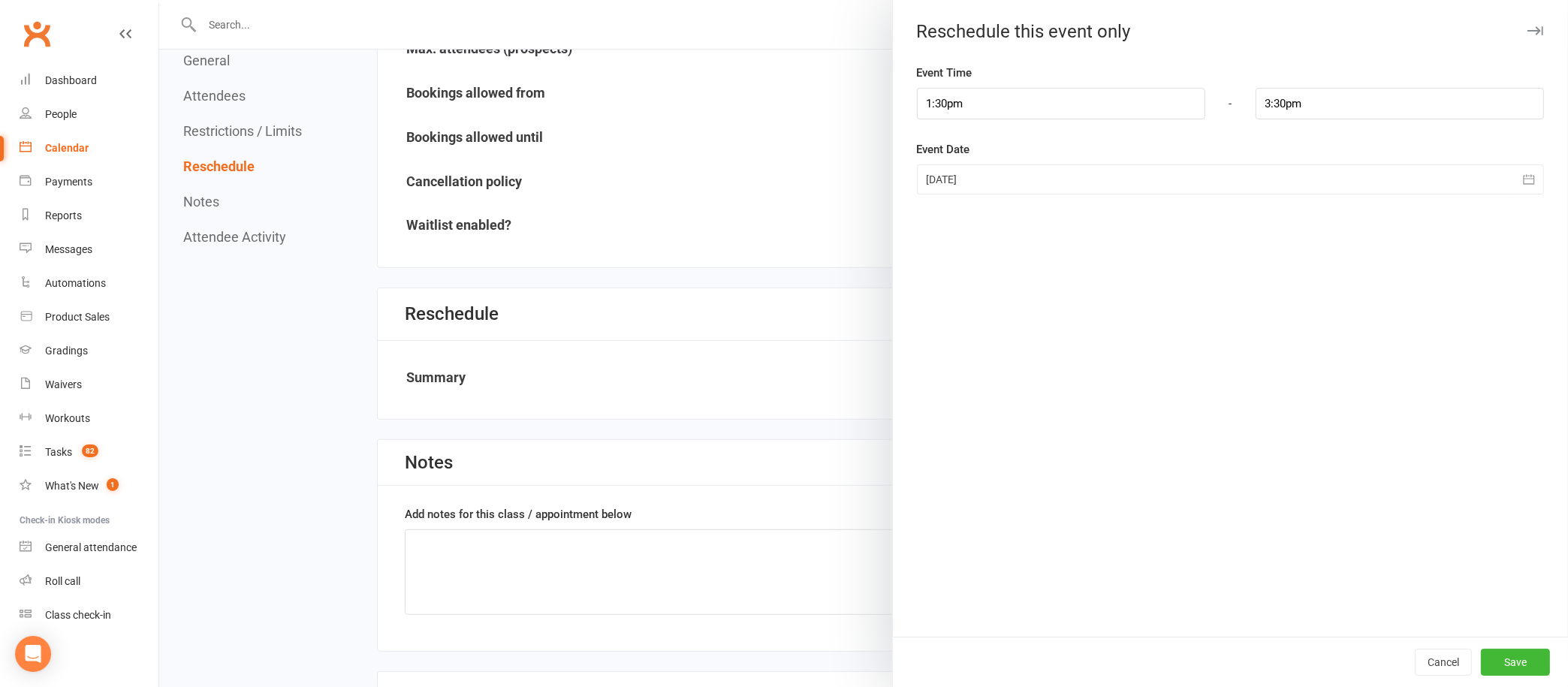
click at [1521, 177] on icon "button" at bounding box center [1529, 179] width 15 height 15
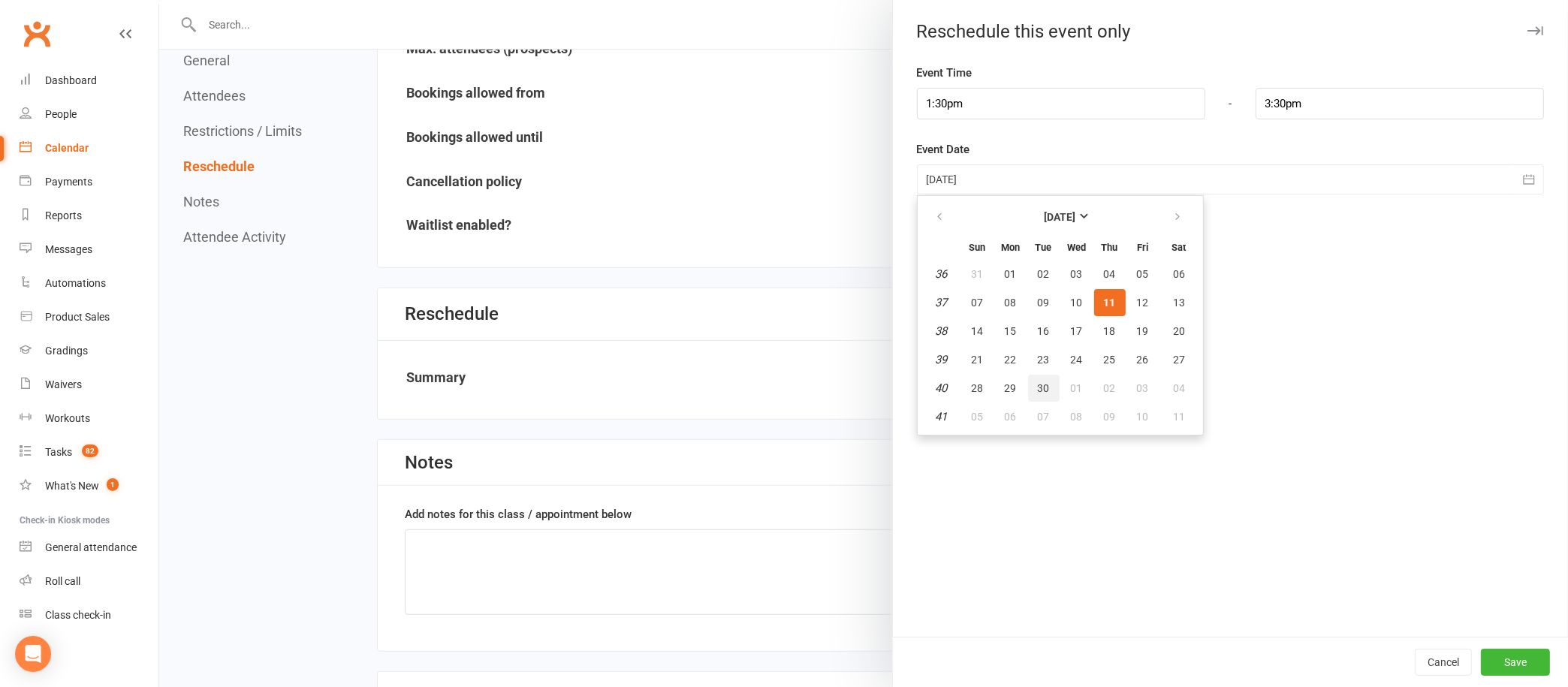
click at [1031, 375] on button "30" at bounding box center [1044, 388] width 32 height 27
type input "30 Sep 2025"
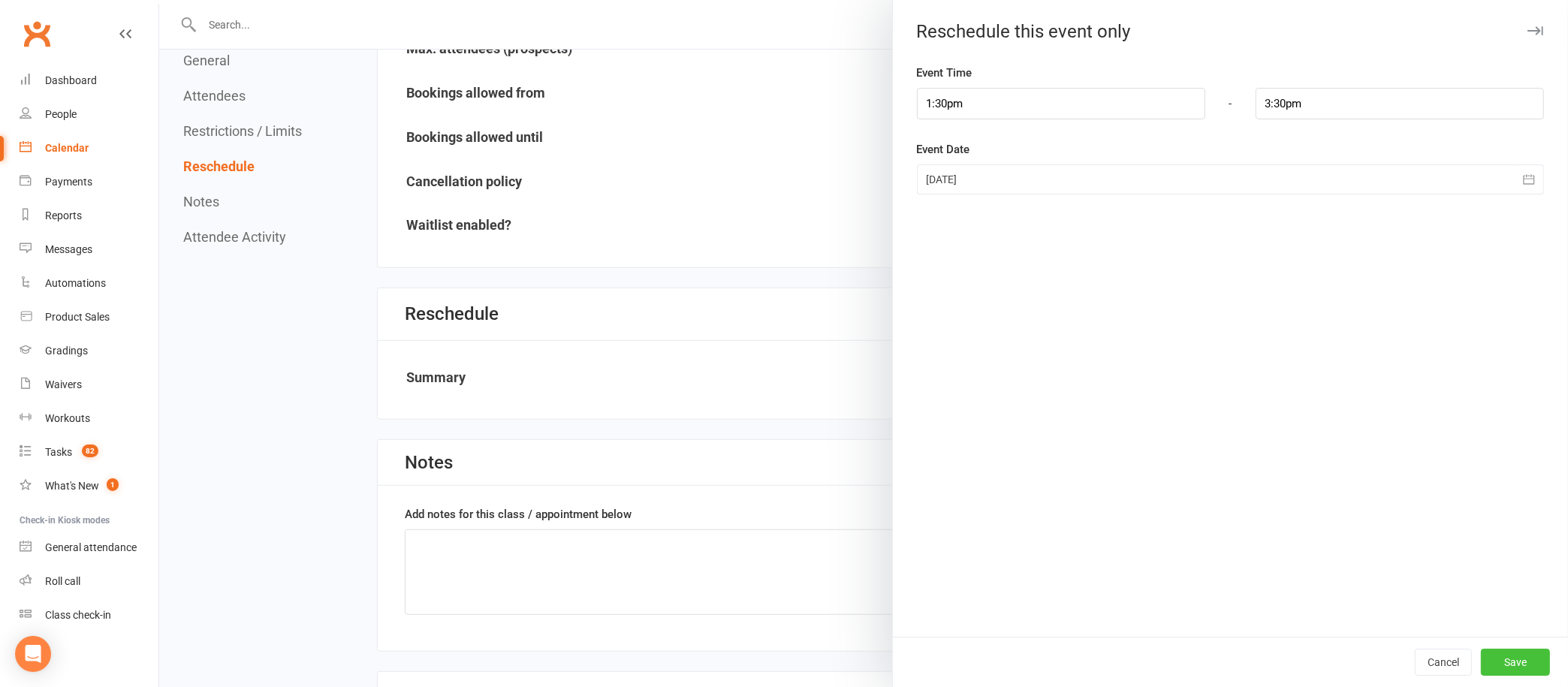
click at [1491, 655] on button "Save" at bounding box center [1515, 663] width 69 height 27
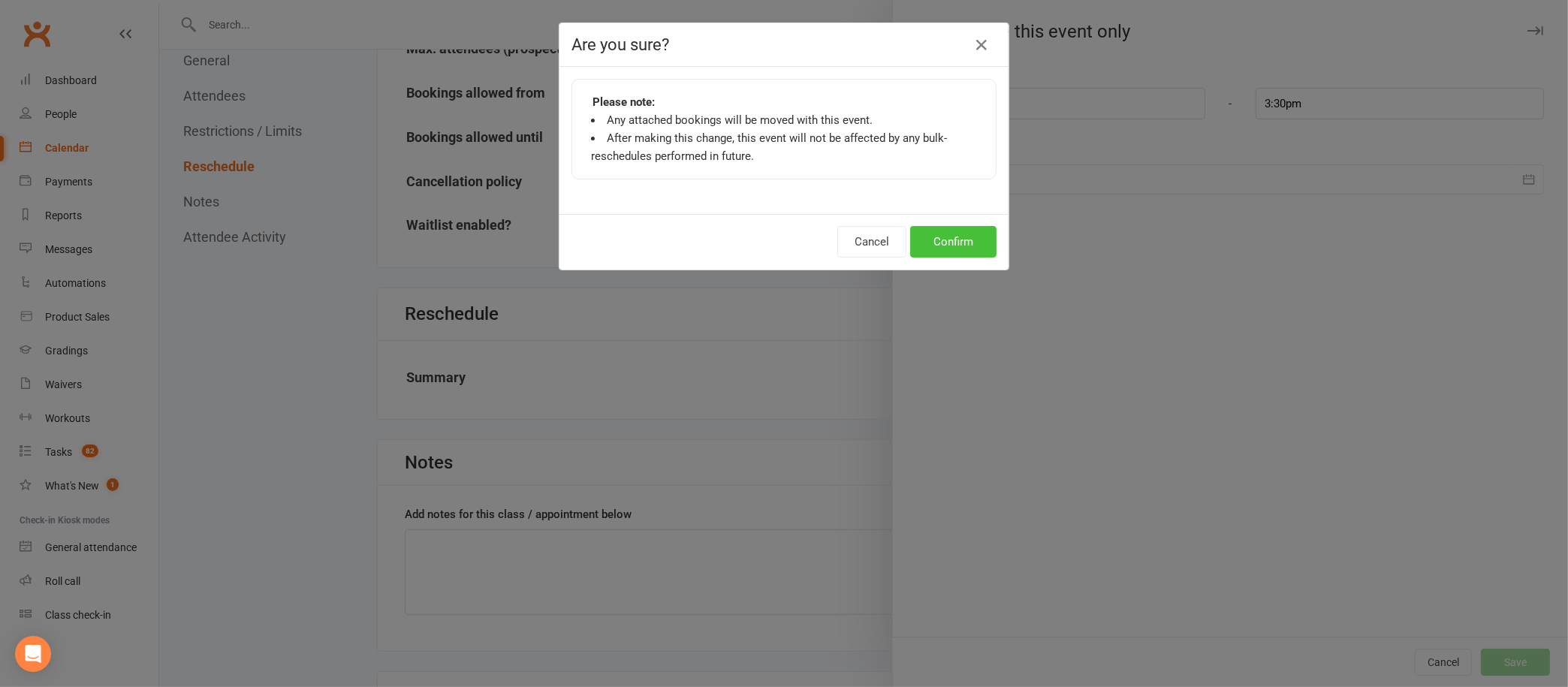
click at [926, 241] on button "Confirm" at bounding box center [953, 242] width 87 height 32
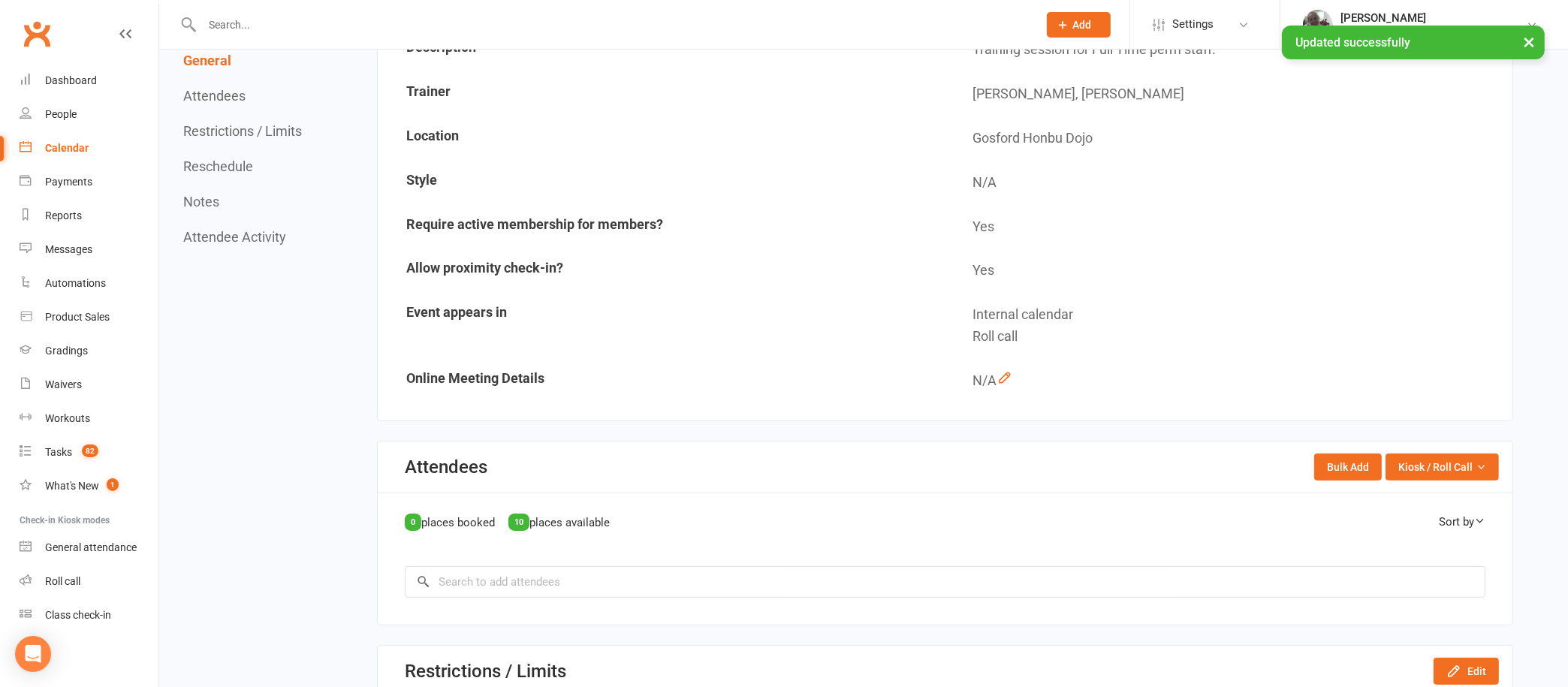
scroll to position [0, 0]
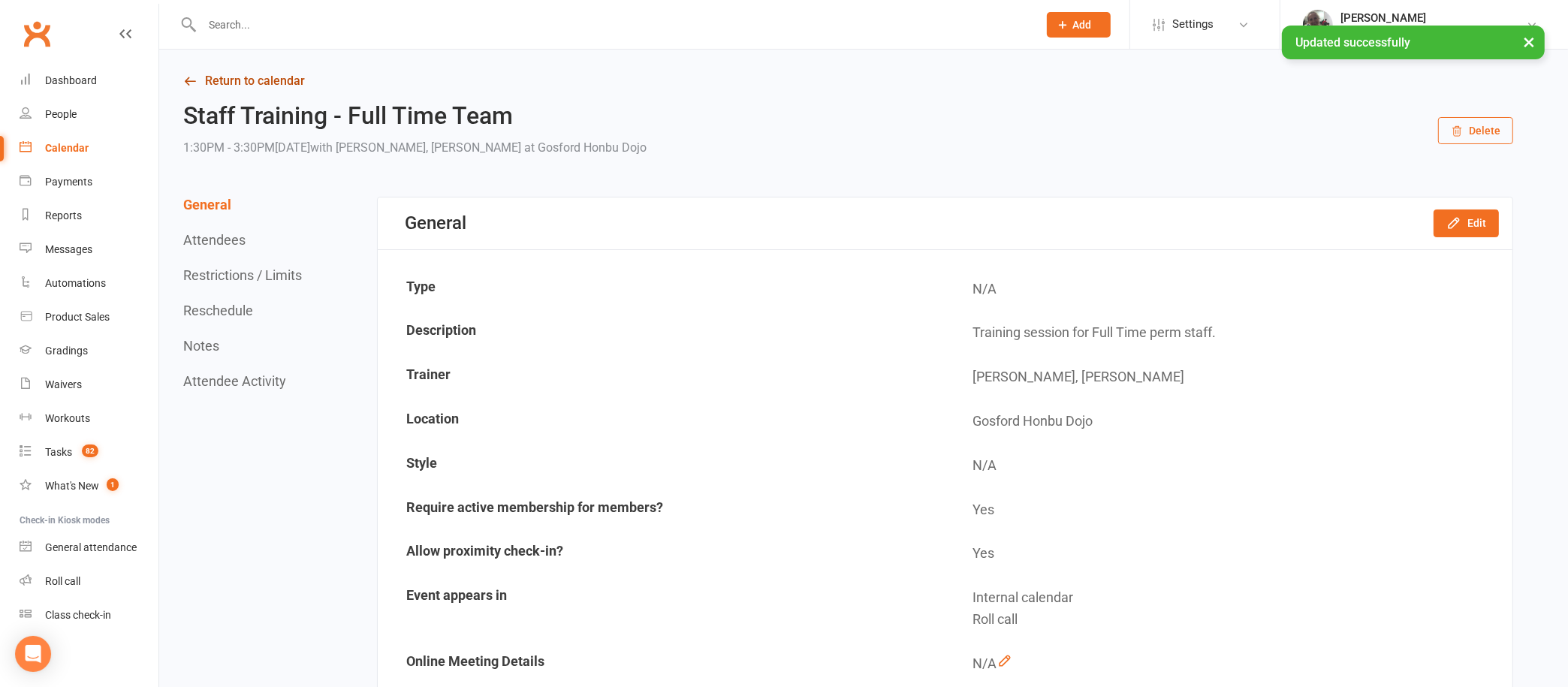
click at [247, 80] on link "Return to calendar" at bounding box center [848, 81] width 1330 height 21
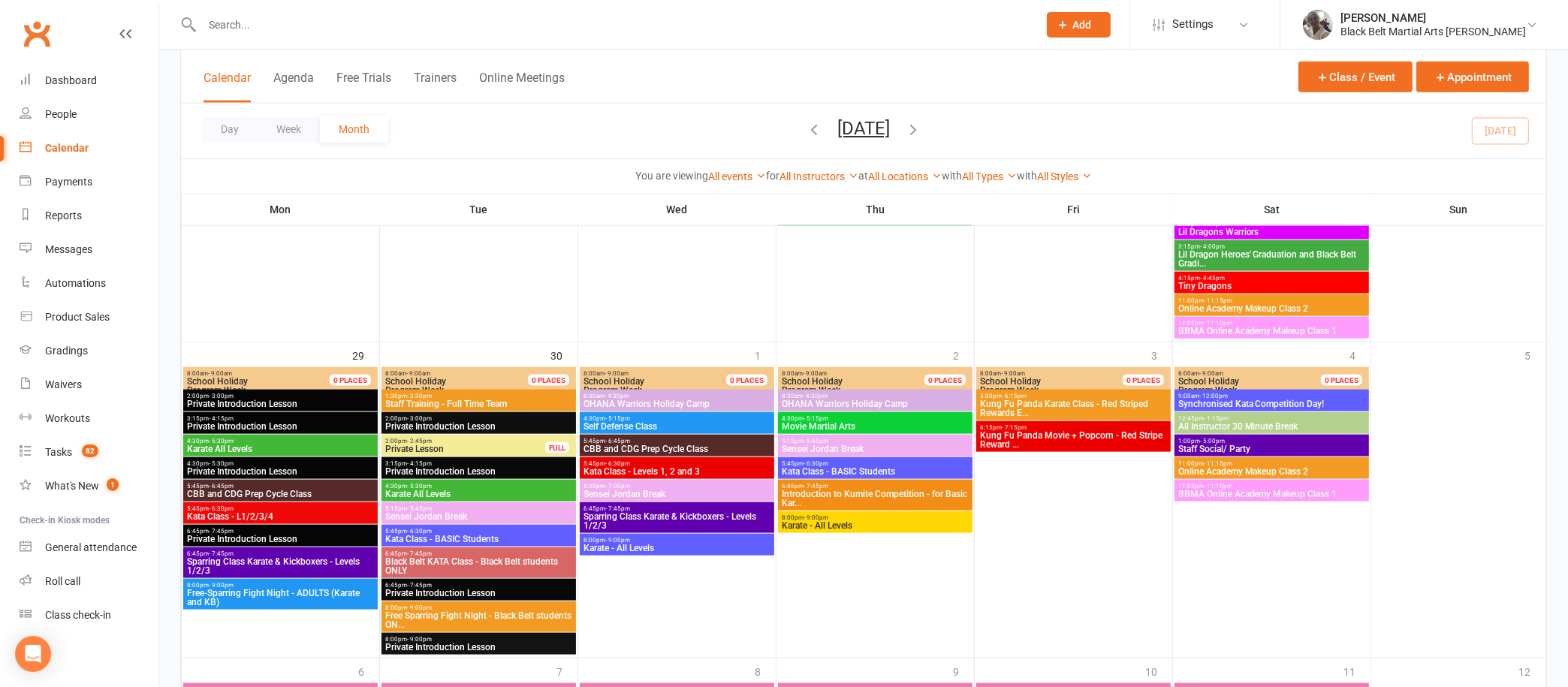
scroll to position [2358, 0]
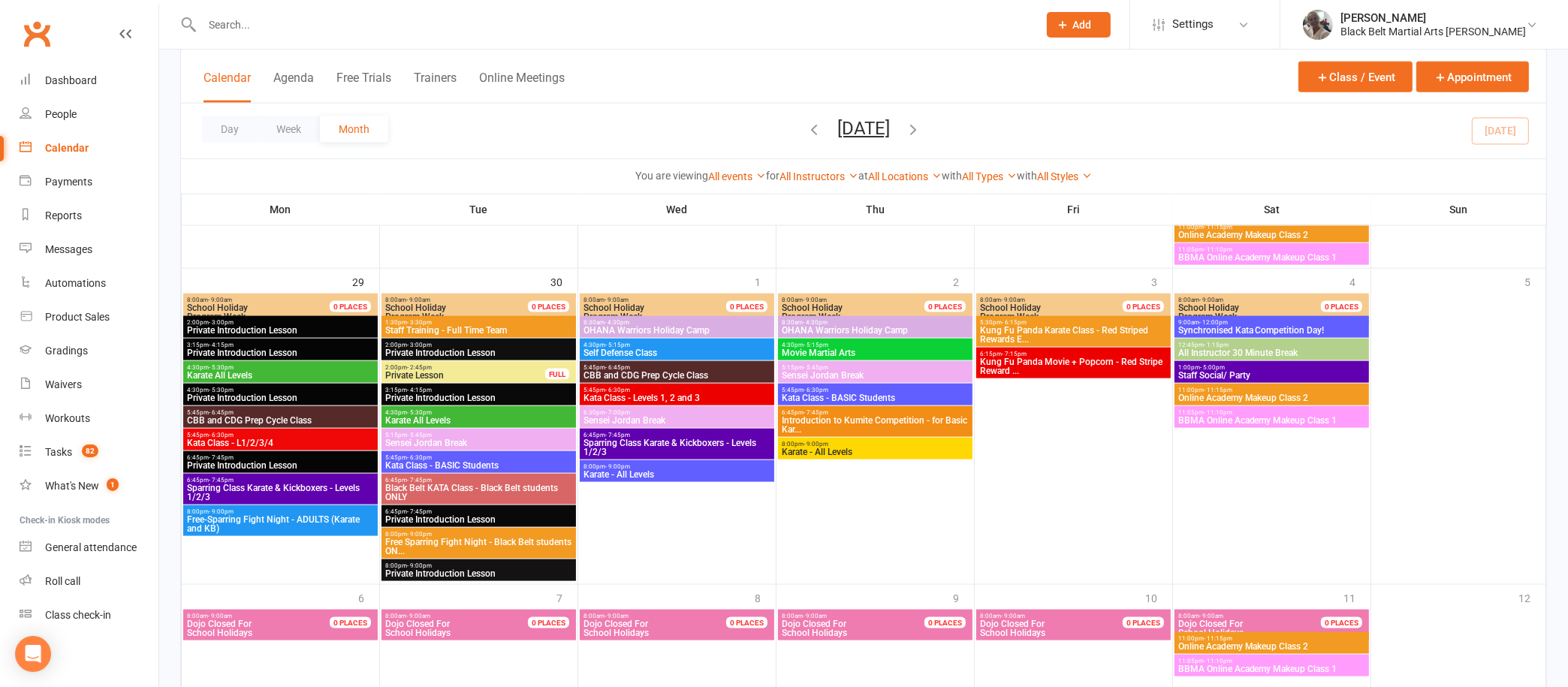
click at [1246, 362] on div "1:00pm - 5:00pm Staff Social/ Party" at bounding box center [1272, 372] width 194 height 22
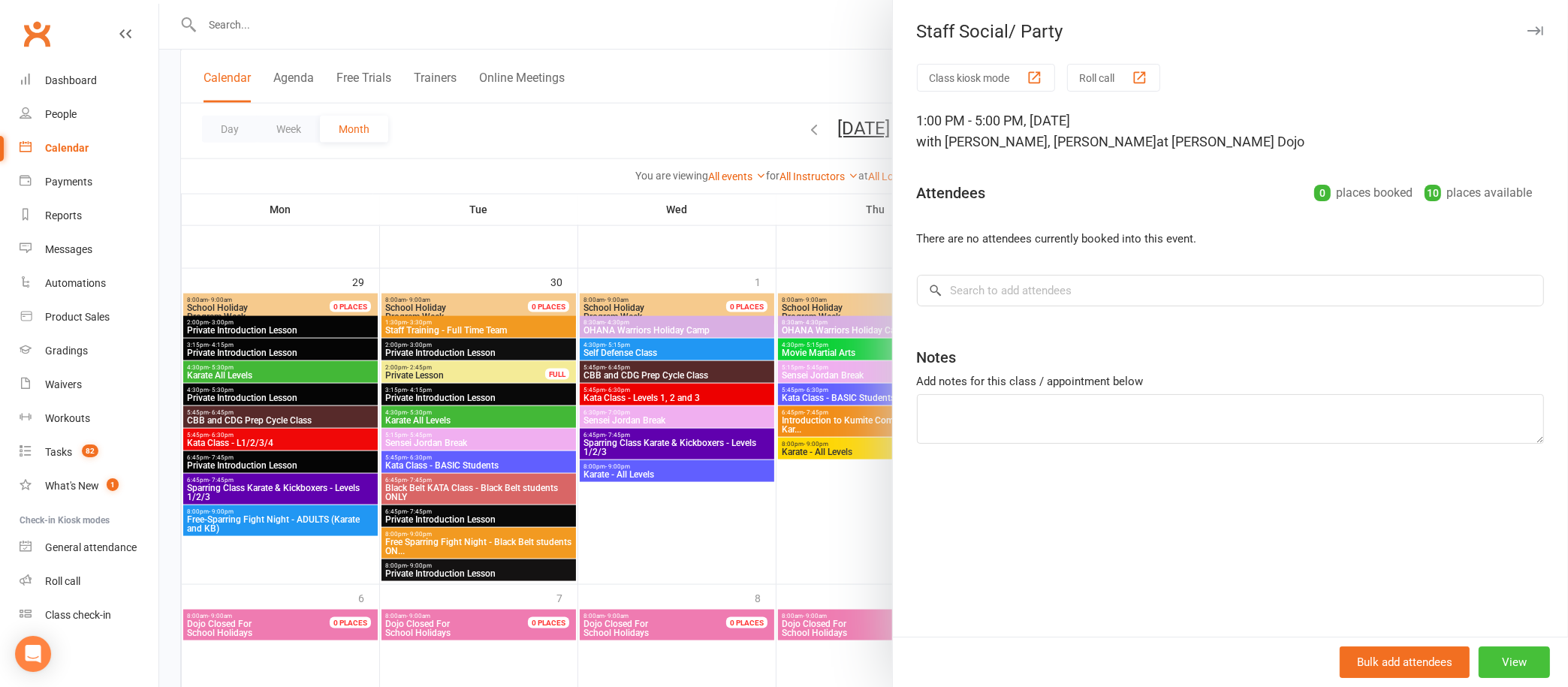
click at [1485, 656] on button "View" at bounding box center [1514, 663] width 72 height 32
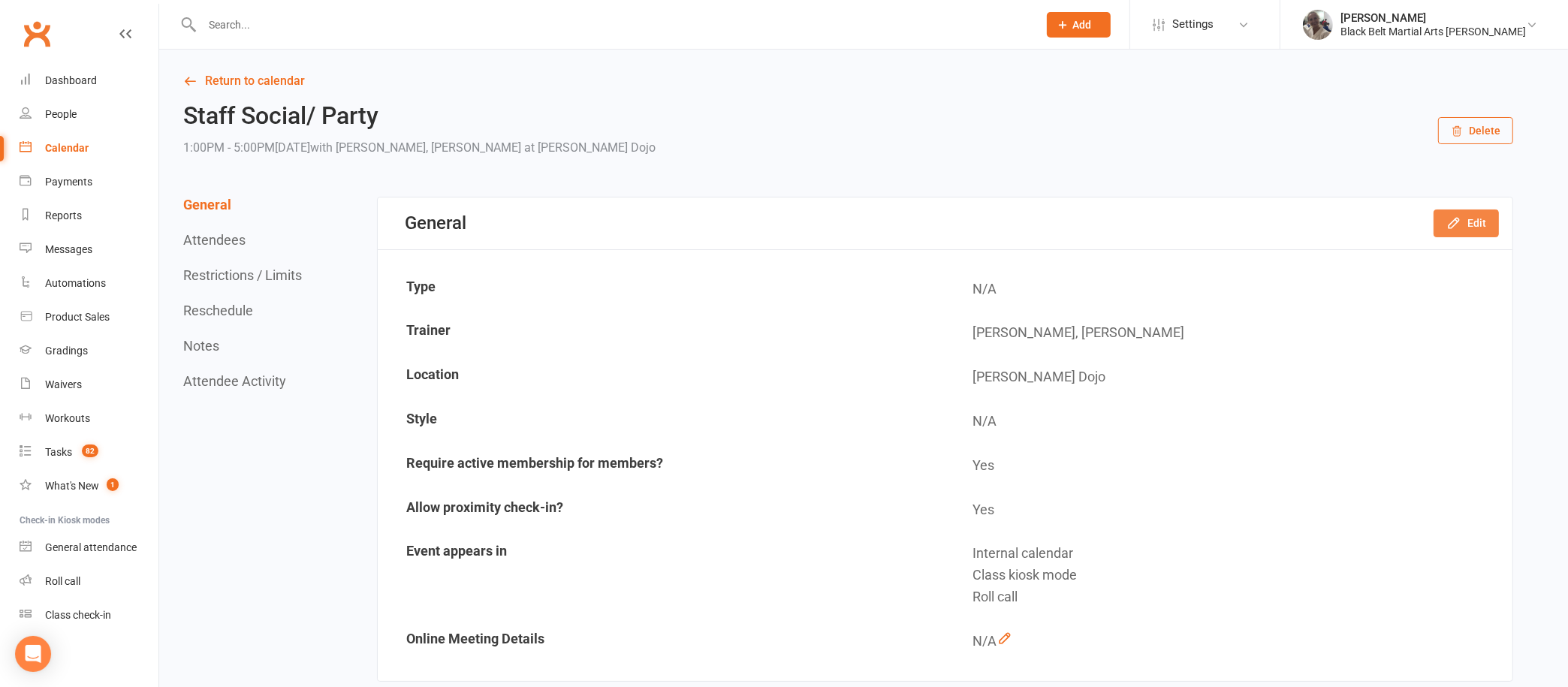
click at [1465, 219] on button "Edit" at bounding box center [1466, 223] width 66 height 27
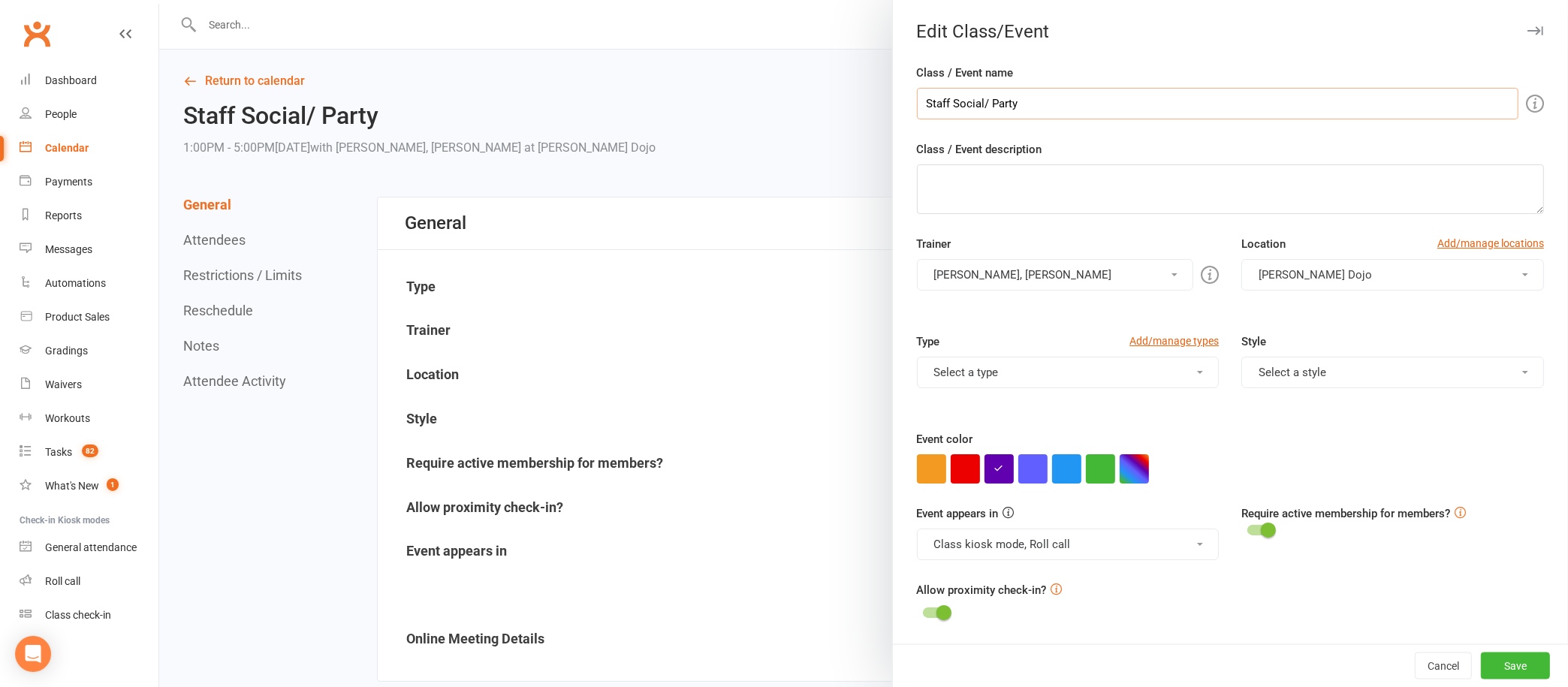
drag, startPoint x: 1118, startPoint y: 104, endPoint x: 942, endPoint y: 102, distance: 176.0
click at [942, 102] on input "Staff Social/ Party" at bounding box center [1217, 104] width 602 height 32
type input "Staff lunch, challenge :) and training session"
click at [1157, 548] on button "Class kiosk mode, Roll call" at bounding box center [1067, 544] width 302 height 32
click at [929, 604] on icon at bounding box center [935, 609] width 11 height 11
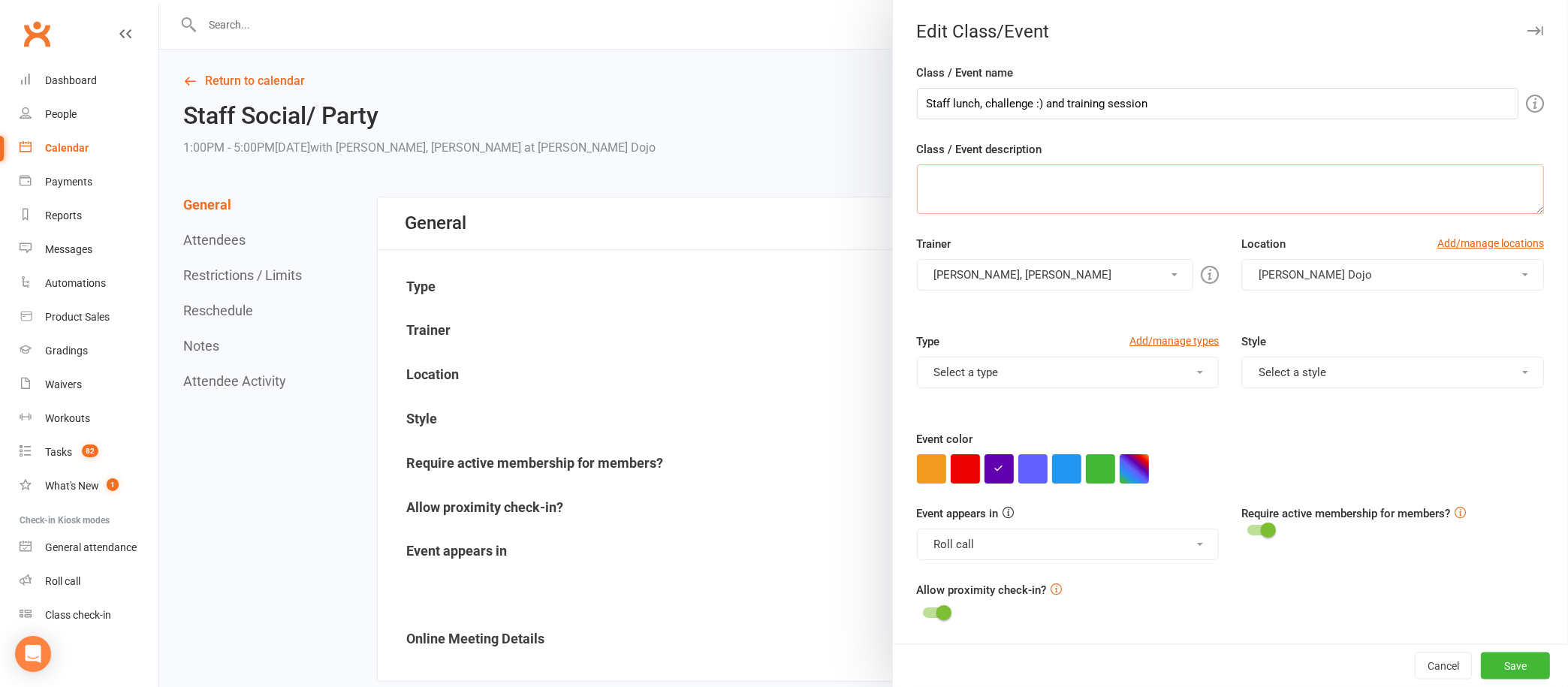
click at [1072, 192] on textarea "Class / Event description" at bounding box center [1230, 189] width 627 height 50
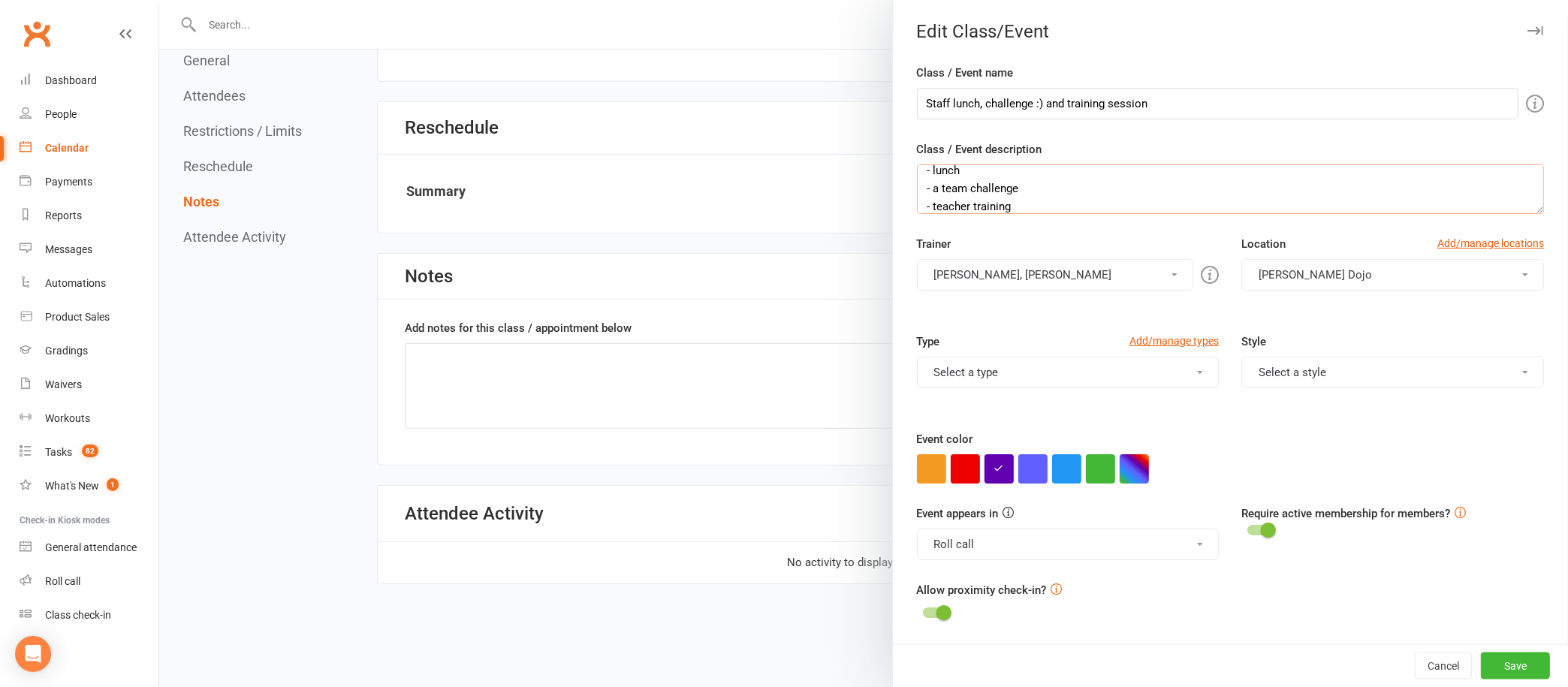
scroll to position [1164, 0]
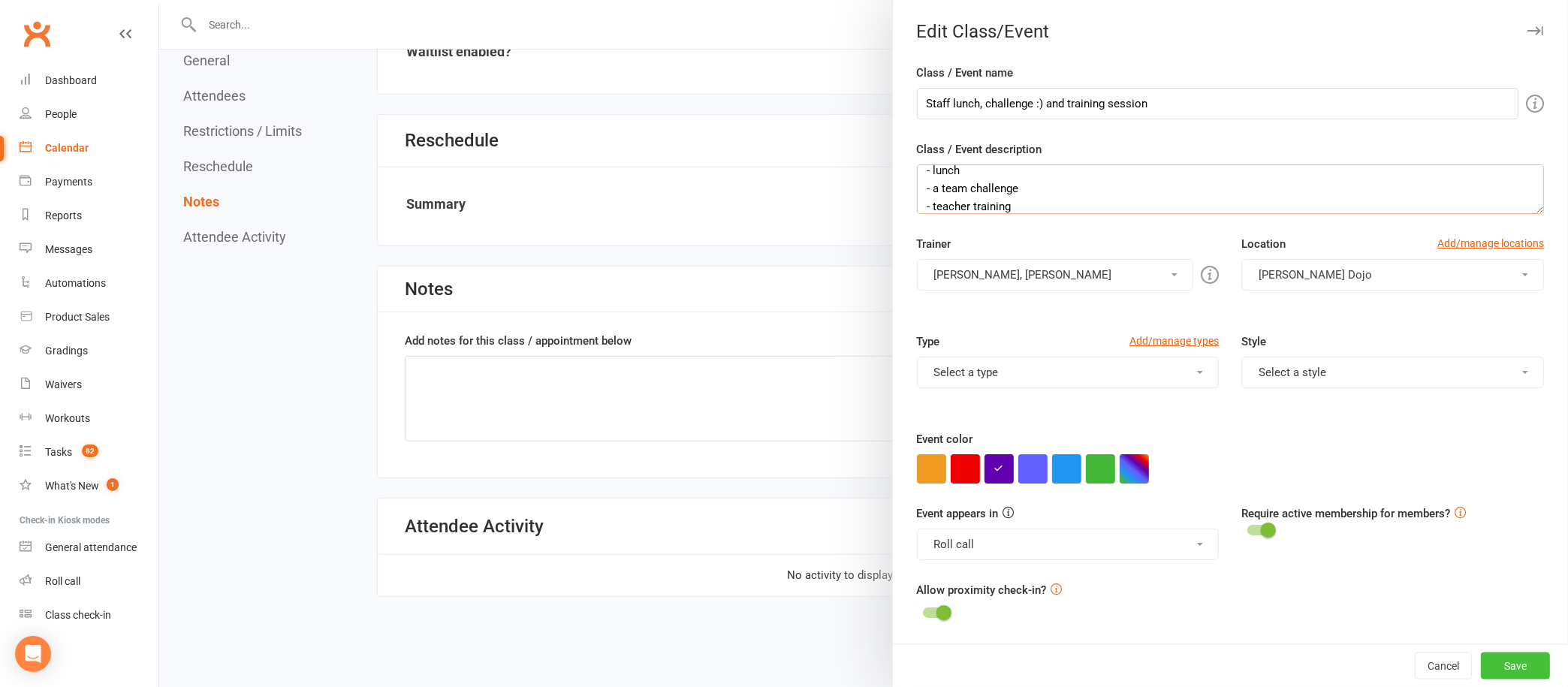
type textarea "- lunch - a team challenge - teacher training"
click at [1484, 665] on button "Save" at bounding box center [1515, 667] width 69 height 27
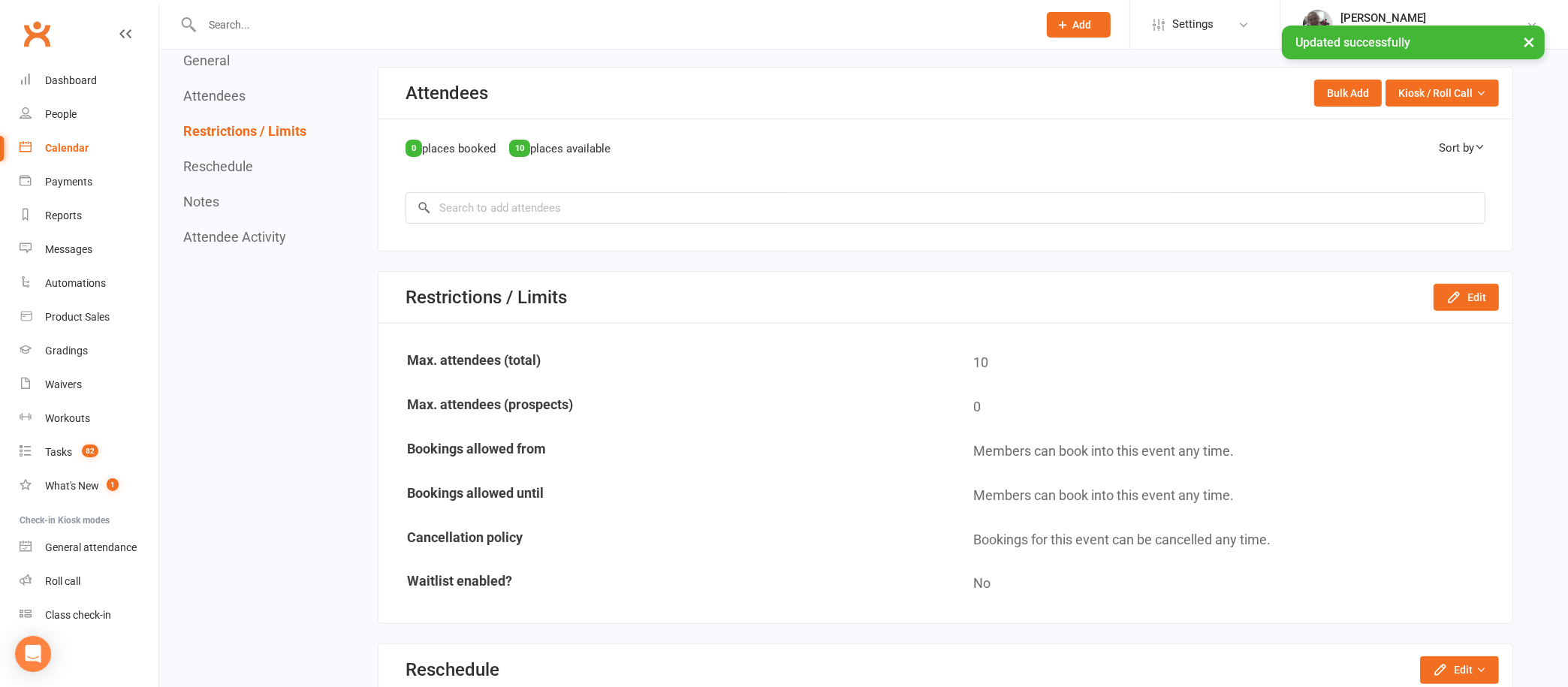
scroll to position [659, 0]
click at [236, 157] on div "General Attendees Restrictions / Limits Reschedule Notes Attendee Activity" at bounding box center [244, 149] width 123 height 192
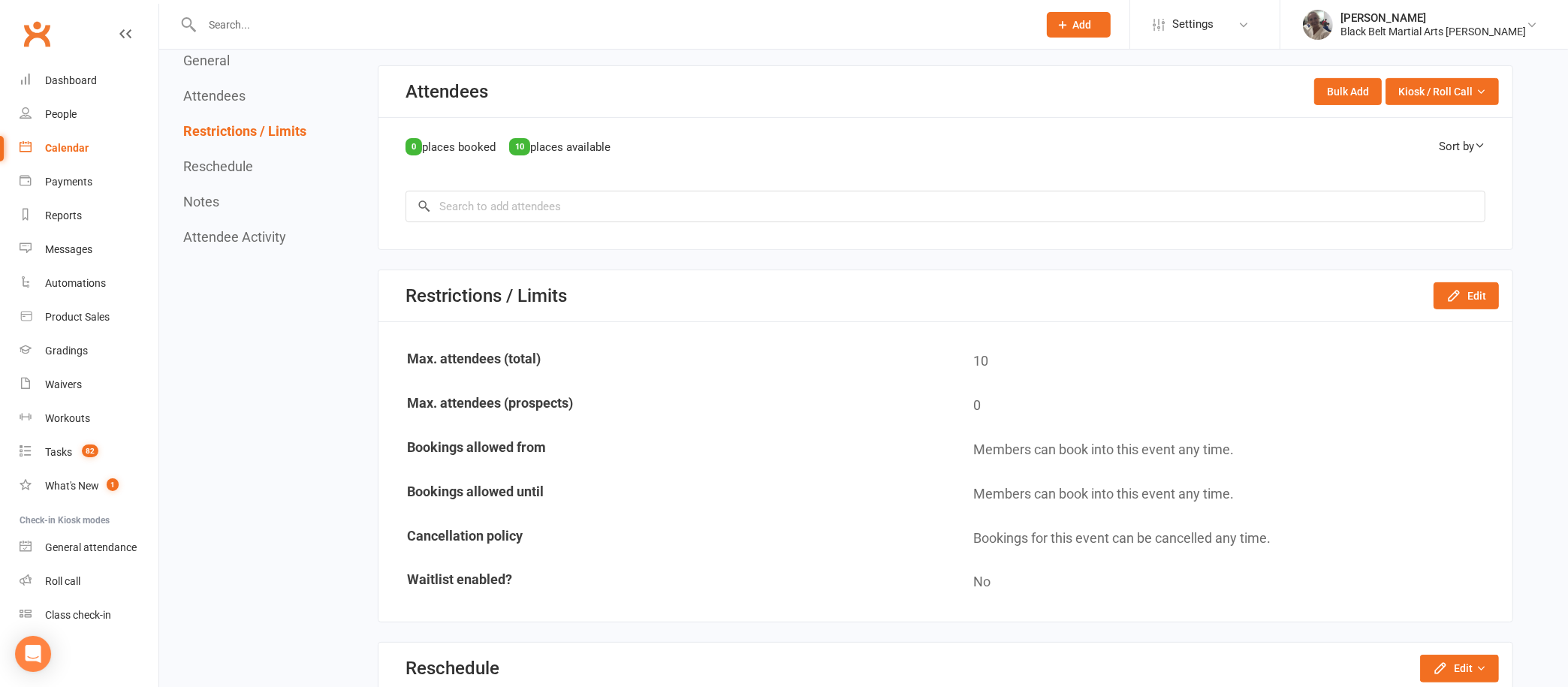
click at [234, 164] on button "Reschedule" at bounding box center [218, 166] width 70 height 16
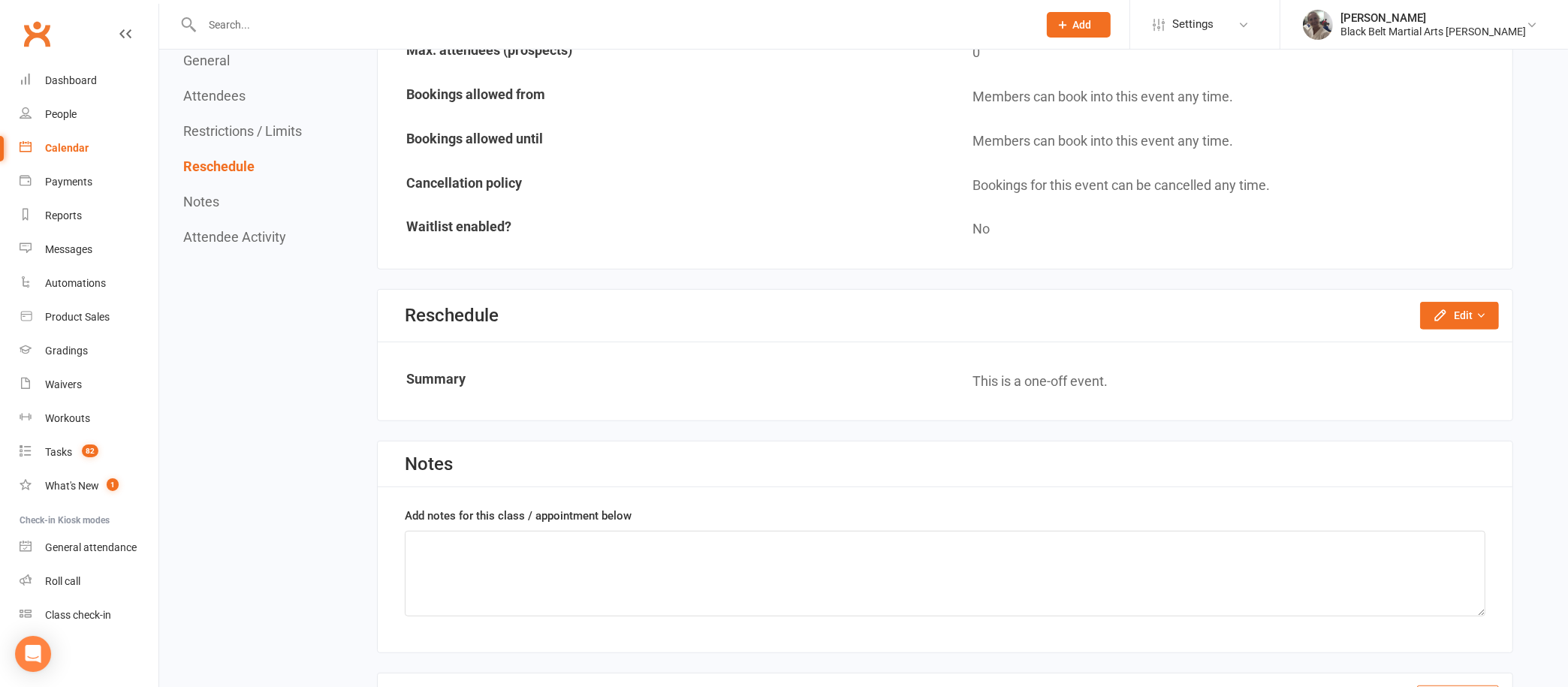
scroll to position [1014, 0]
click at [1483, 308] on icon "button" at bounding box center [1481, 314] width 11 height 11
click at [1440, 333] on link "Reschedule this event only" at bounding box center [1419, 348] width 158 height 30
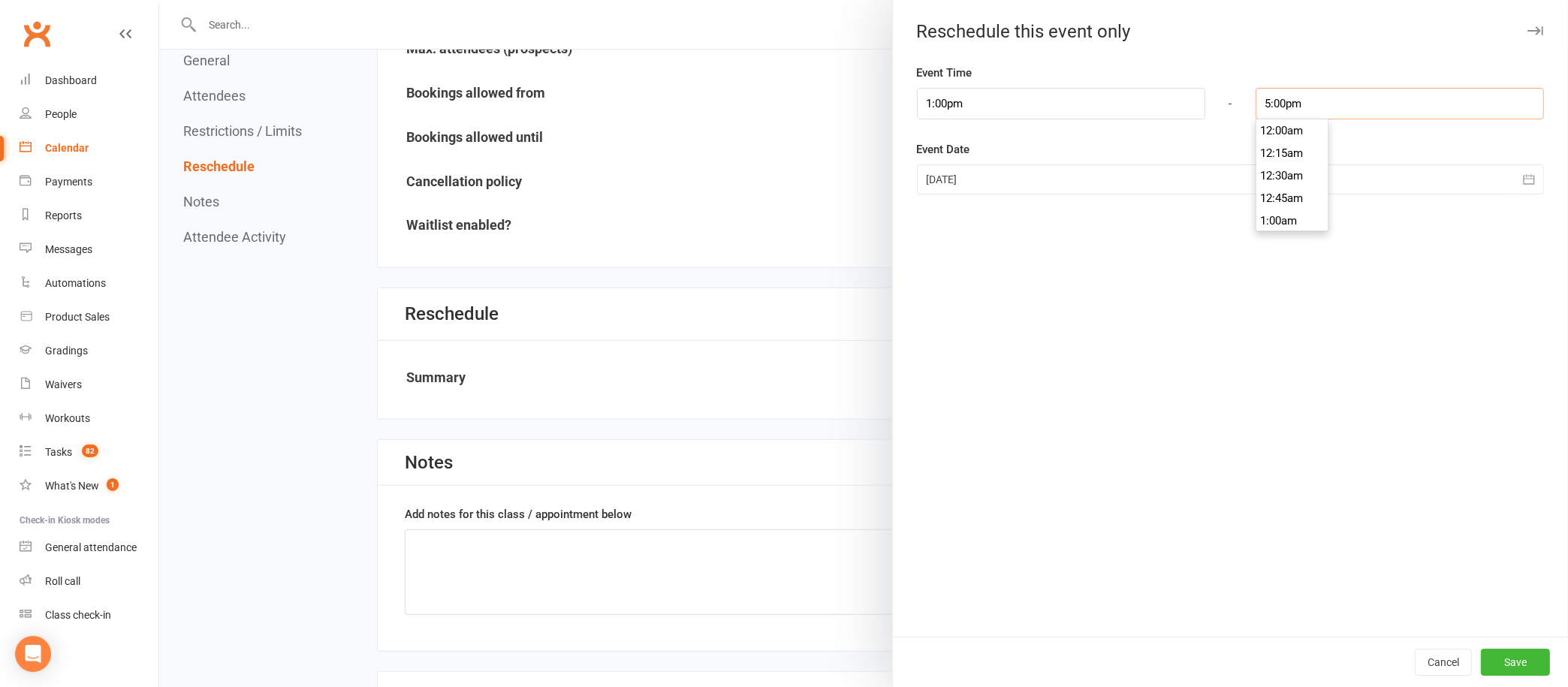
click at [1342, 96] on input "5:00pm" at bounding box center [1400, 104] width 289 height 32
type input "4:00pm"
click at [1262, 176] on li "4:00pm" at bounding box center [1293, 184] width 72 height 23
click at [1496, 665] on button "Save" at bounding box center [1515, 663] width 69 height 27
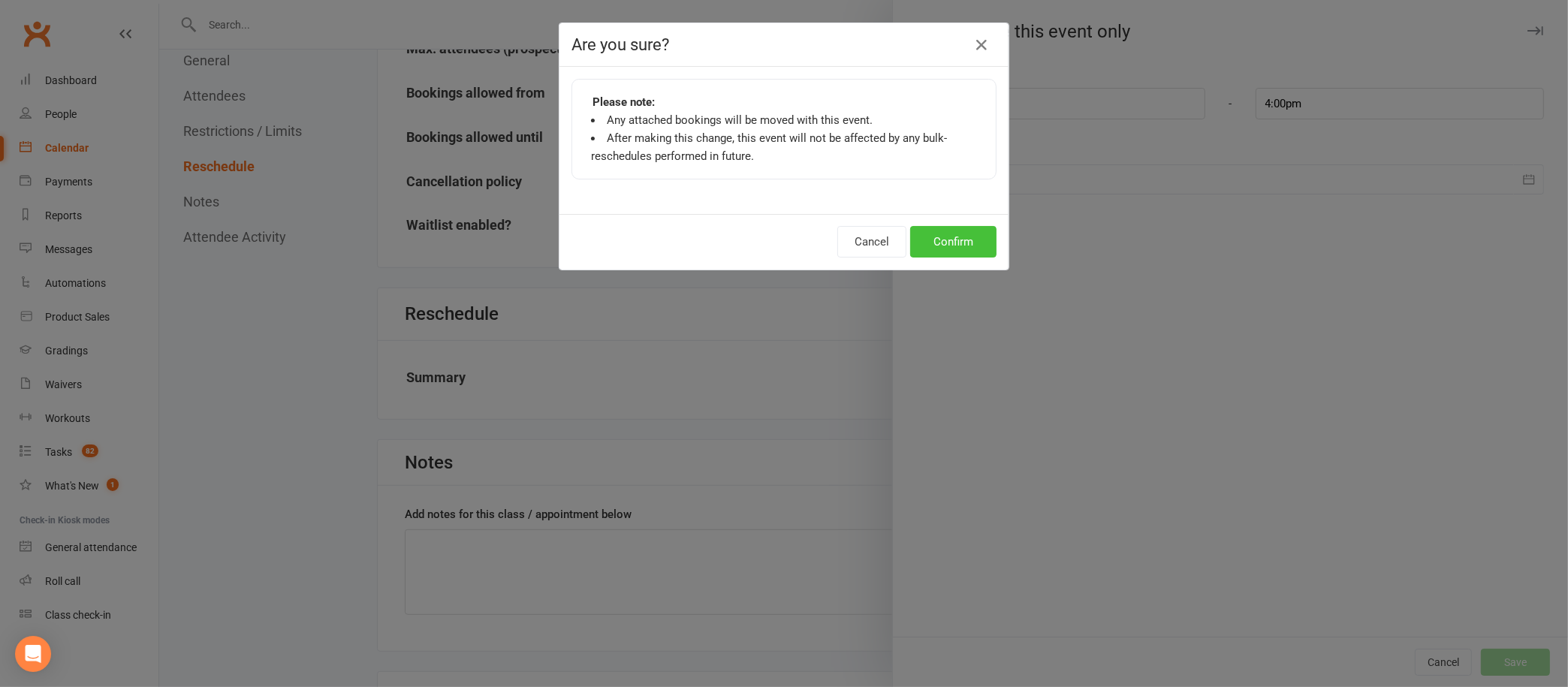
click at [947, 240] on button "Confirm" at bounding box center [953, 242] width 87 height 32
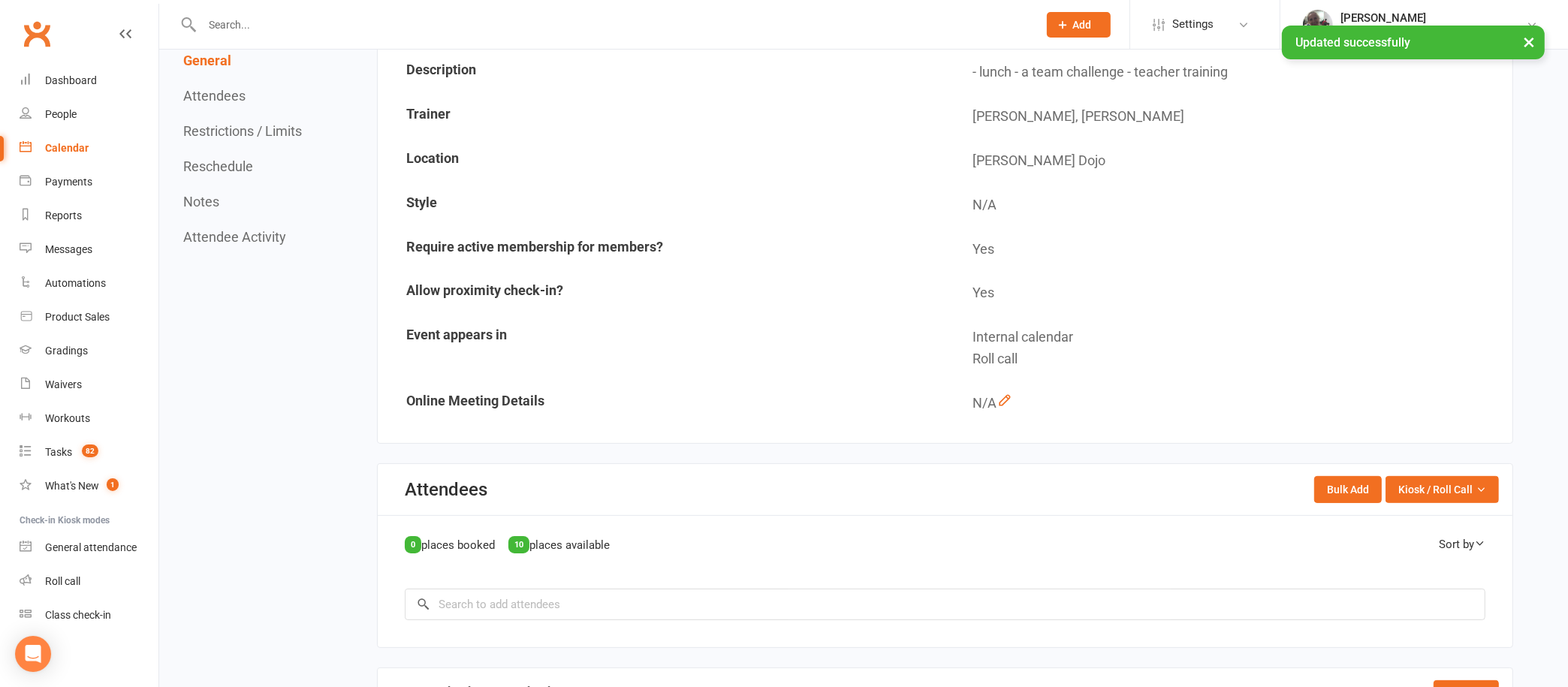
scroll to position [0, 0]
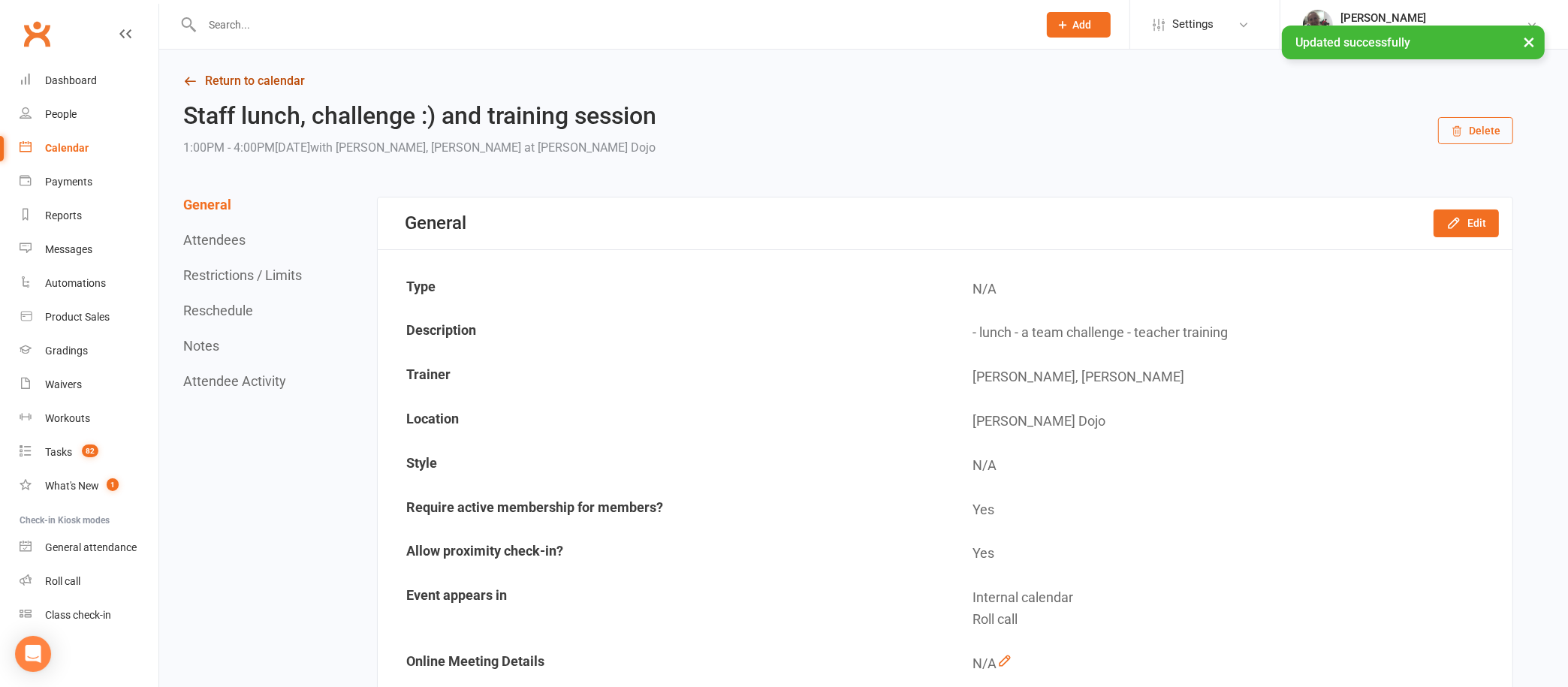
click at [249, 87] on link "Return to calendar" at bounding box center [848, 81] width 1330 height 21
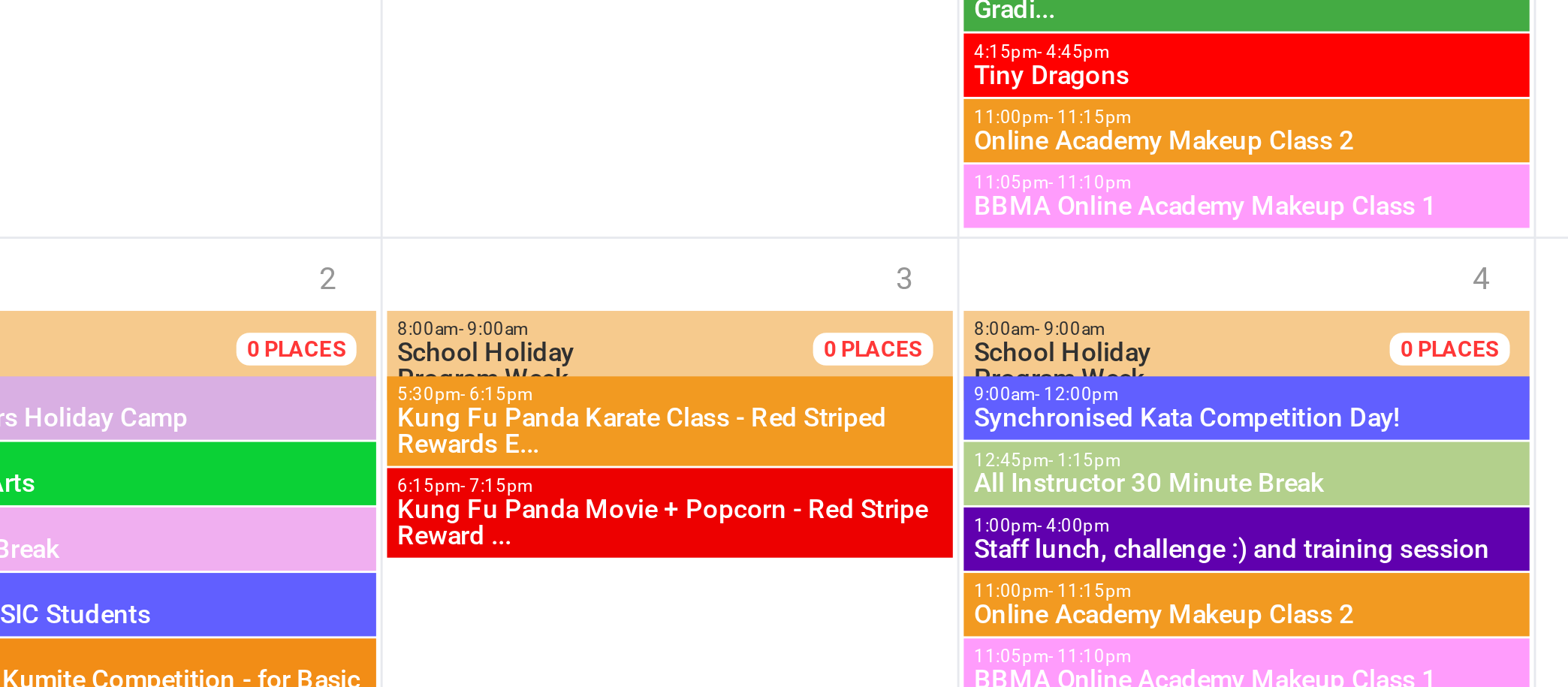
scroll to position [2252, 0]
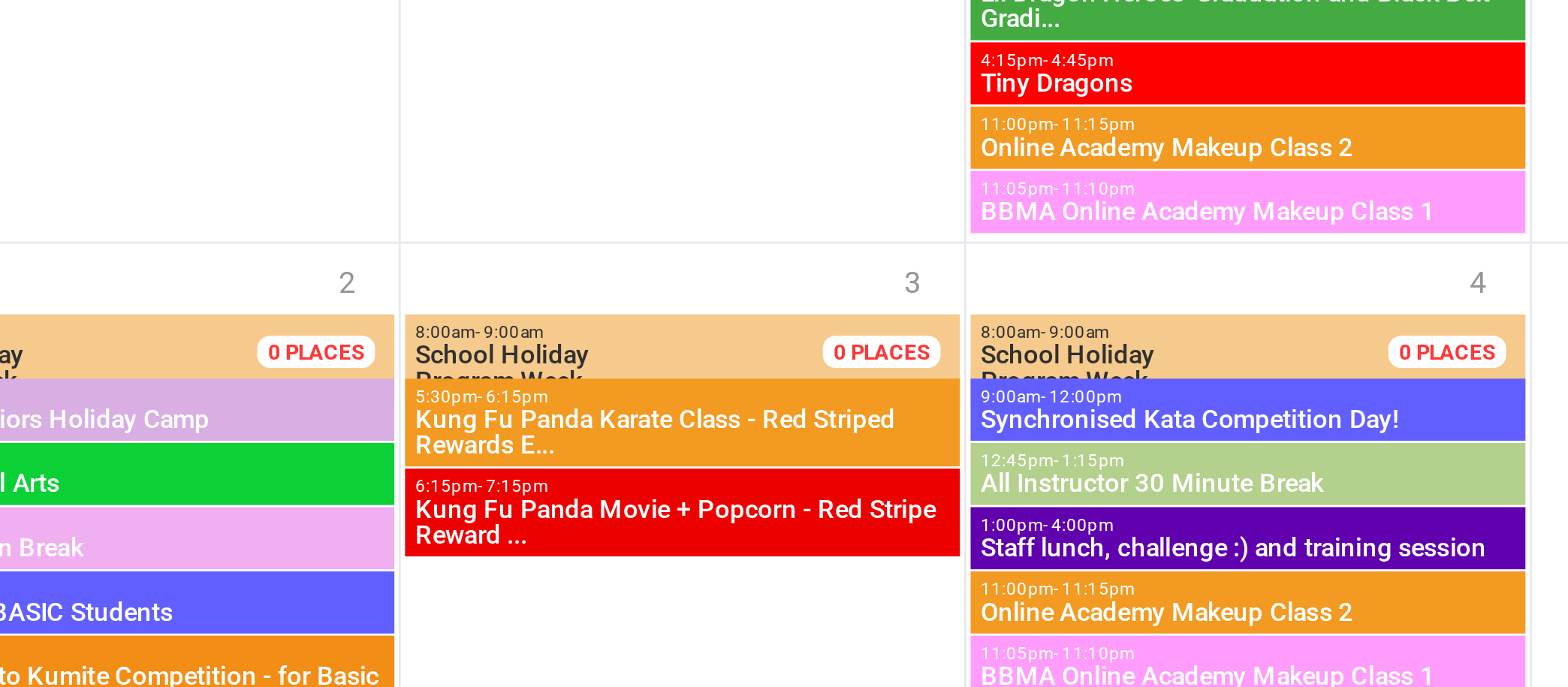
click at [1288, 455] on span "All Instructor 30 Minute Break" at bounding box center [1272, 459] width 188 height 9
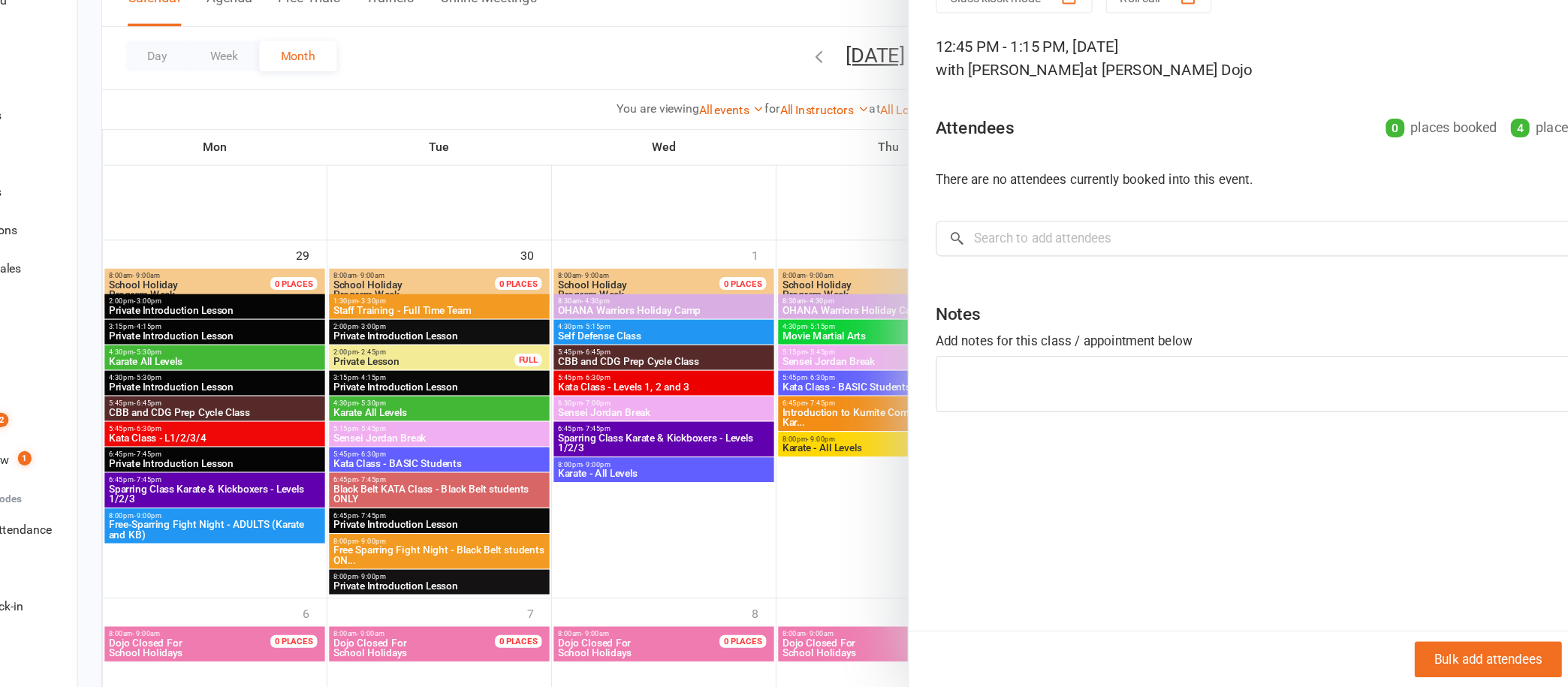
scroll to position [2337, 0]
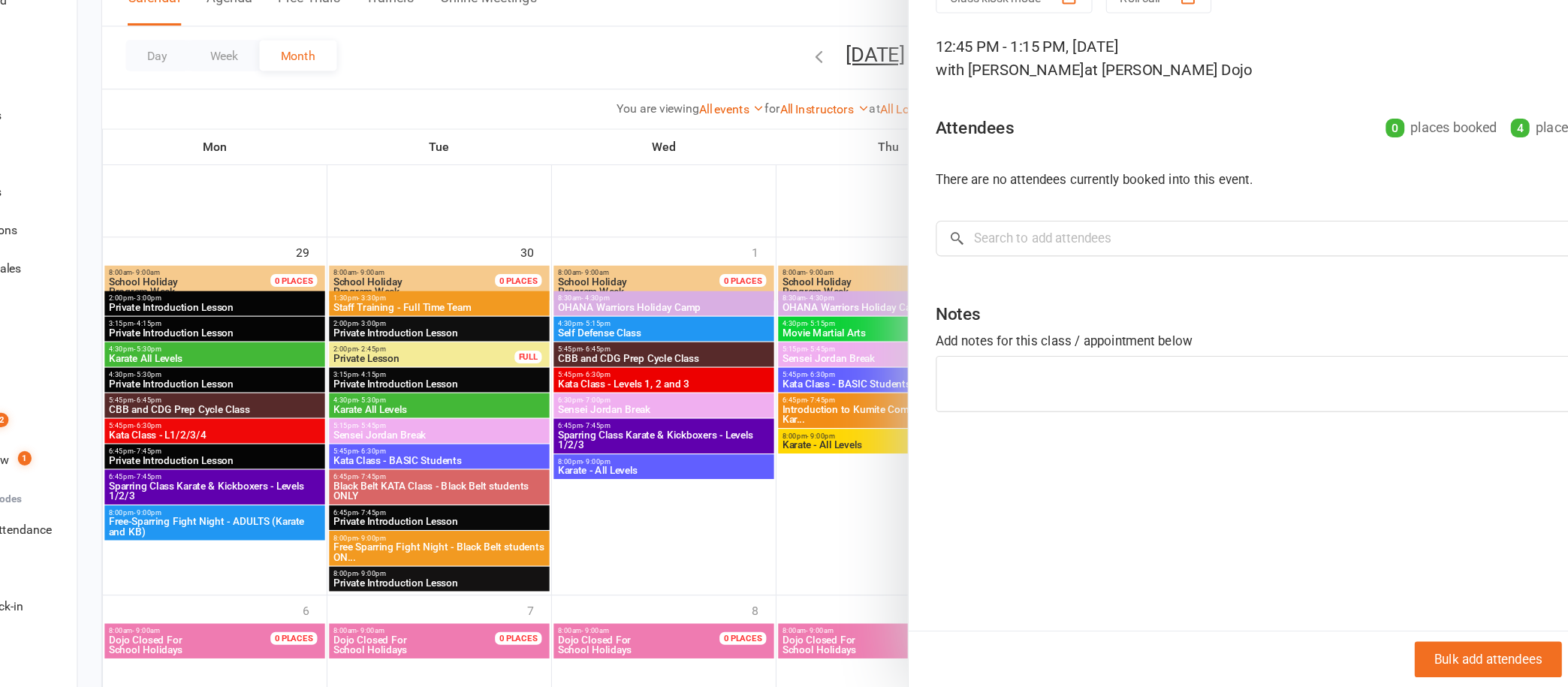
click at [1478, 659] on button "View" at bounding box center [1514, 663] width 72 height 32
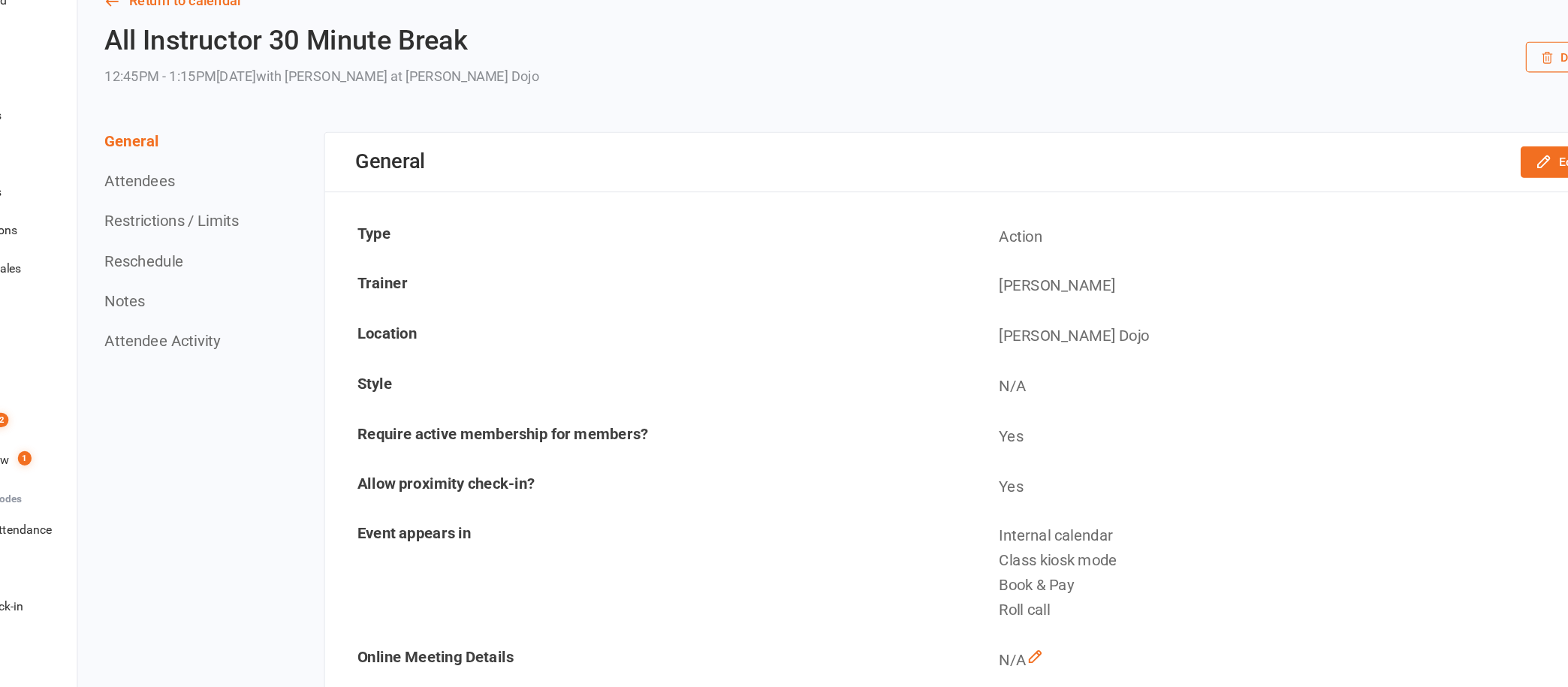
click at [242, 309] on button "Reschedule" at bounding box center [218, 310] width 70 height 16
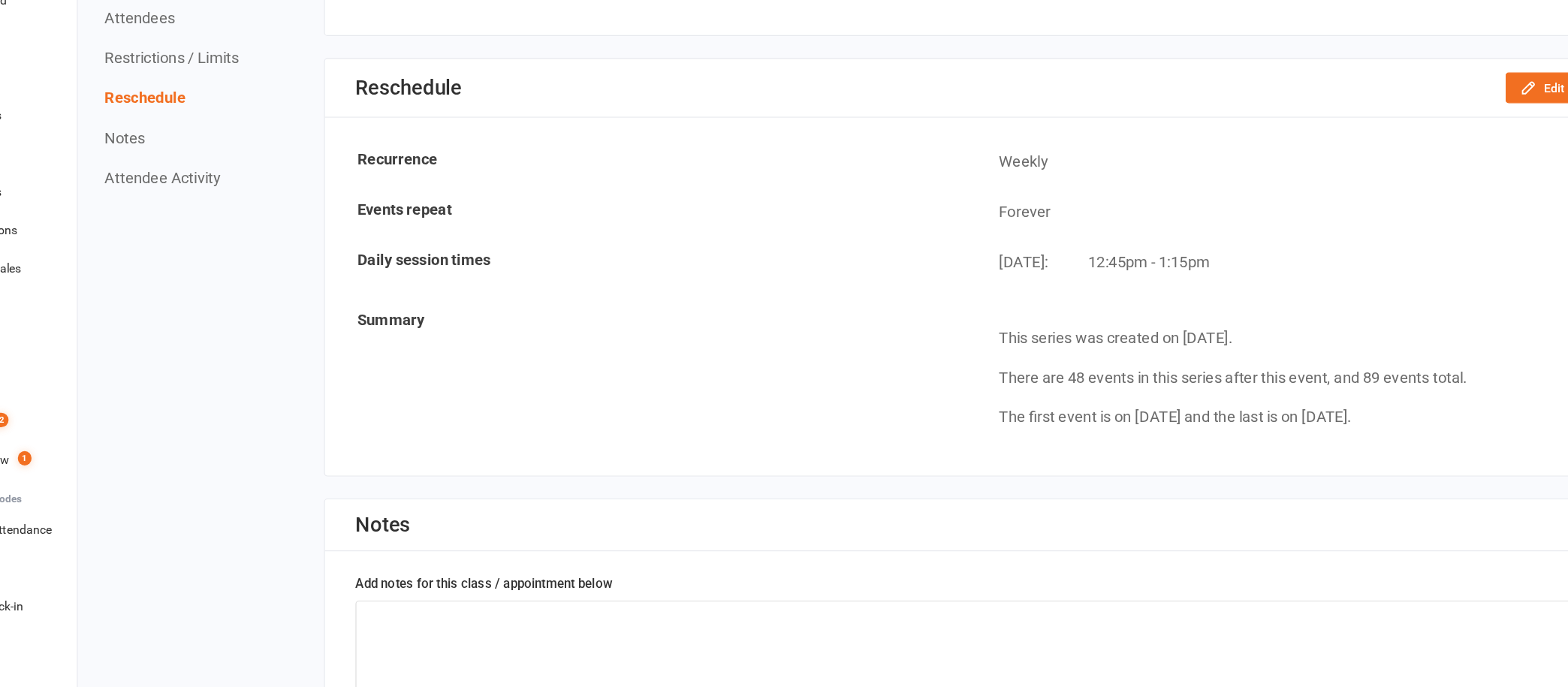
scroll to position [1170, 0]
click at [1452, 146] on button "Edit" at bounding box center [1459, 156] width 79 height 27
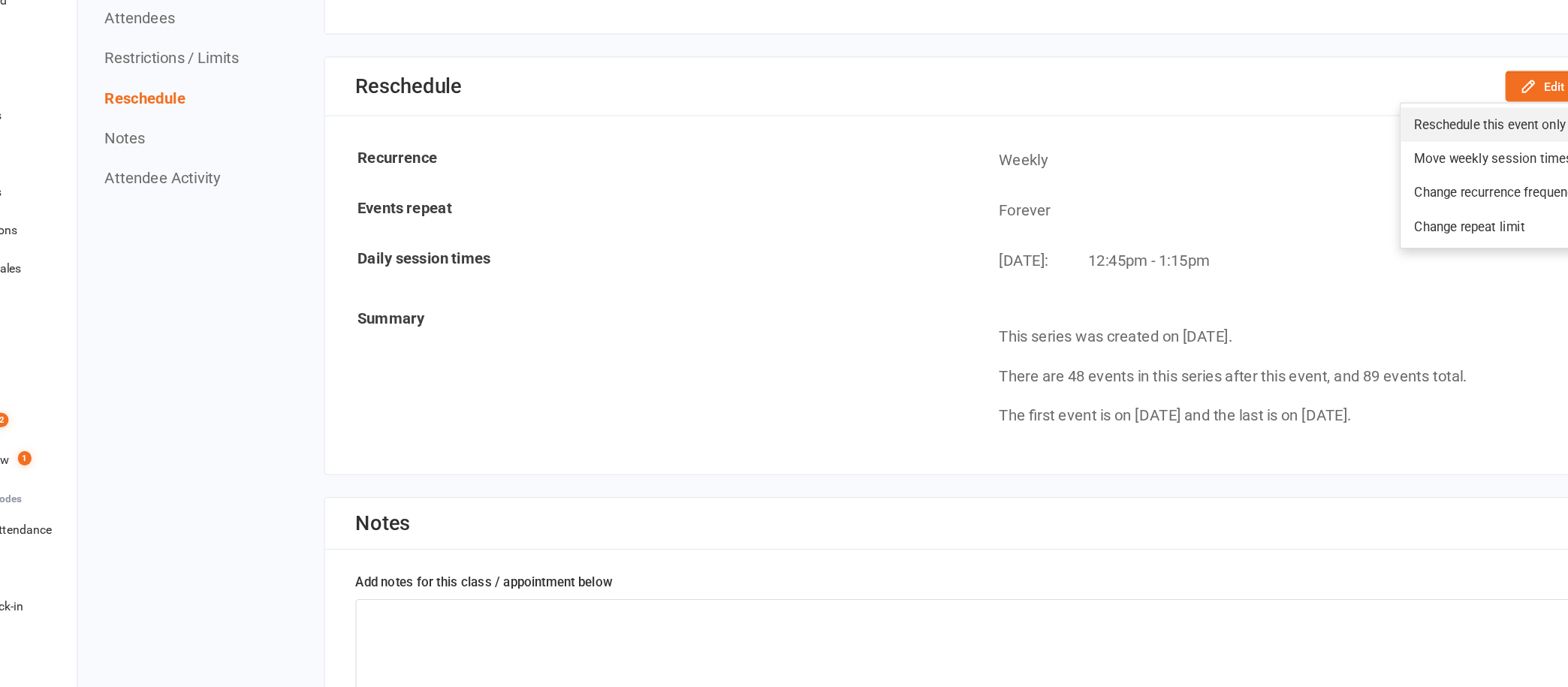
click at [1374, 179] on link "Reschedule this event only" at bounding box center [1413, 190] width 170 height 30
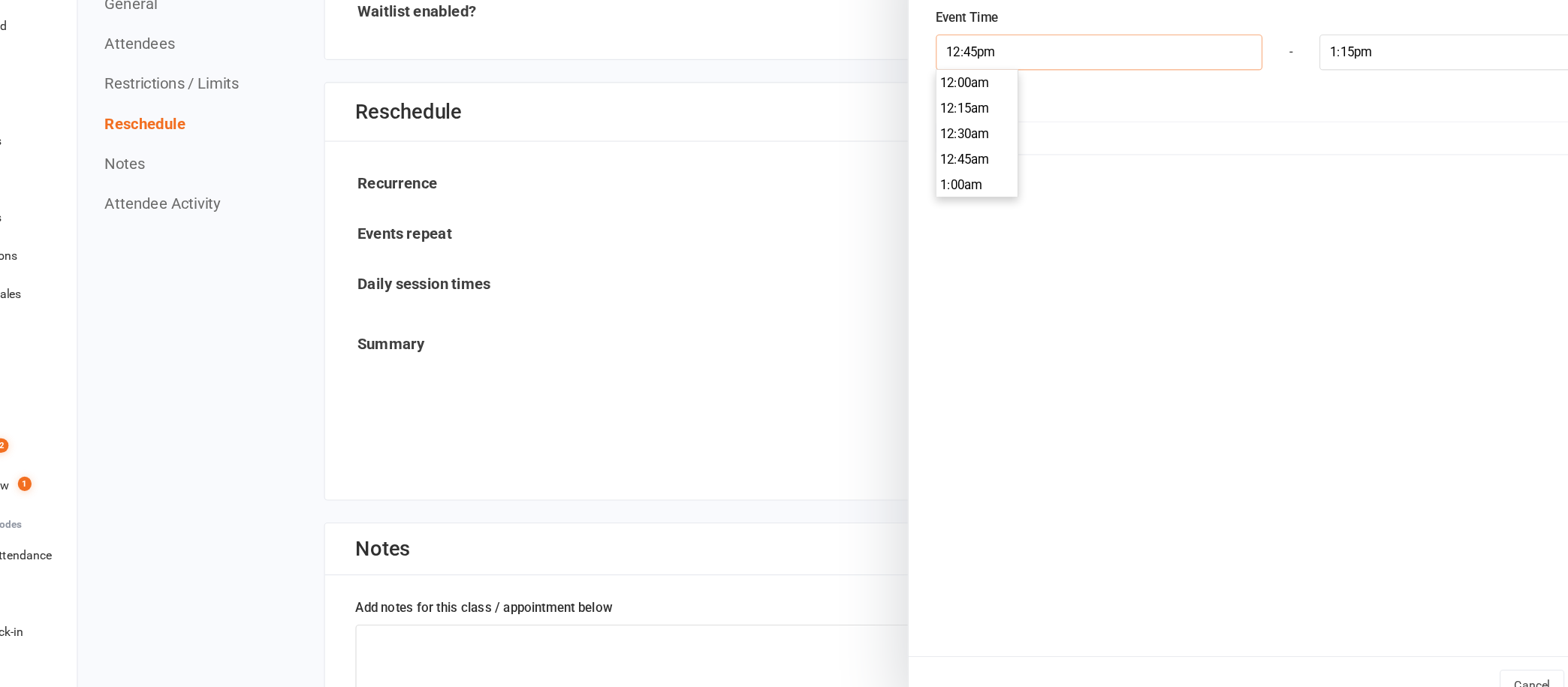
click at [953, 100] on input "12:45pm" at bounding box center [1061, 104] width 289 height 32
type input "12:00pm"
type input "12:30pm"
click at [940, 135] on li "12:00pm" at bounding box center [954, 139] width 72 height 23
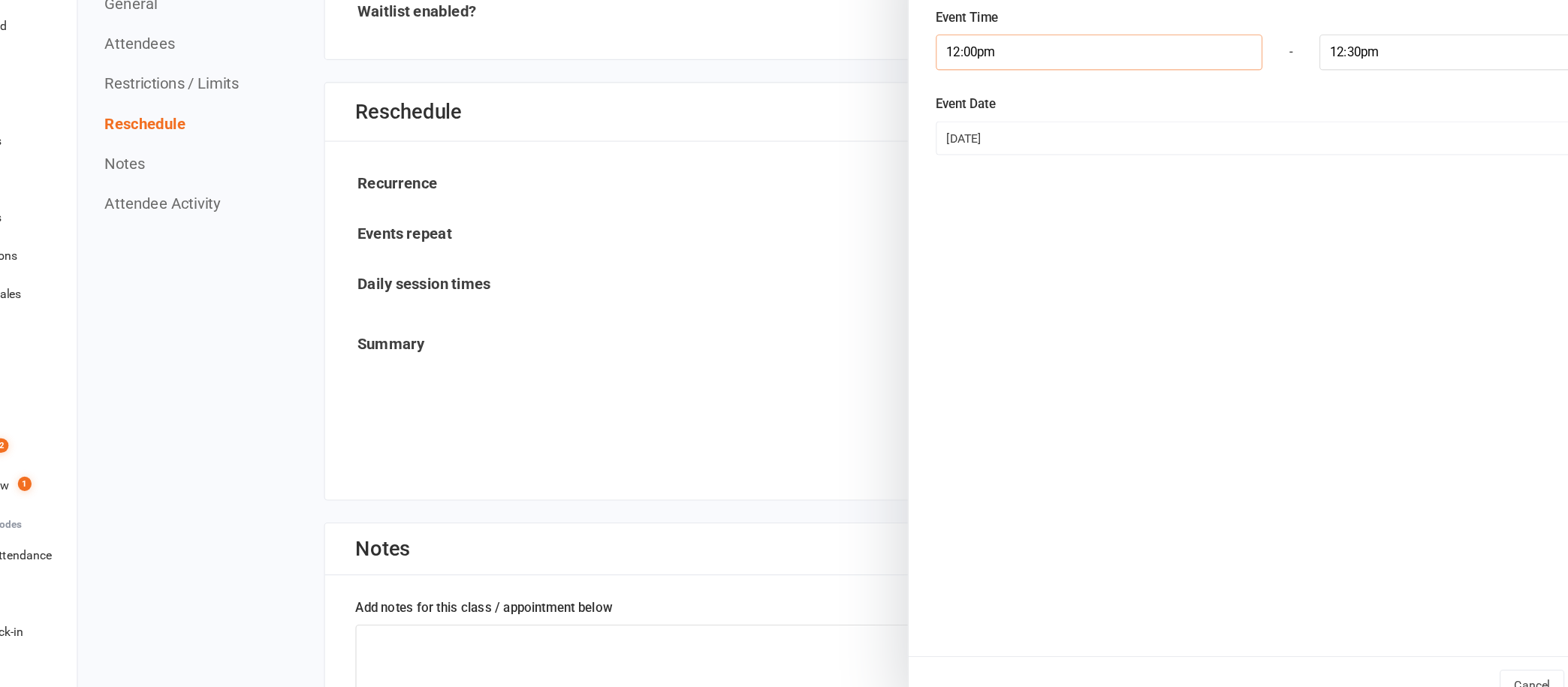
click at [944, 100] on input "12:00pm" at bounding box center [1061, 104] width 289 height 32
type input "12:15pm"
type input "12:45pm"
click at [944, 167] on li "12:15pm" at bounding box center [954, 176] width 72 height 23
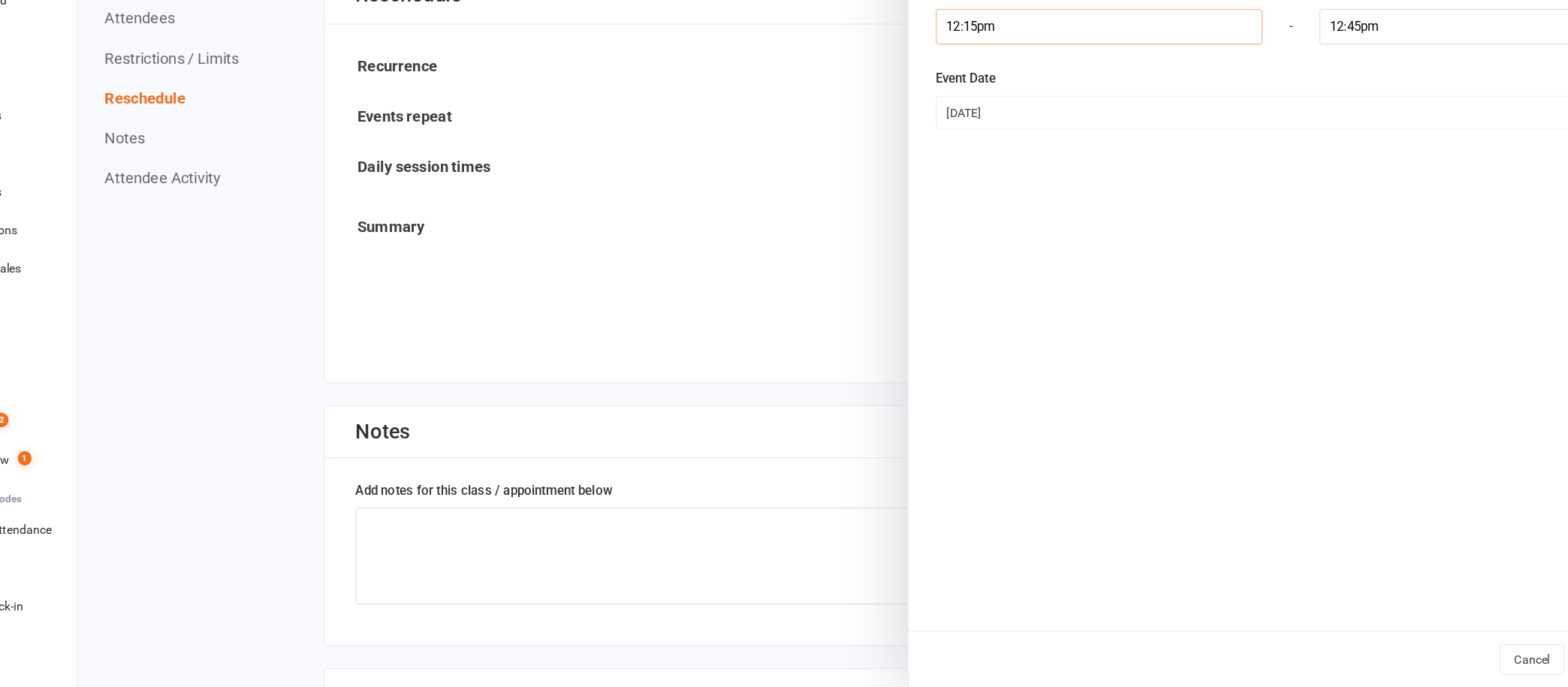
scroll to position [1253, 0]
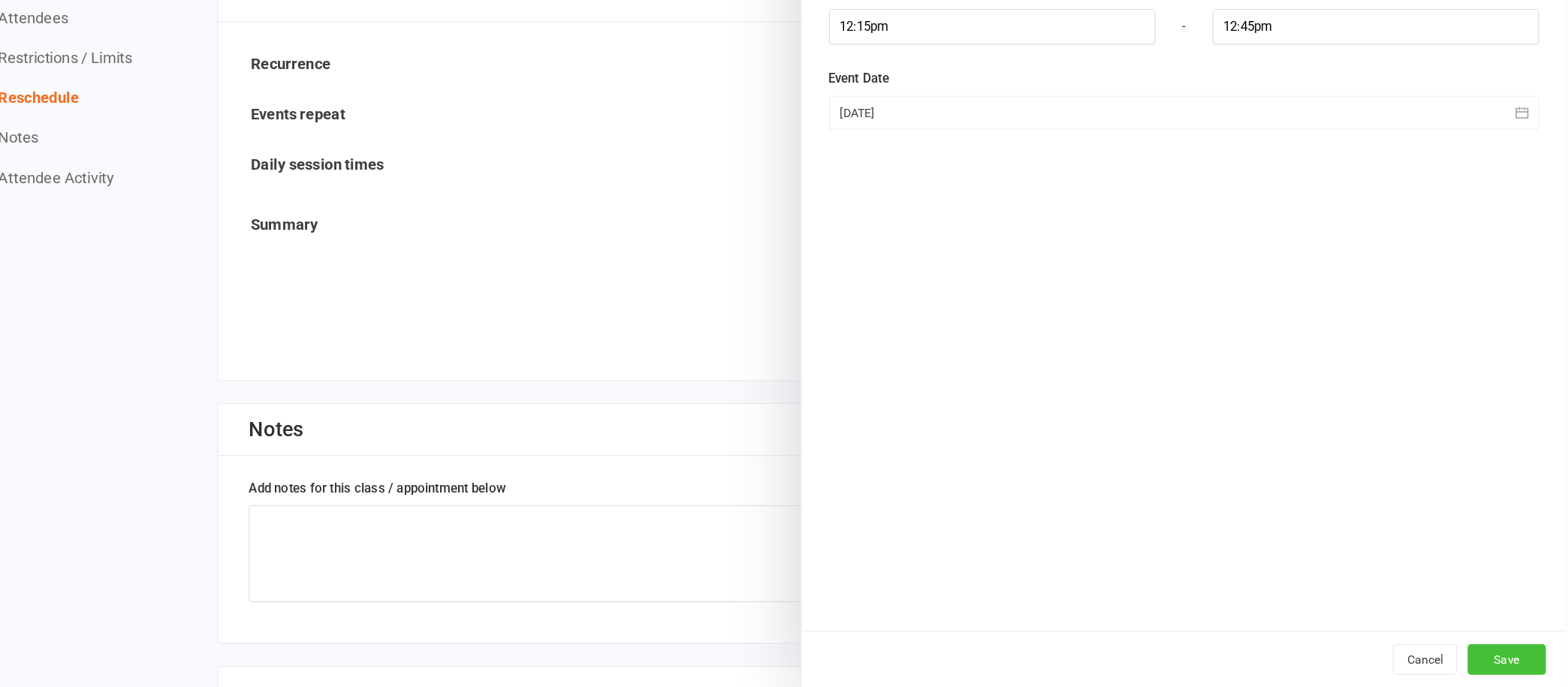
click at [1502, 659] on button "Save" at bounding box center [1515, 663] width 69 height 27
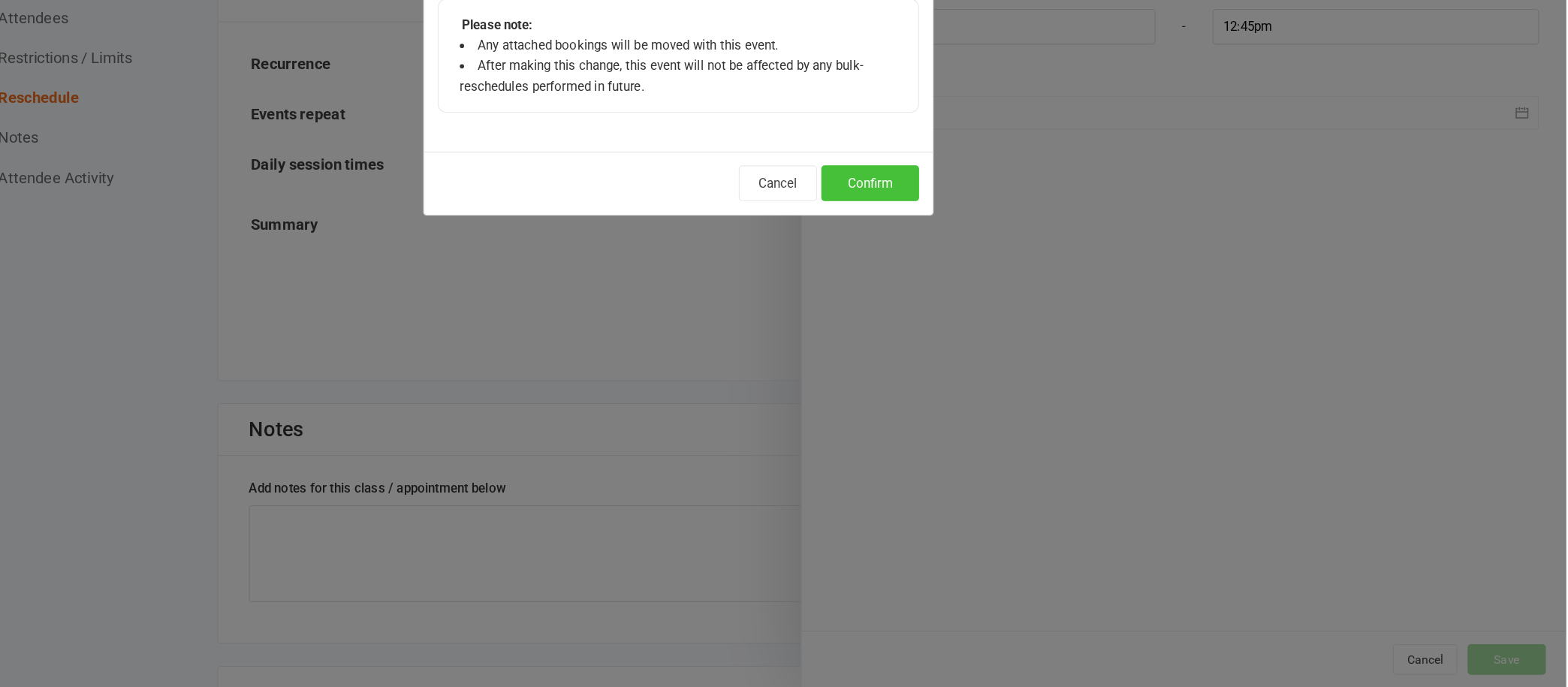
click at [958, 241] on button "Confirm" at bounding box center [953, 242] width 87 height 32
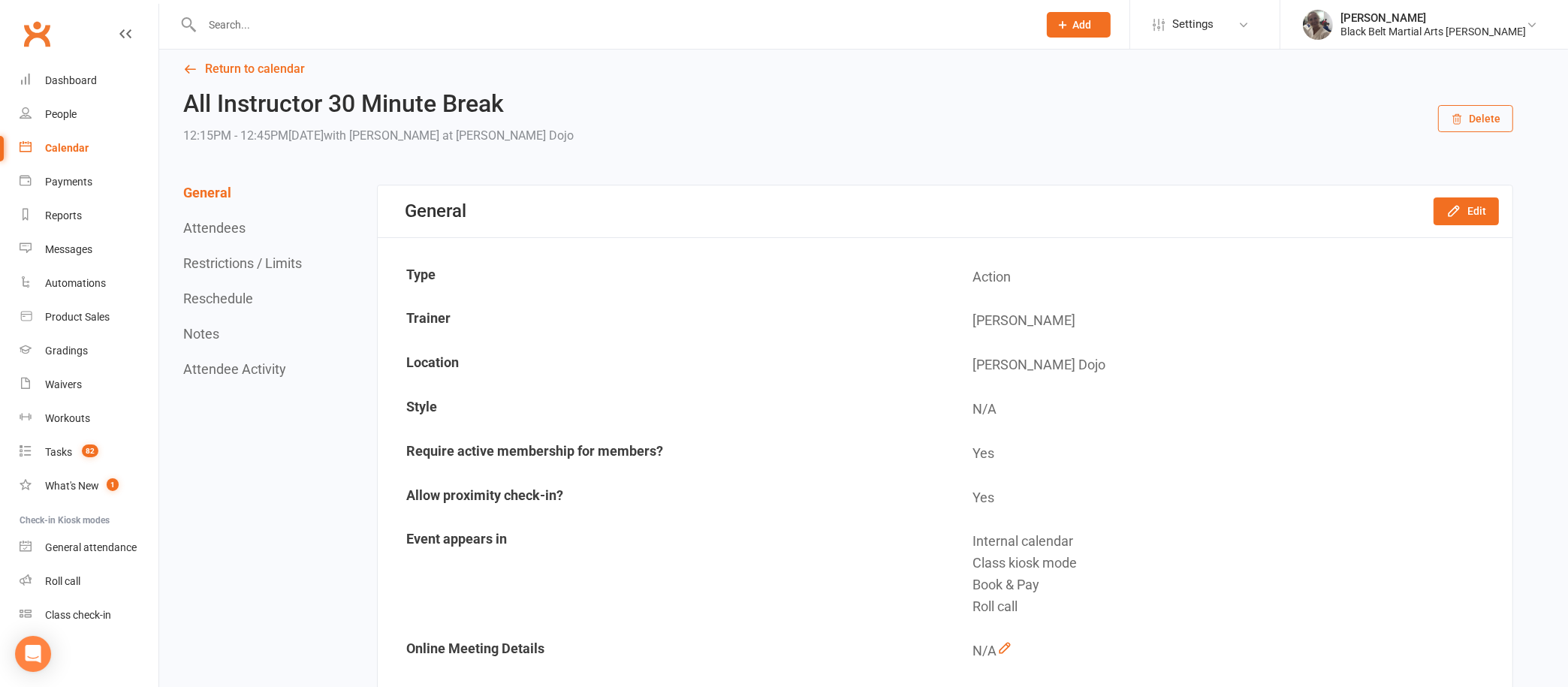
scroll to position [10, 0]
click at [227, 77] on link "Return to calendar" at bounding box center [848, 72] width 1330 height 21
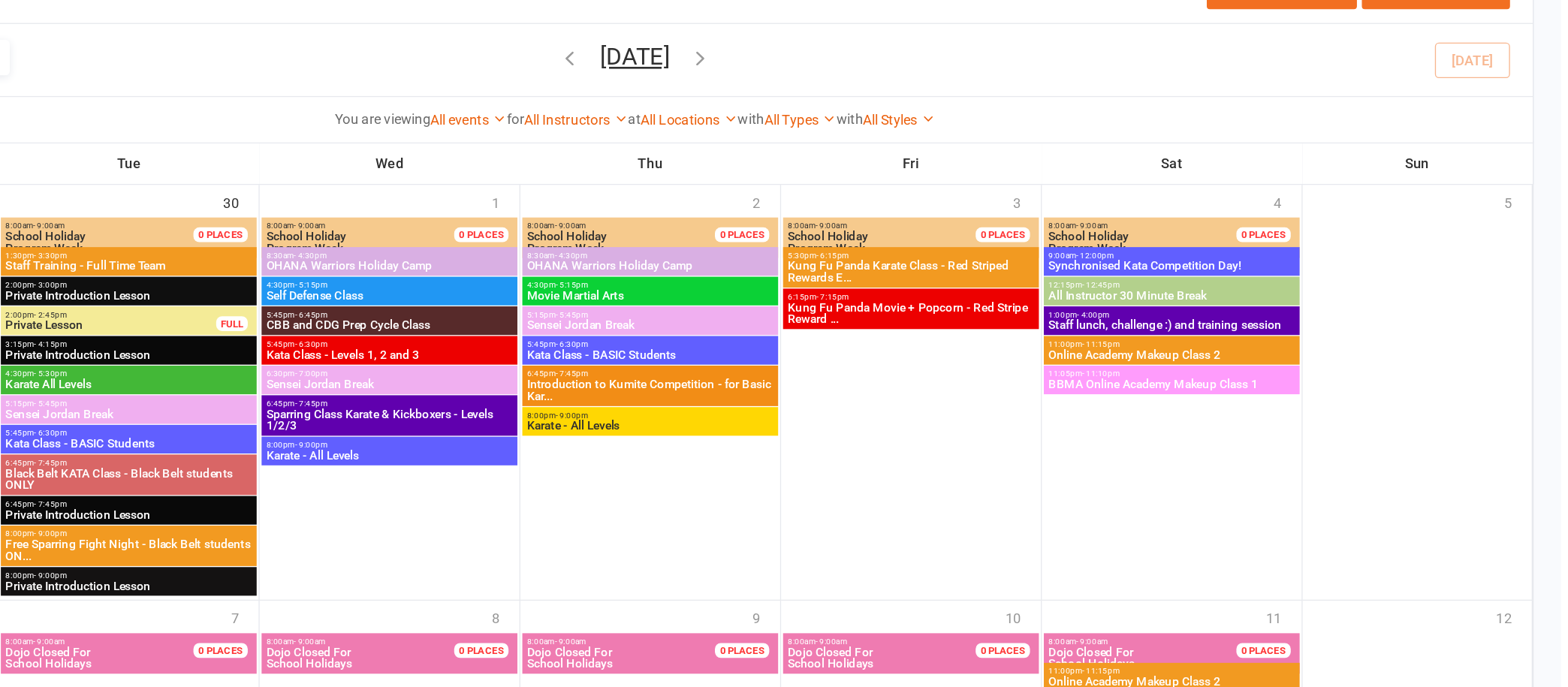
scroll to position [2401, 0]
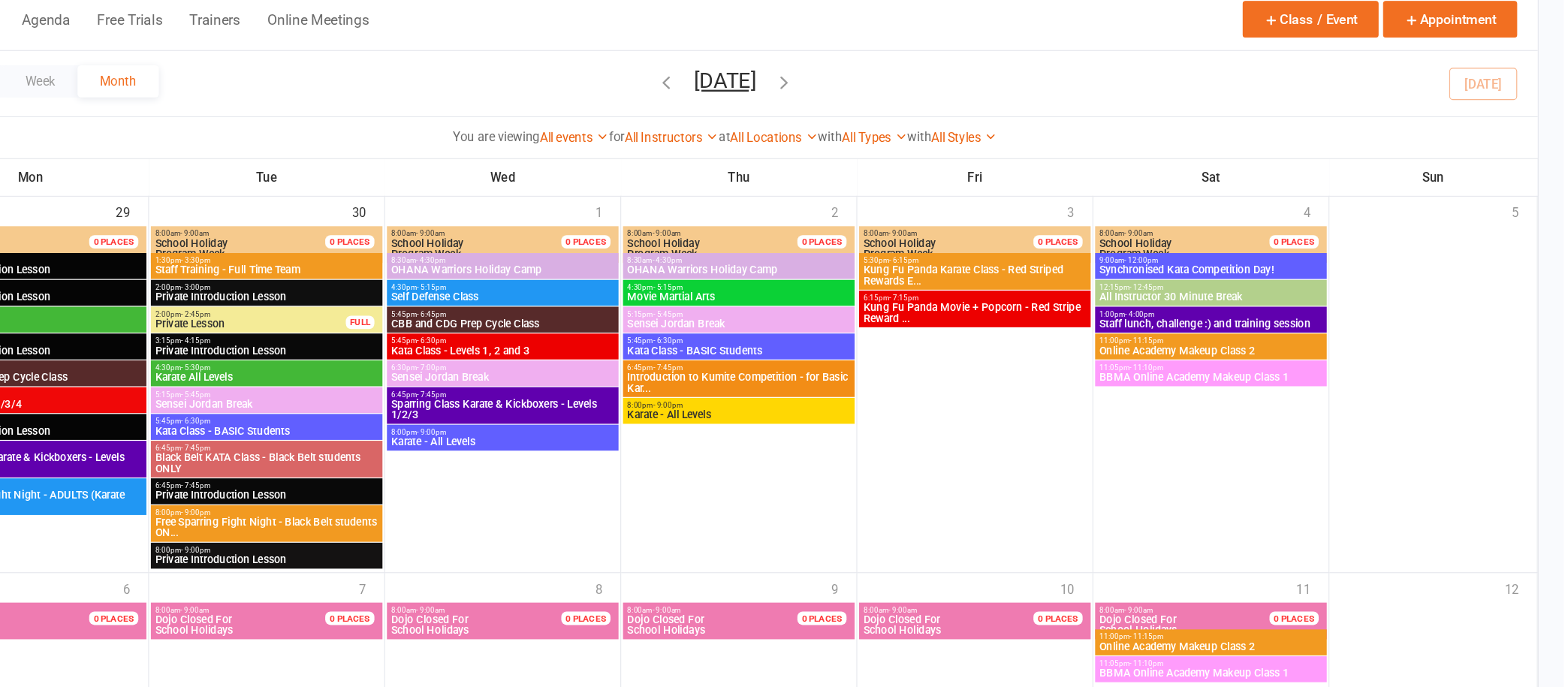
click at [1052, 284] on span "Kung Fu Panda Karate Class - Red Striped Rewards E..." at bounding box center [1073, 293] width 188 height 18
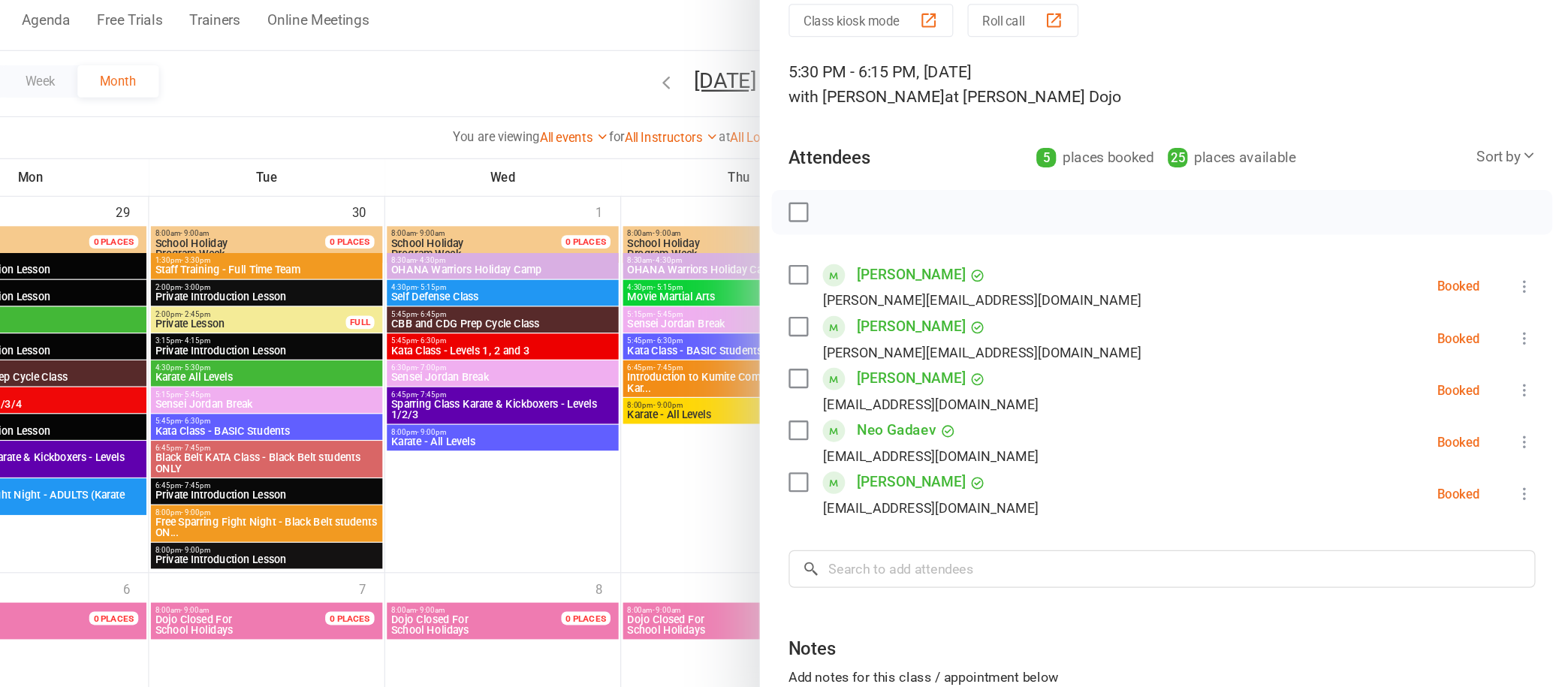
scroll to position [2356, 0]
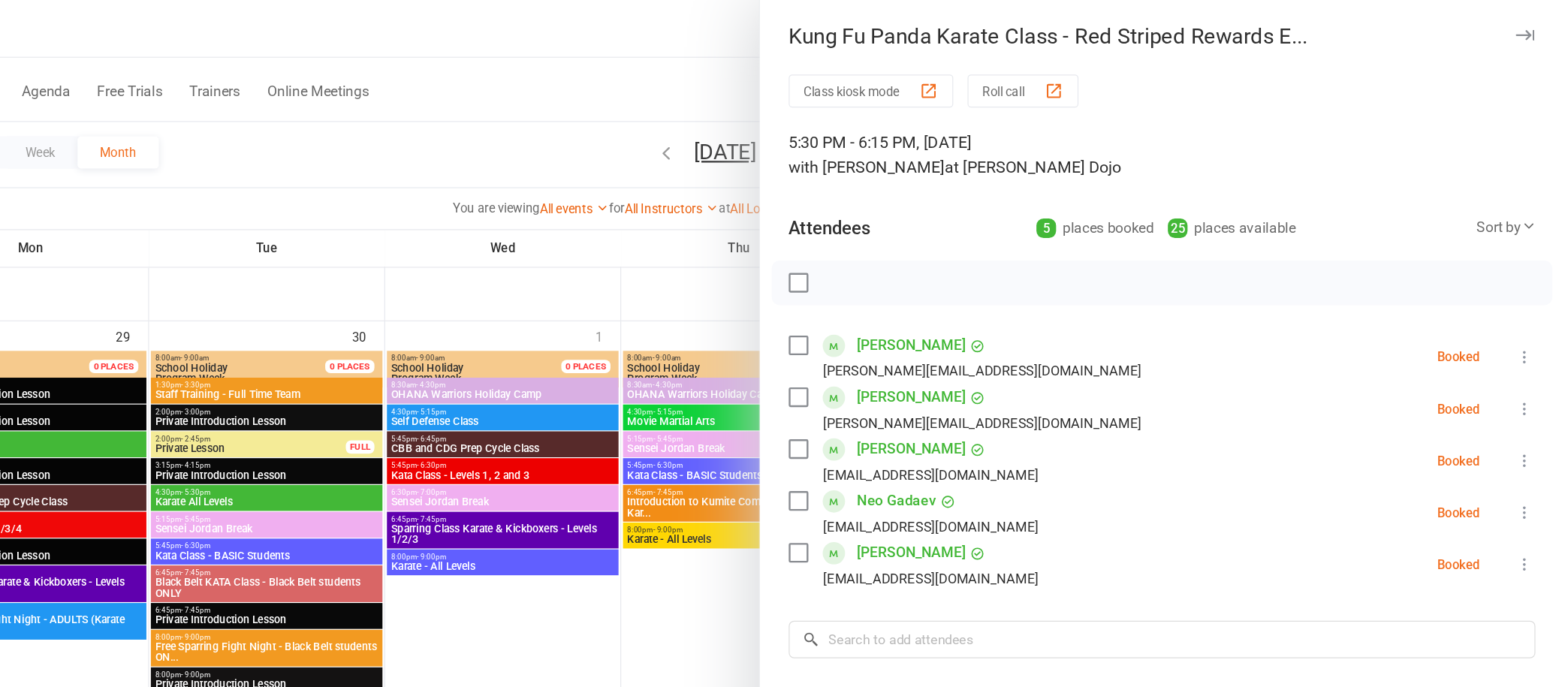
click at [1527, 32] on icon "button" at bounding box center [1535, 31] width 16 height 9
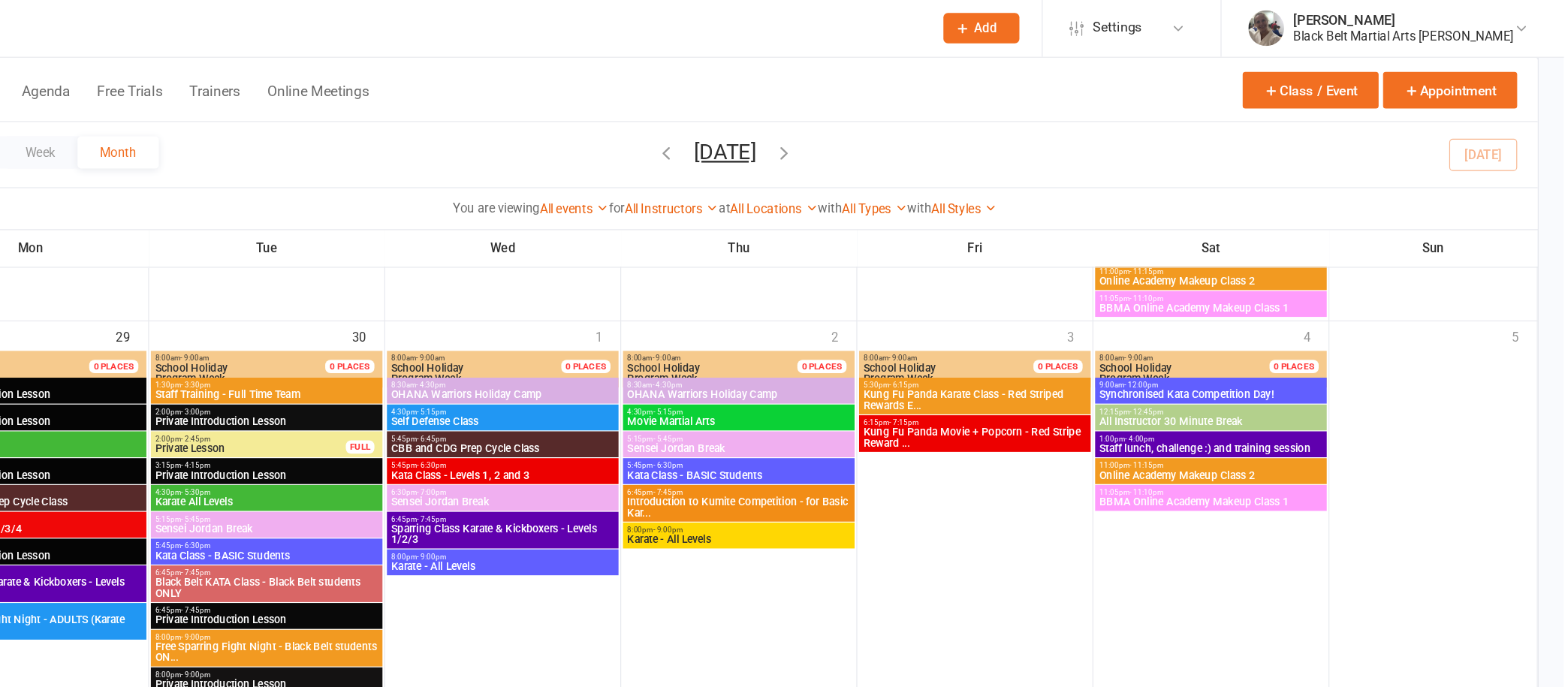
click at [1041, 363] on span "Kung Fu Panda Movie + Popcorn - Red Stripe Reward ..." at bounding box center [1073, 369] width 188 height 18
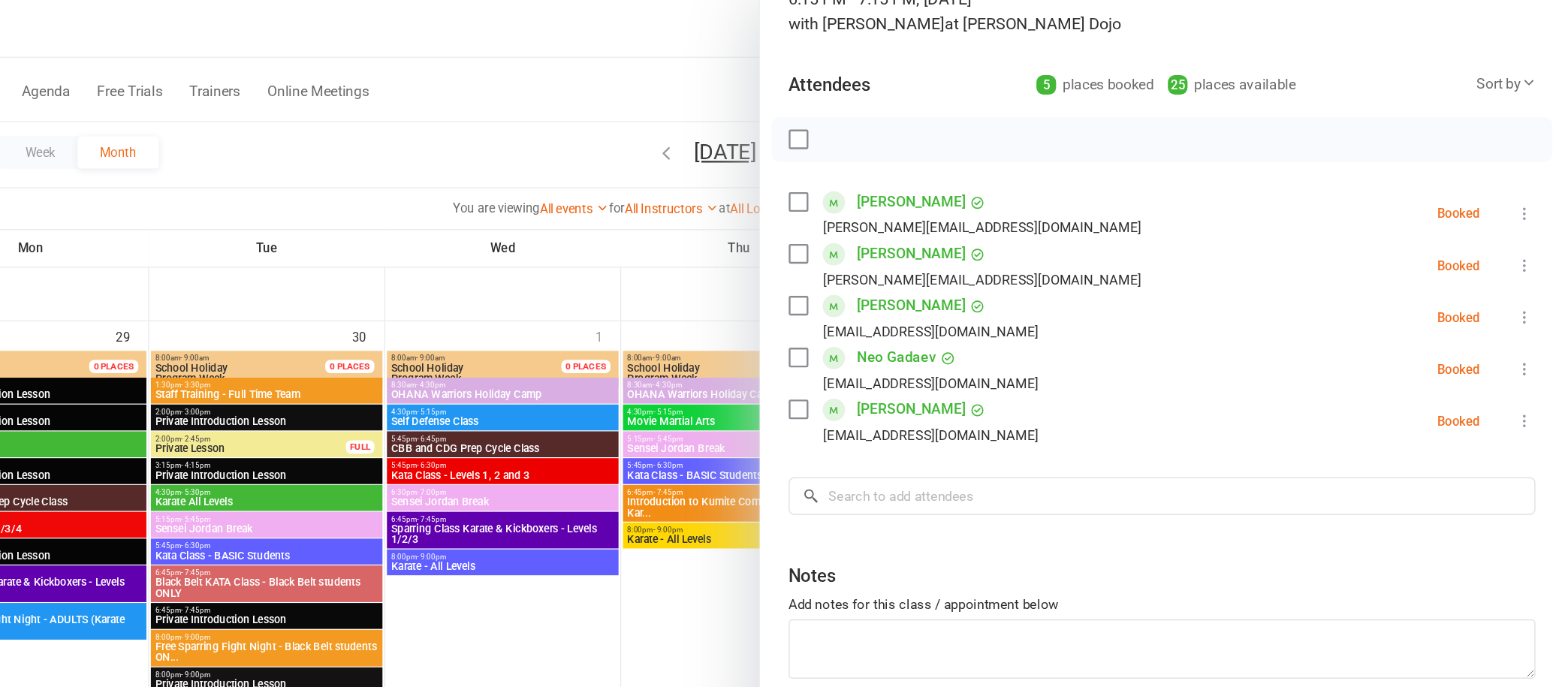
scroll to position [0, 0]
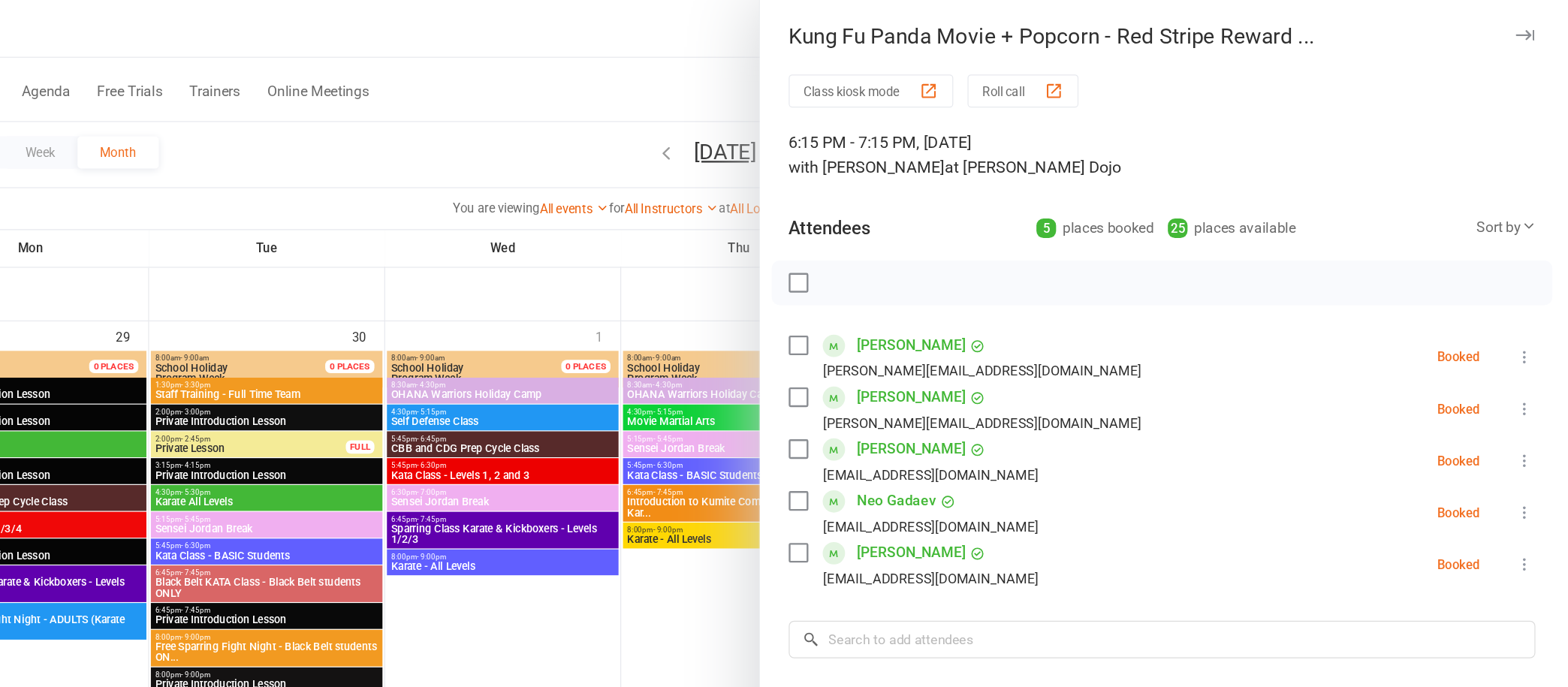
click at [1527, 28] on icon "button" at bounding box center [1535, 31] width 16 height 9
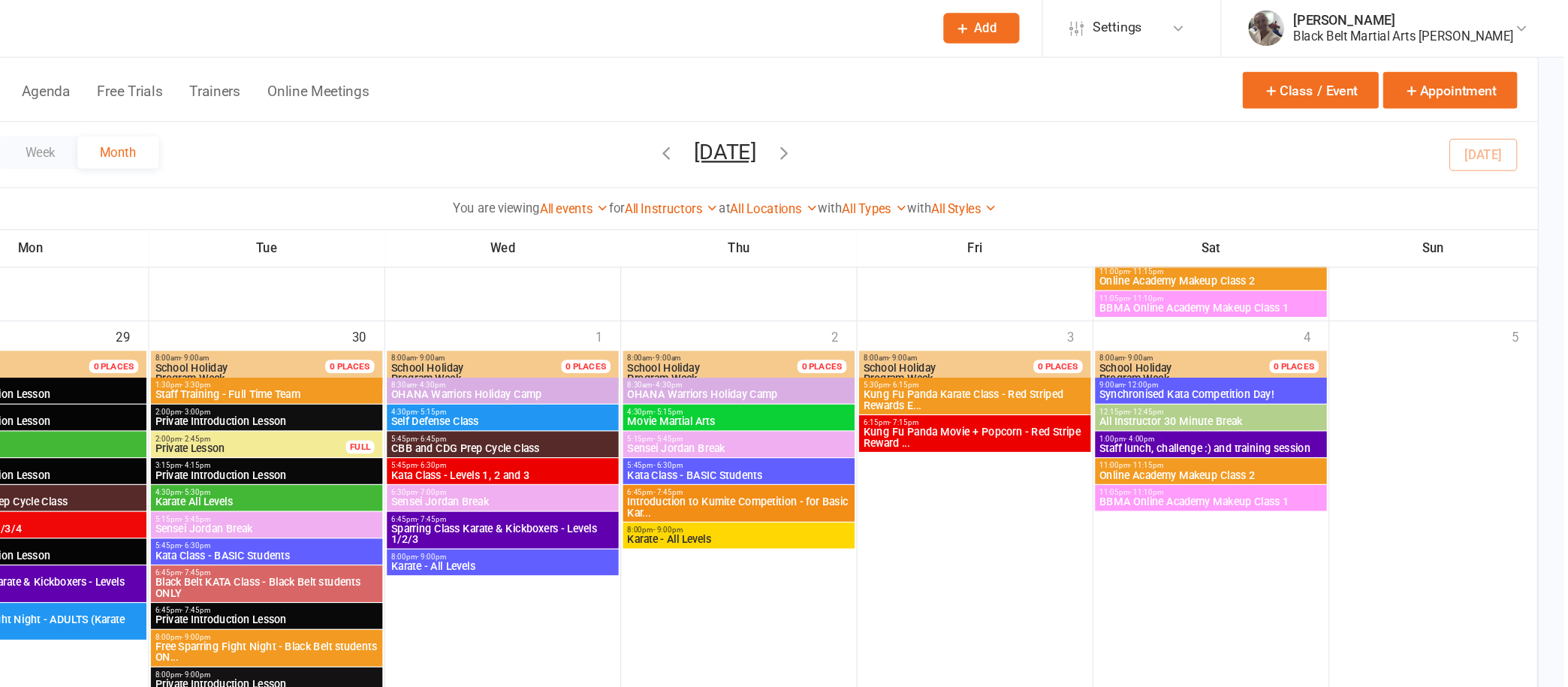
click at [841, 328] on span "OHANA Warriors Holiday Camp" at bounding box center [875, 333] width 188 height 9
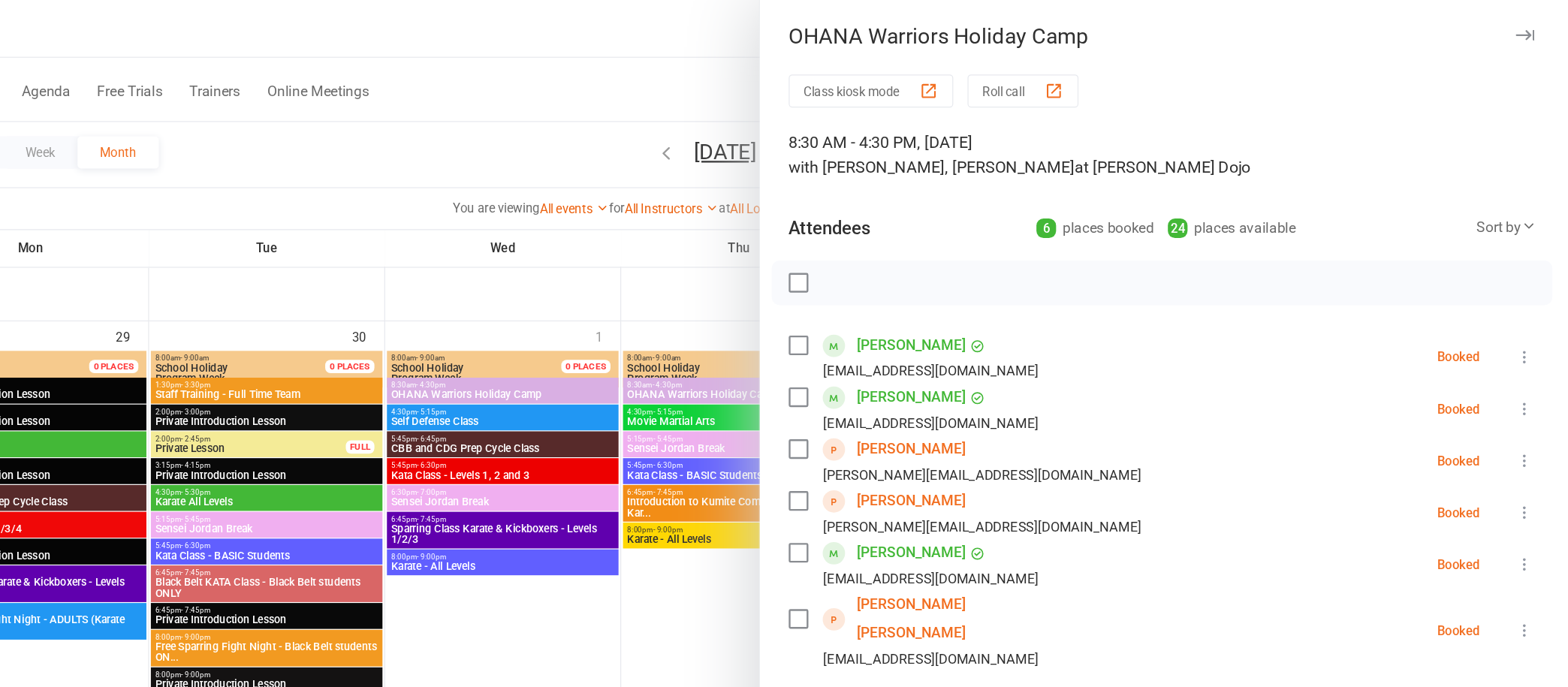
click at [1527, 29] on icon "button" at bounding box center [1535, 31] width 16 height 9
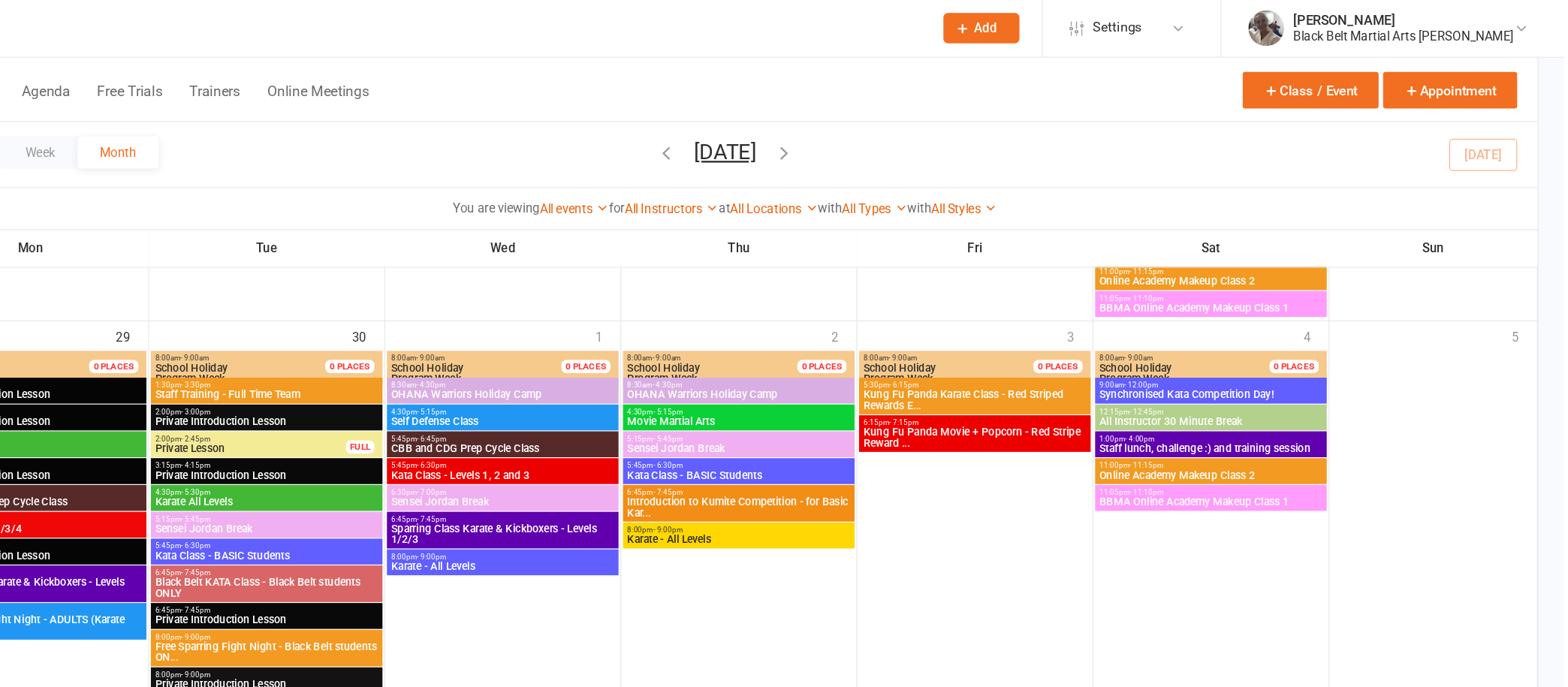
click at [690, 328] on span "OHANA Warriors Holiday Camp" at bounding box center [677, 333] width 188 height 9
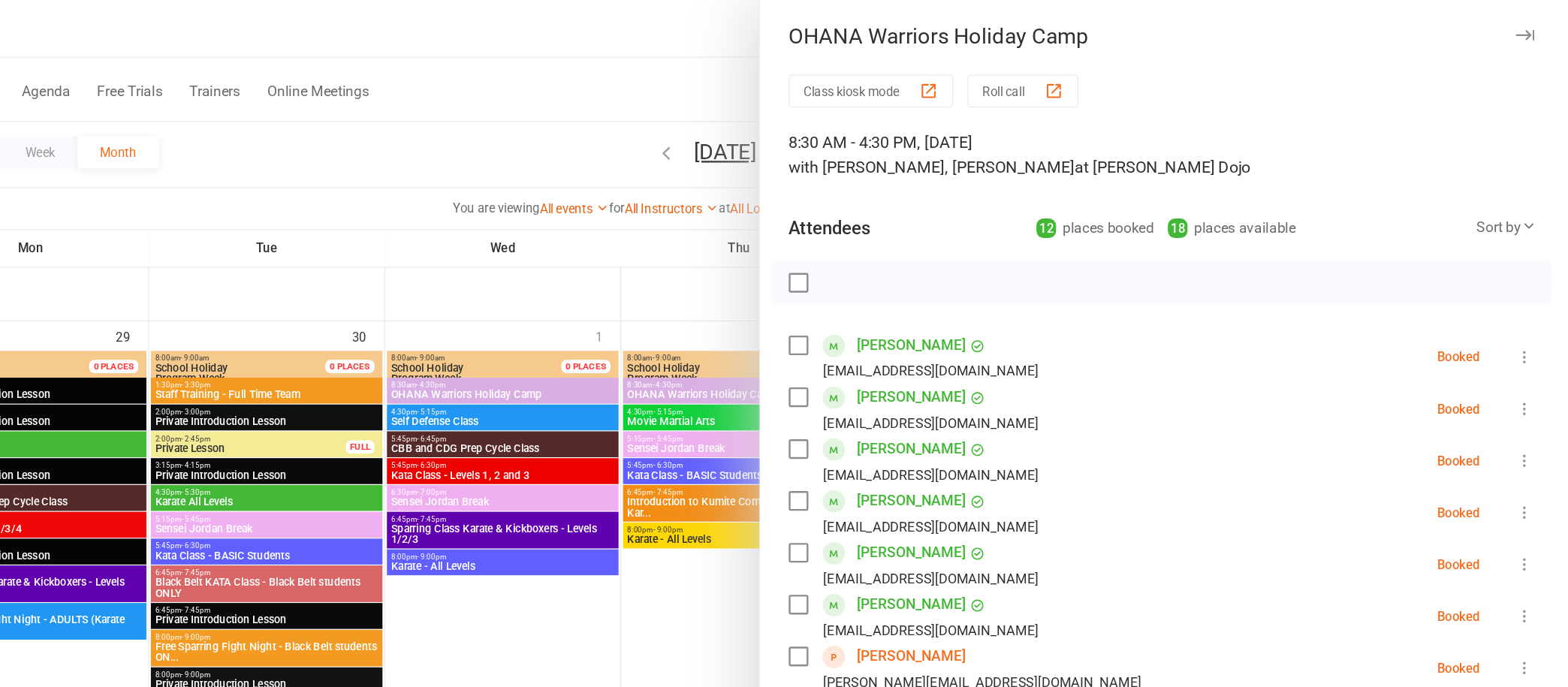
click at [1487, 16] on div "OHANA Warriors Holiday Camp Class kiosk mode Roll call 8:30 AM - 4:30 PM, Wedne…" at bounding box center [1230, 343] width 676 height 687
click at [1527, 32] on icon "button" at bounding box center [1535, 31] width 16 height 9
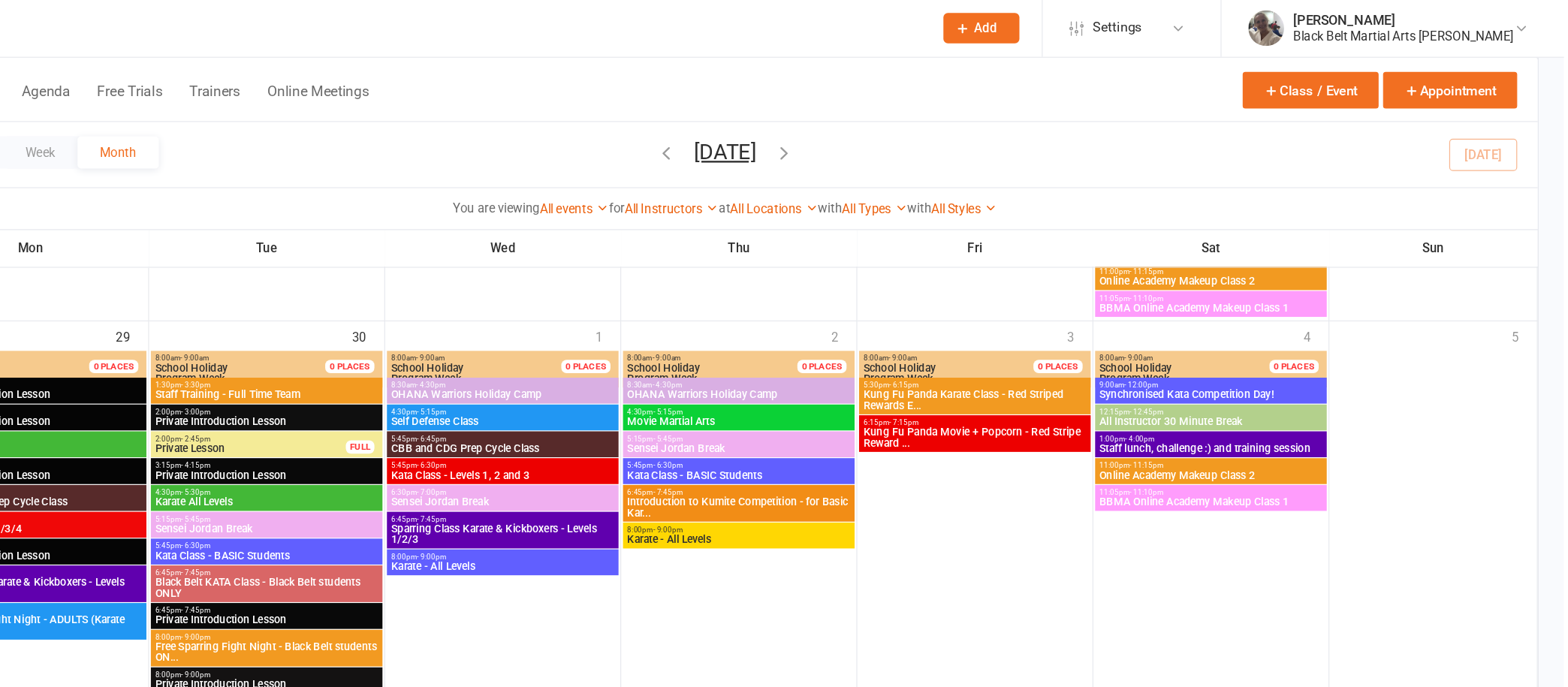
scroll to position [2356, 0]
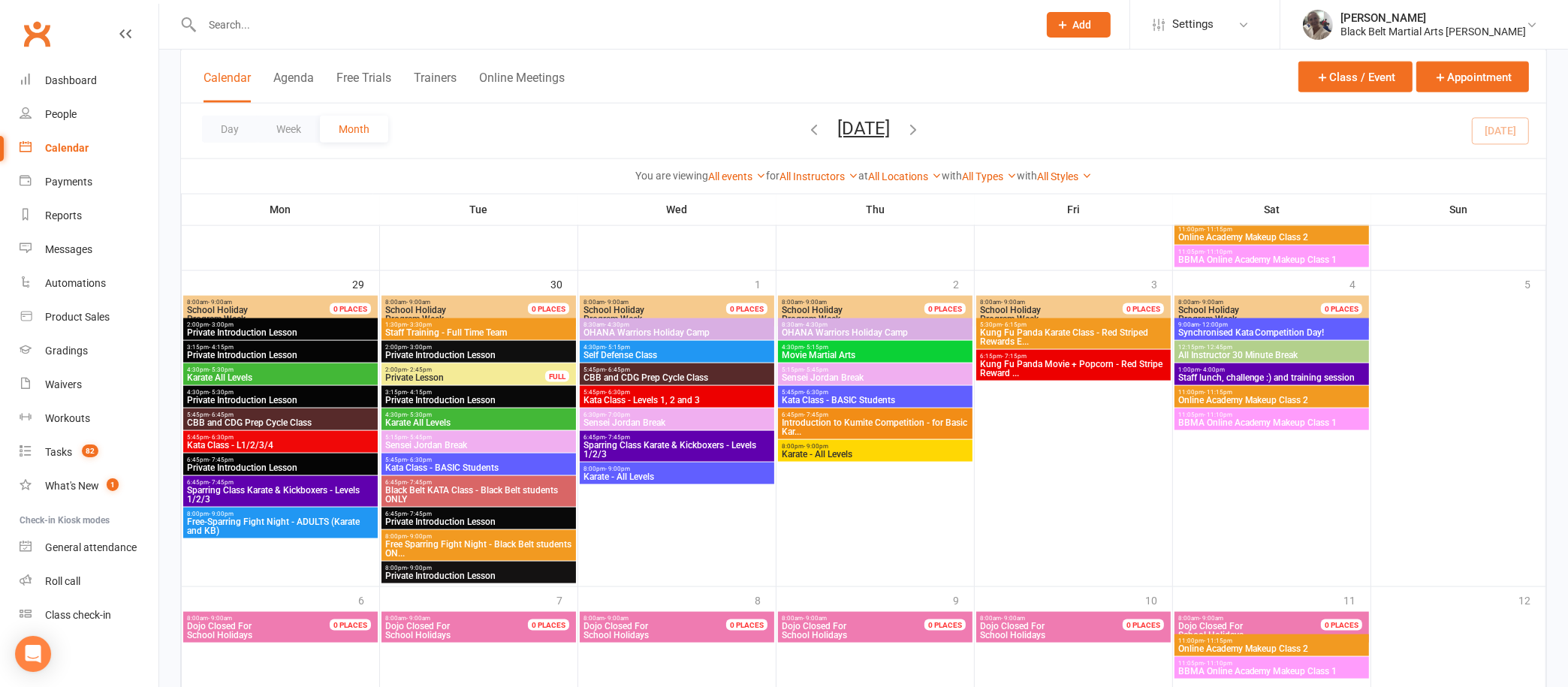
click at [917, 419] on span "Introduction to Kumite Competition - for Basic Kar..." at bounding box center [875, 428] width 188 height 18
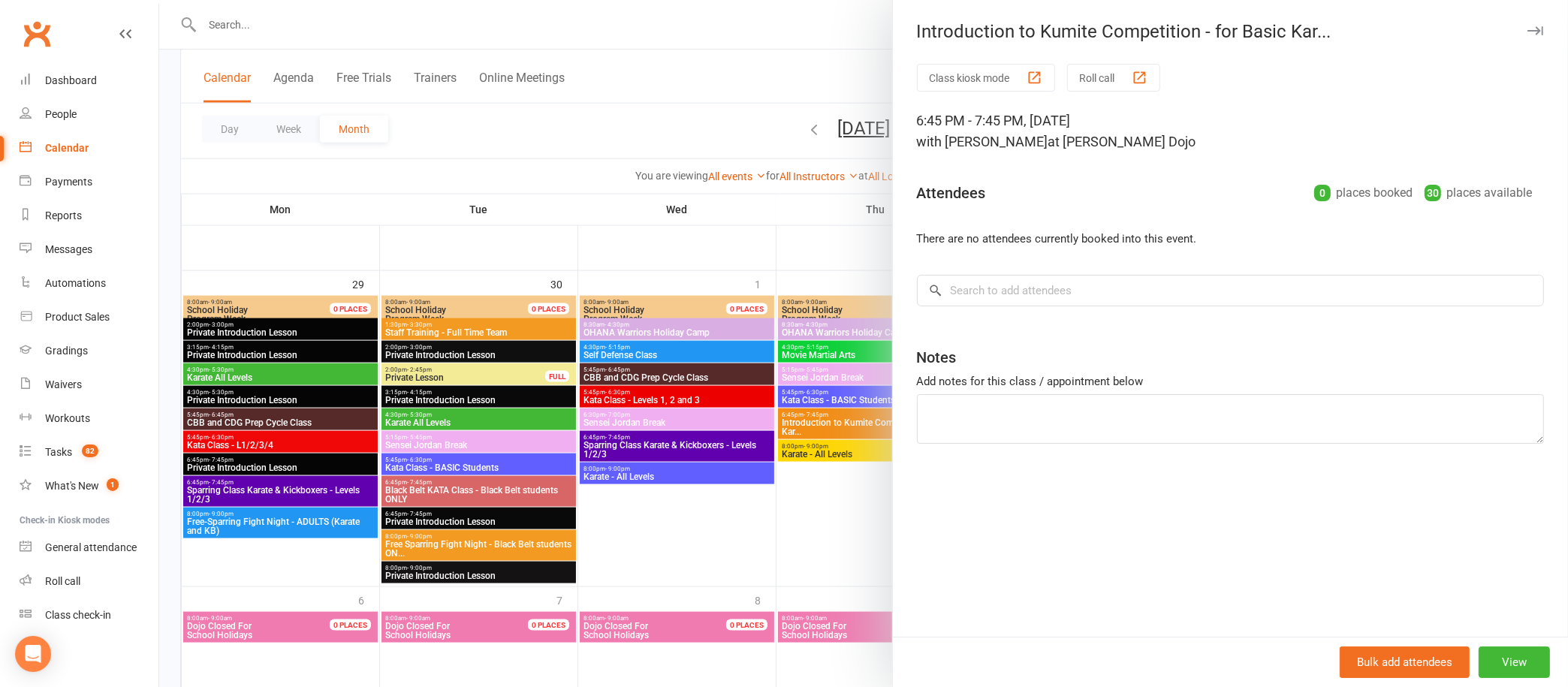
click at [1526, 24] on button "button" at bounding box center [1535, 31] width 18 height 18
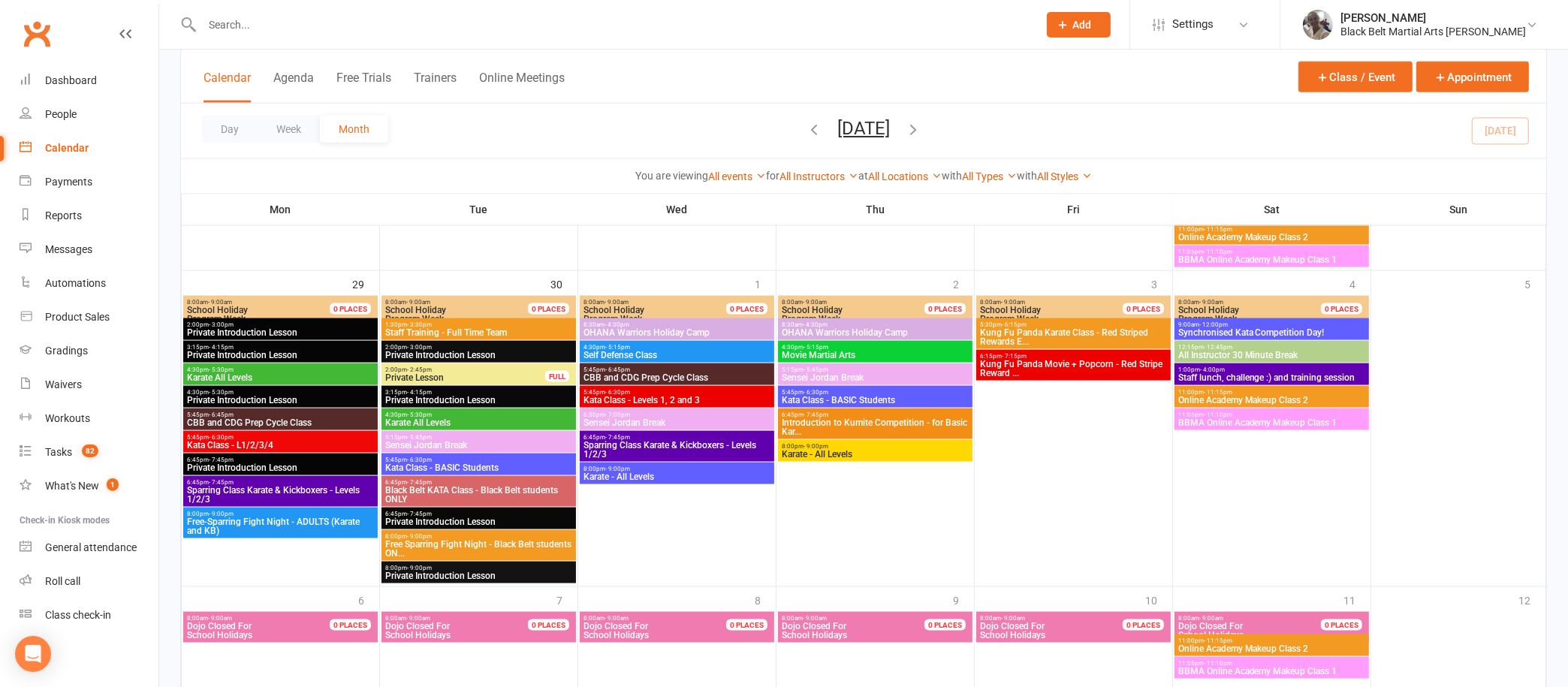
click at [497, 490] on span "Black Belt KATA Class - Black Belt students ONLY" at bounding box center [479, 495] width 188 height 18
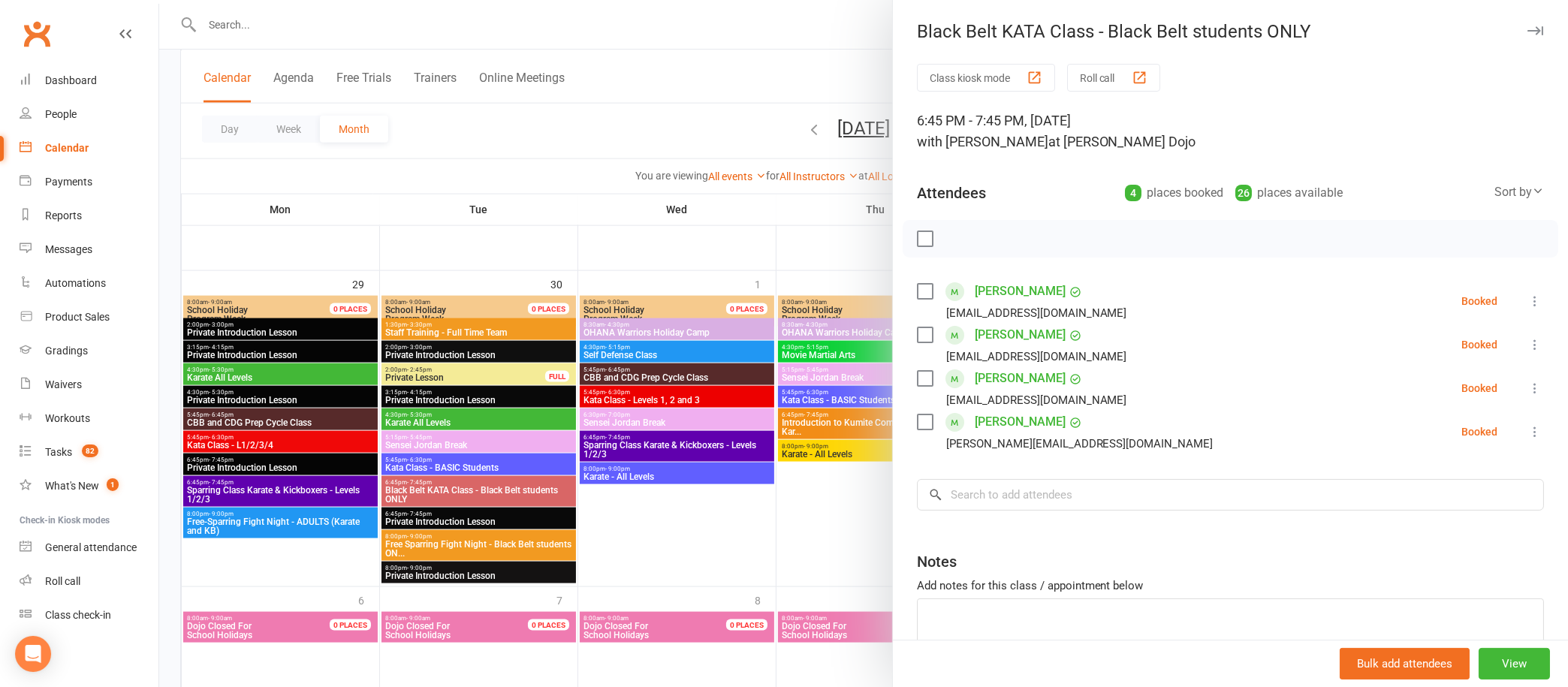
click at [1527, 26] on icon "button" at bounding box center [1535, 31] width 16 height 9
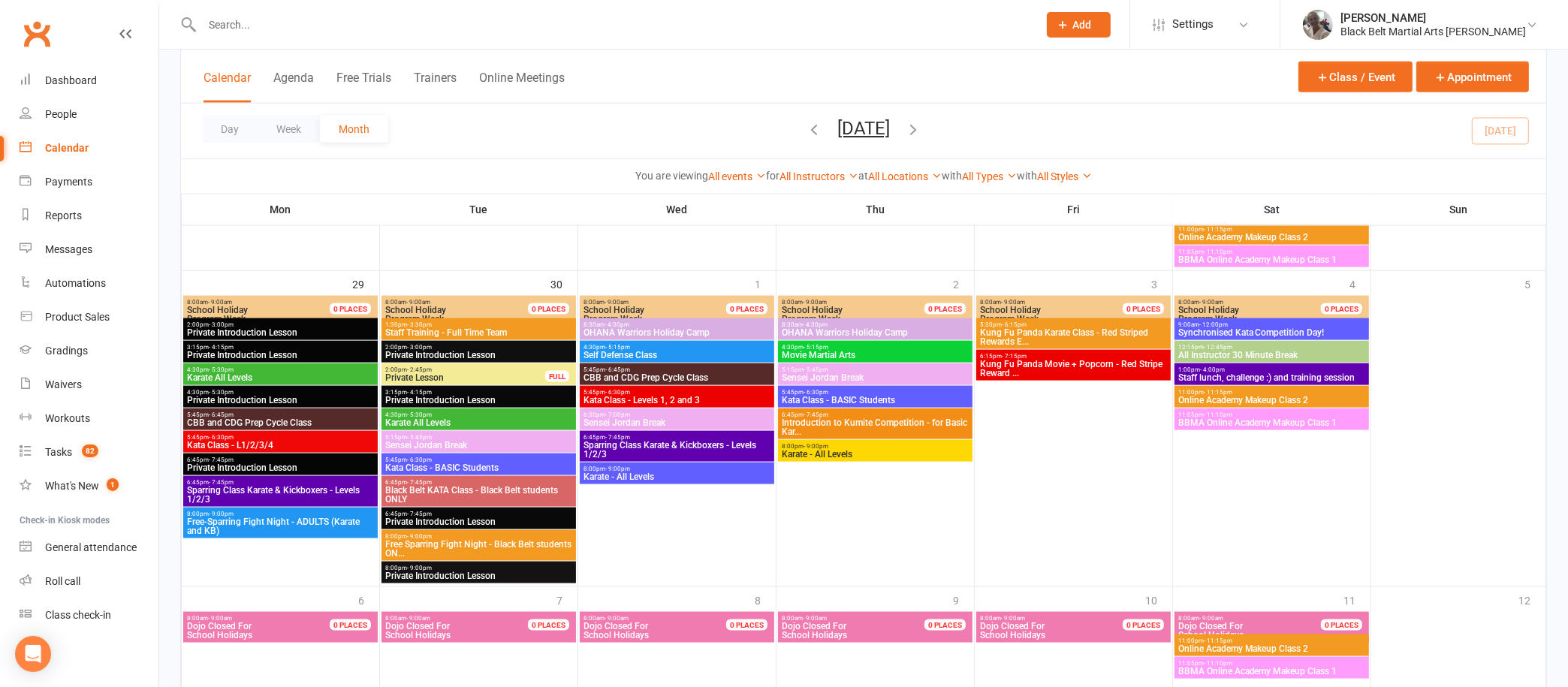
click at [484, 540] on span "Free Sparring Fight Night - Black Belt students ON..." at bounding box center [479, 549] width 188 height 18
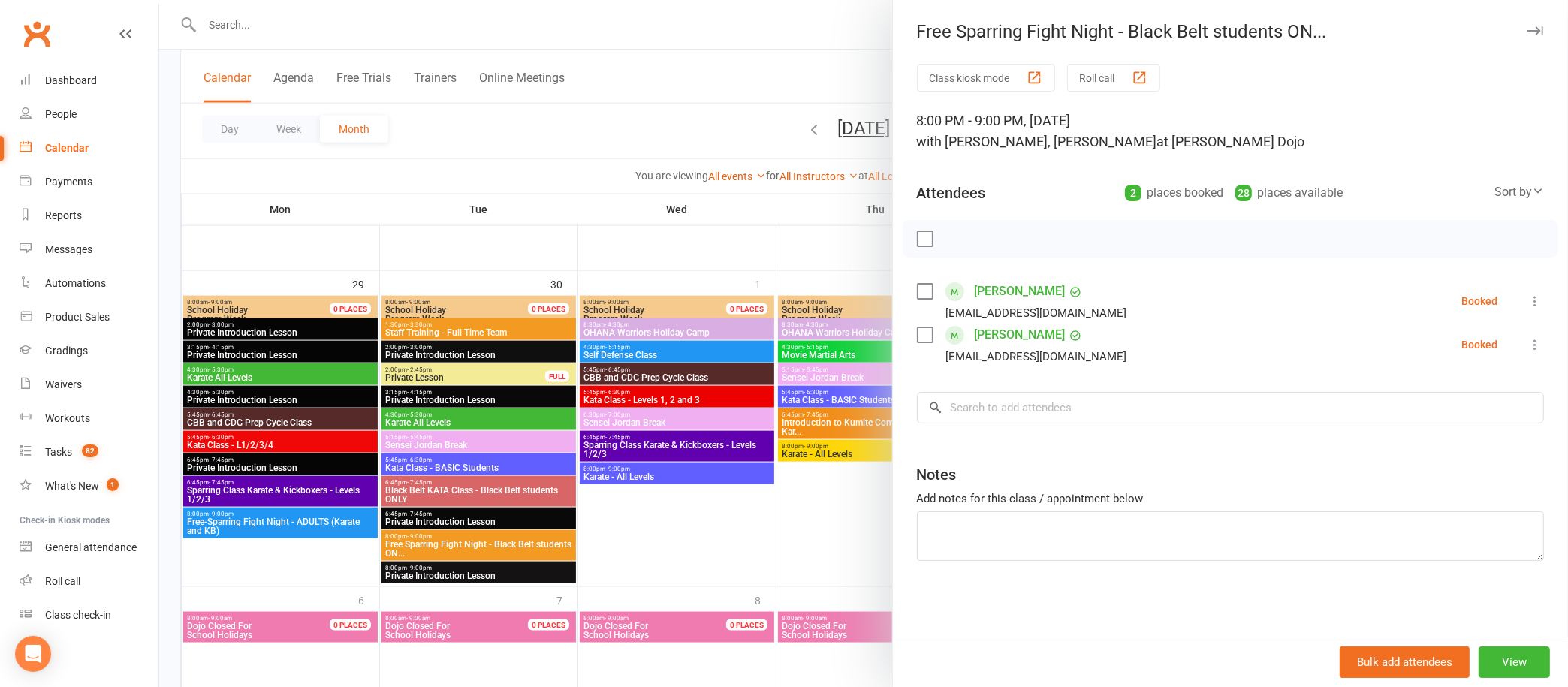
click at [1527, 29] on icon "button" at bounding box center [1535, 31] width 16 height 9
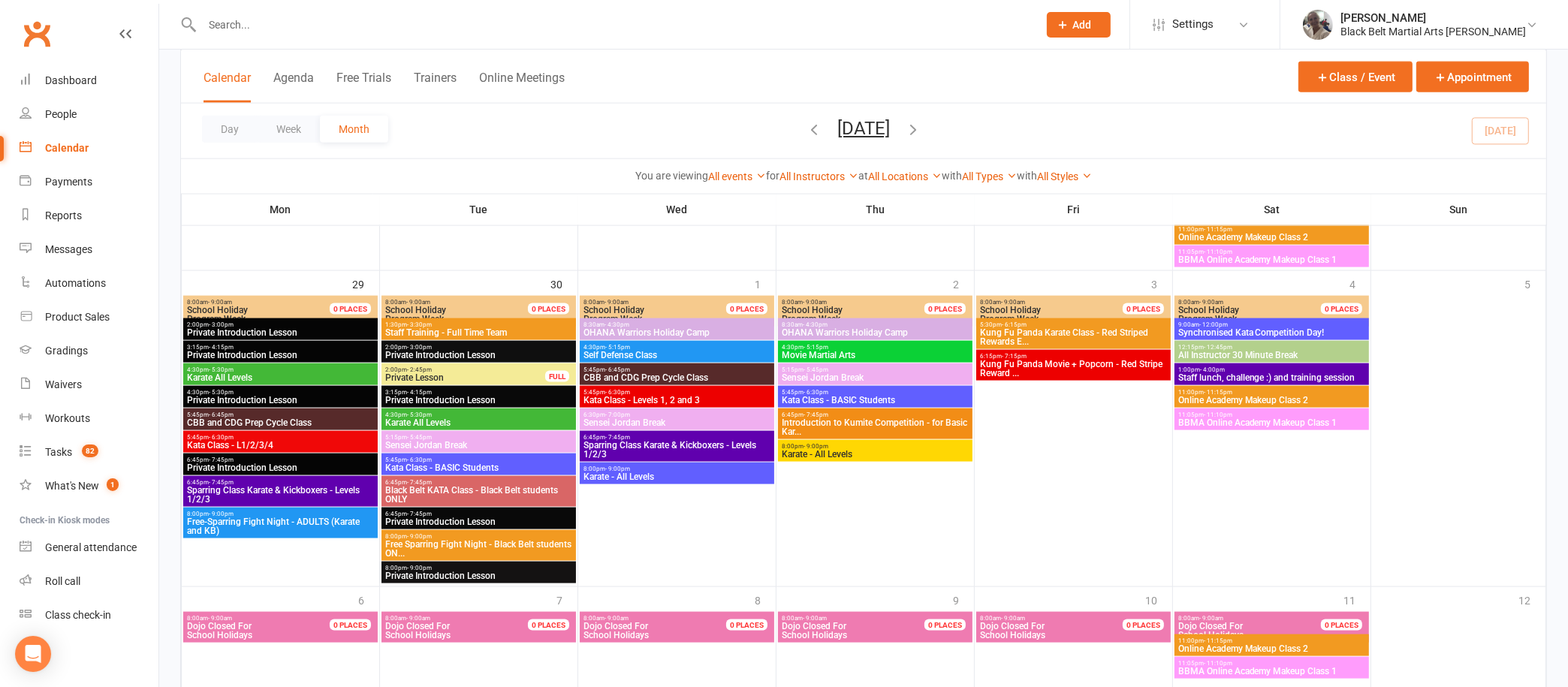
click at [246, 525] on span "Free-Sparring Fight Night - ADULTS (Karate and KB)" at bounding box center [280, 526] width 188 height 18
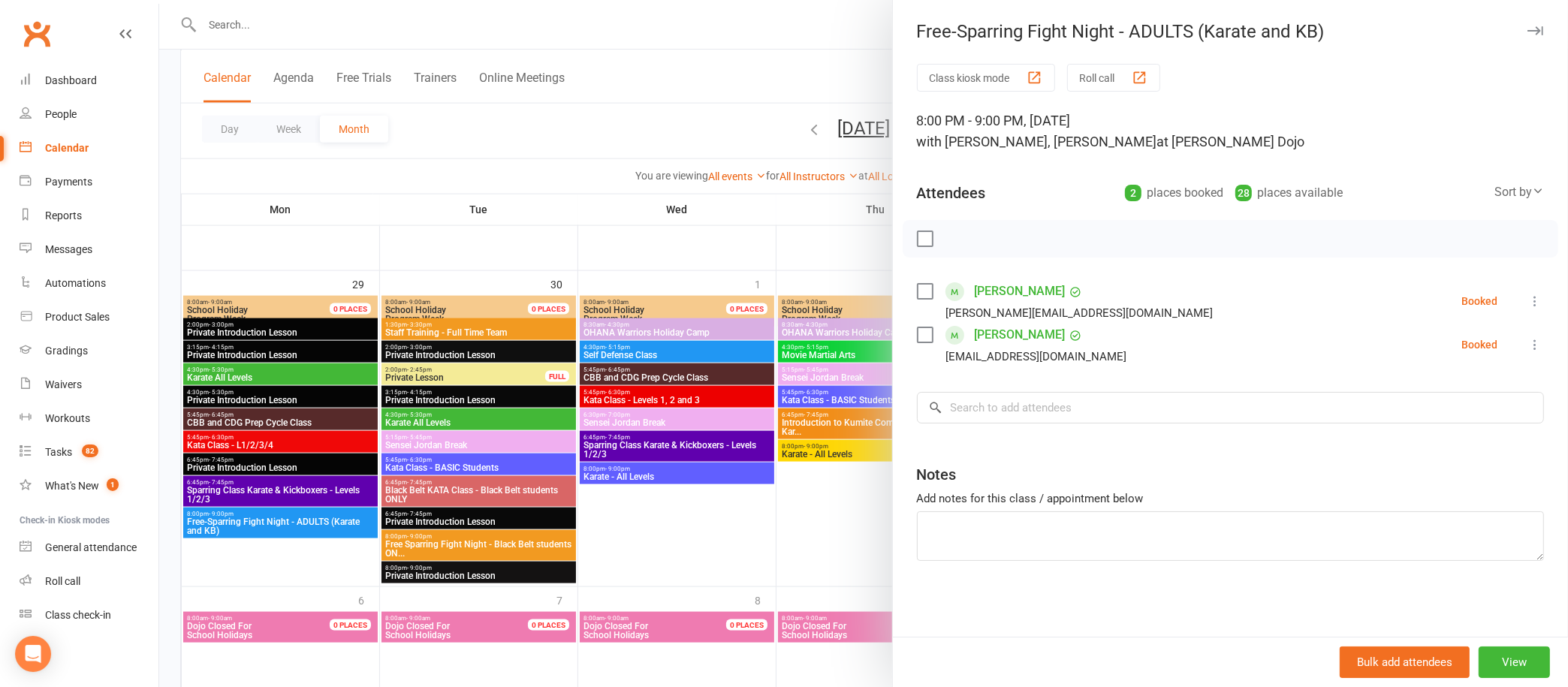
click at [1007, 327] on link "Ryan Thompson" at bounding box center [1020, 335] width 91 height 24
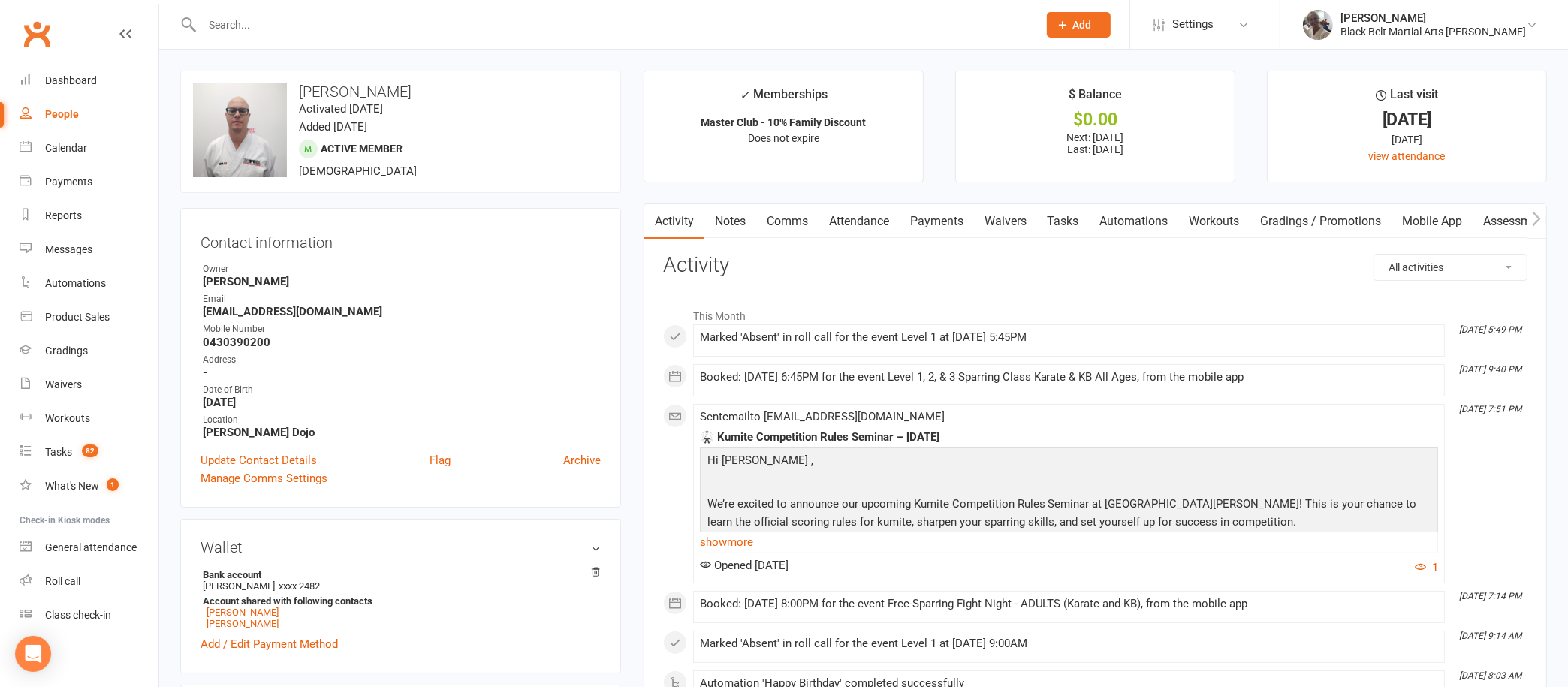
click at [317, 116] on div "upload photo change photo Ryan Thompson Activated 2 September, 2023 Added 2 Sep…" at bounding box center [400, 132] width 441 height 122
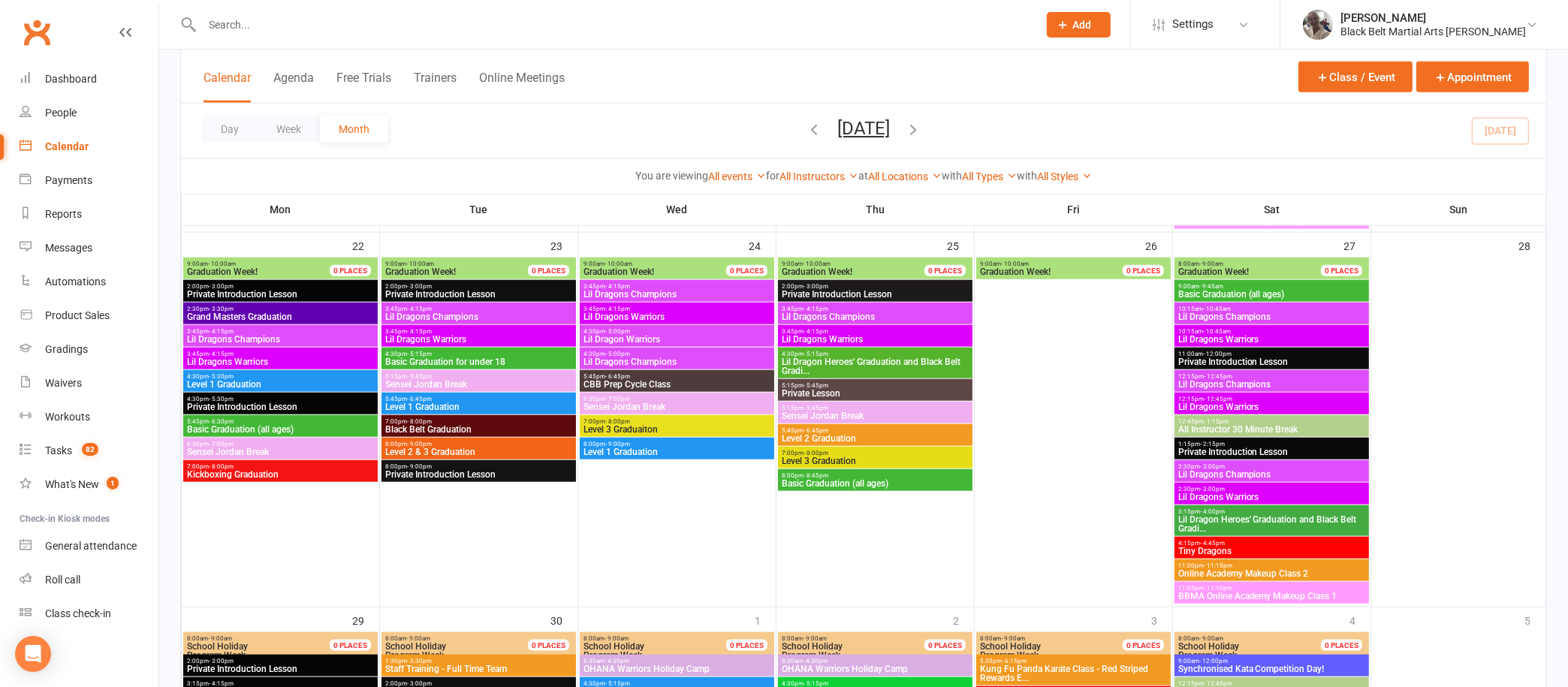
scroll to position [2018, 0]
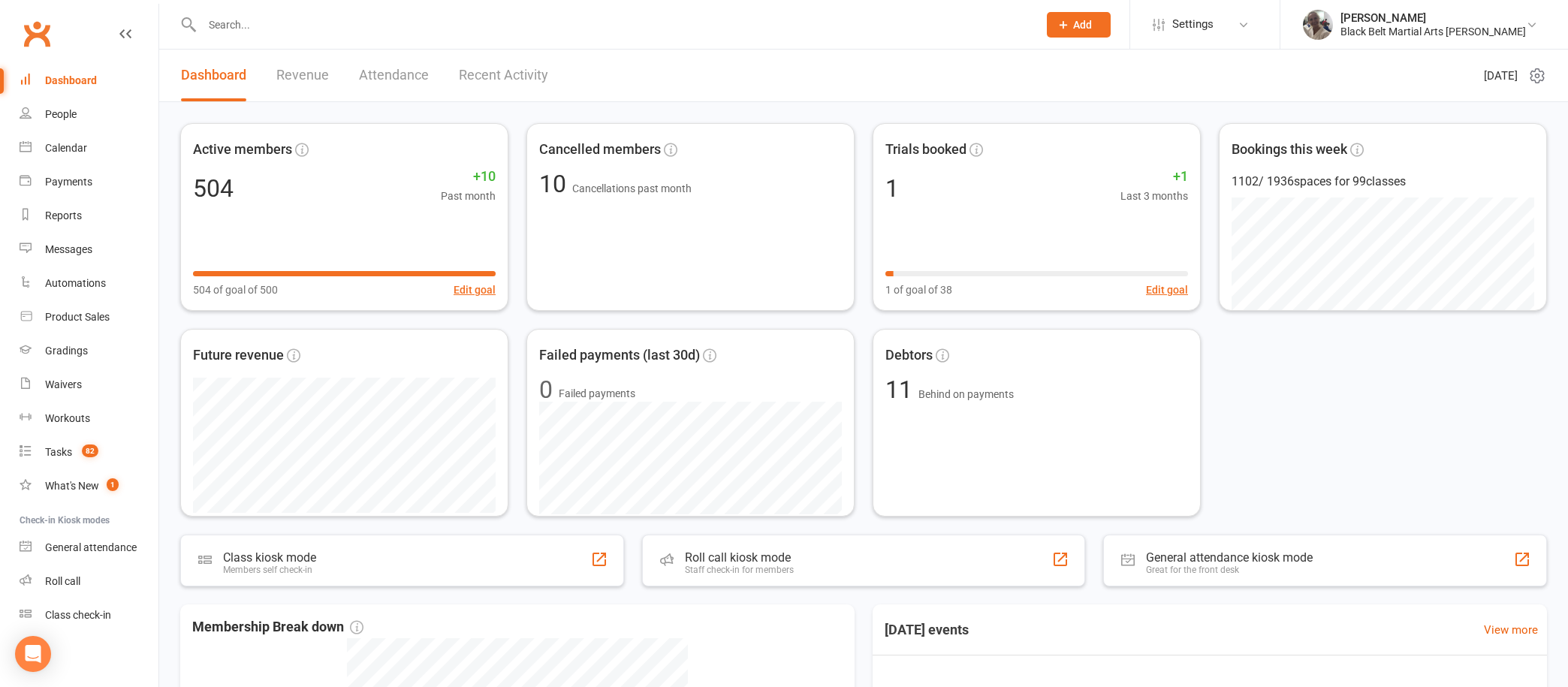
scroll to position [428, 0]
